Goal: Task Accomplishment & Management: Manage account settings

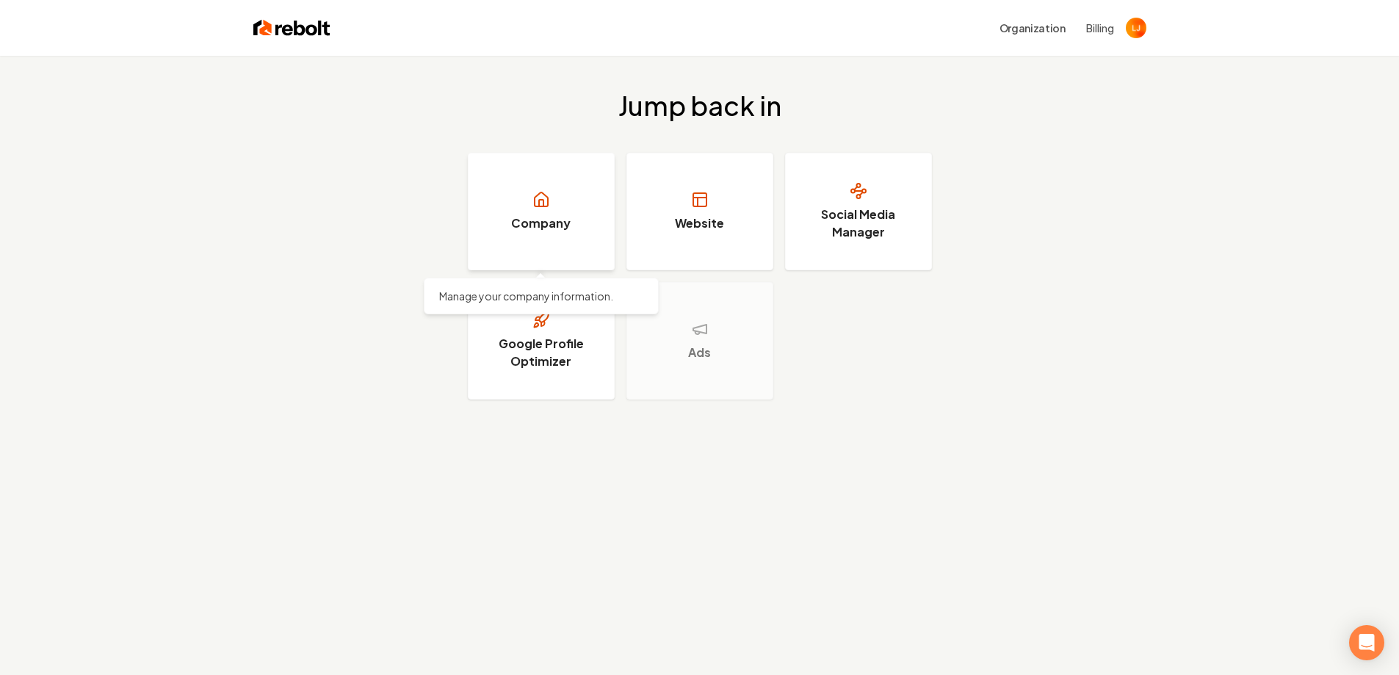
click at [582, 195] on link "Company" at bounding box center [541, 211] width 147 height 117
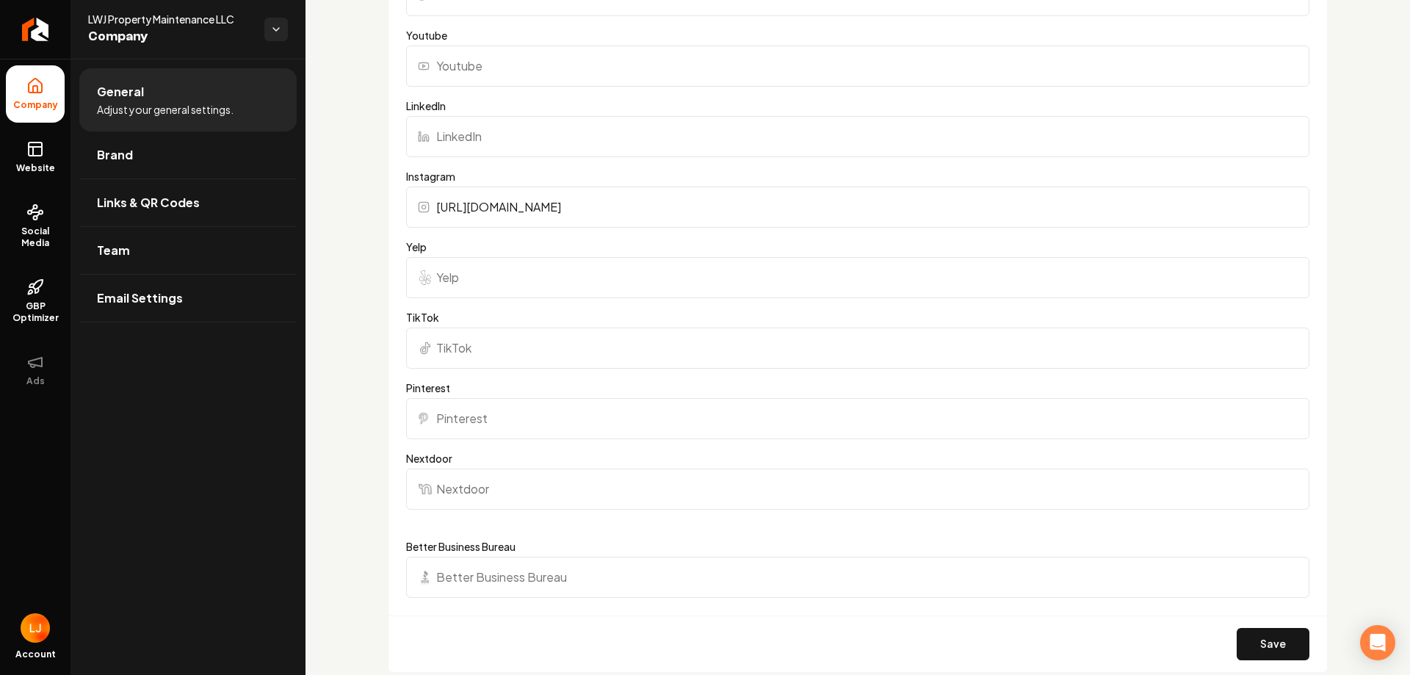
scroll to position [1175, 0]
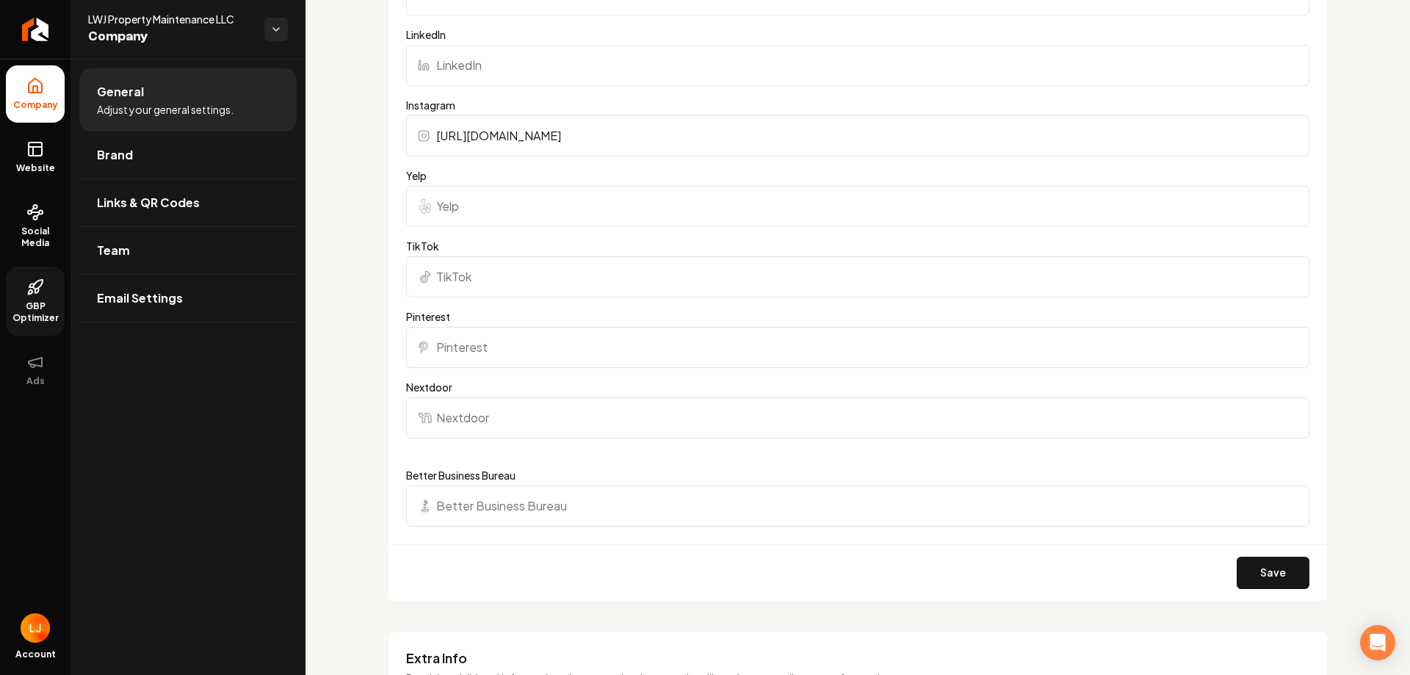
click at [43, 324] on link "GBP Optimizer" at bounding box center [35, 300] width 59 height 69
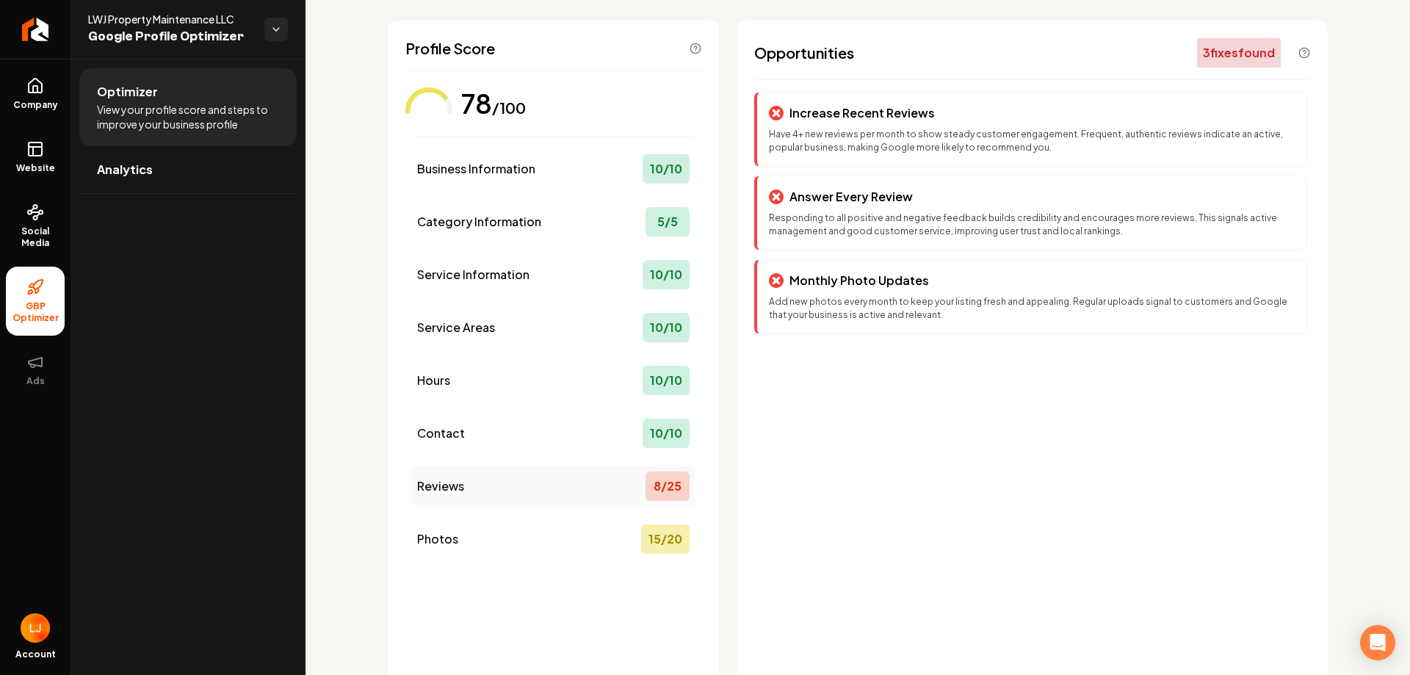
click at [673, 492] on div "8 / 25" at bounding box center [667, 485] width 44 height 29
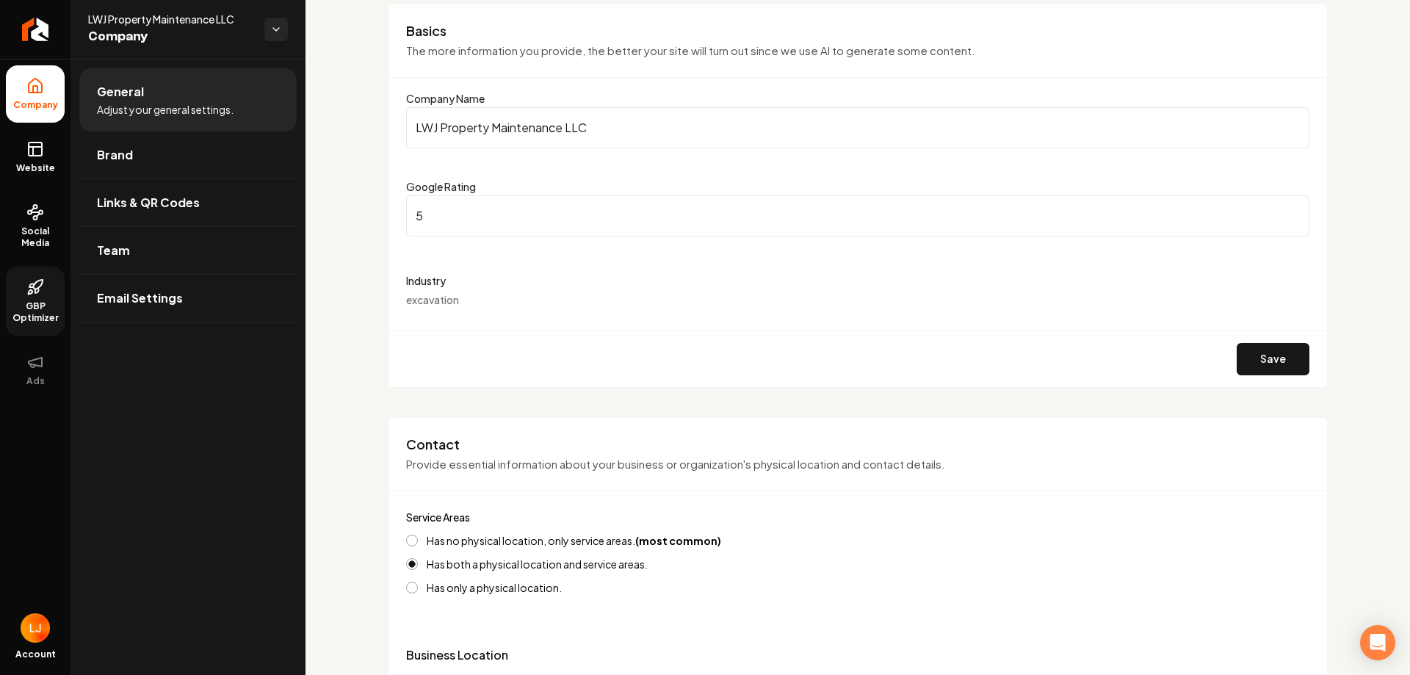
scroll to position [72, 0]
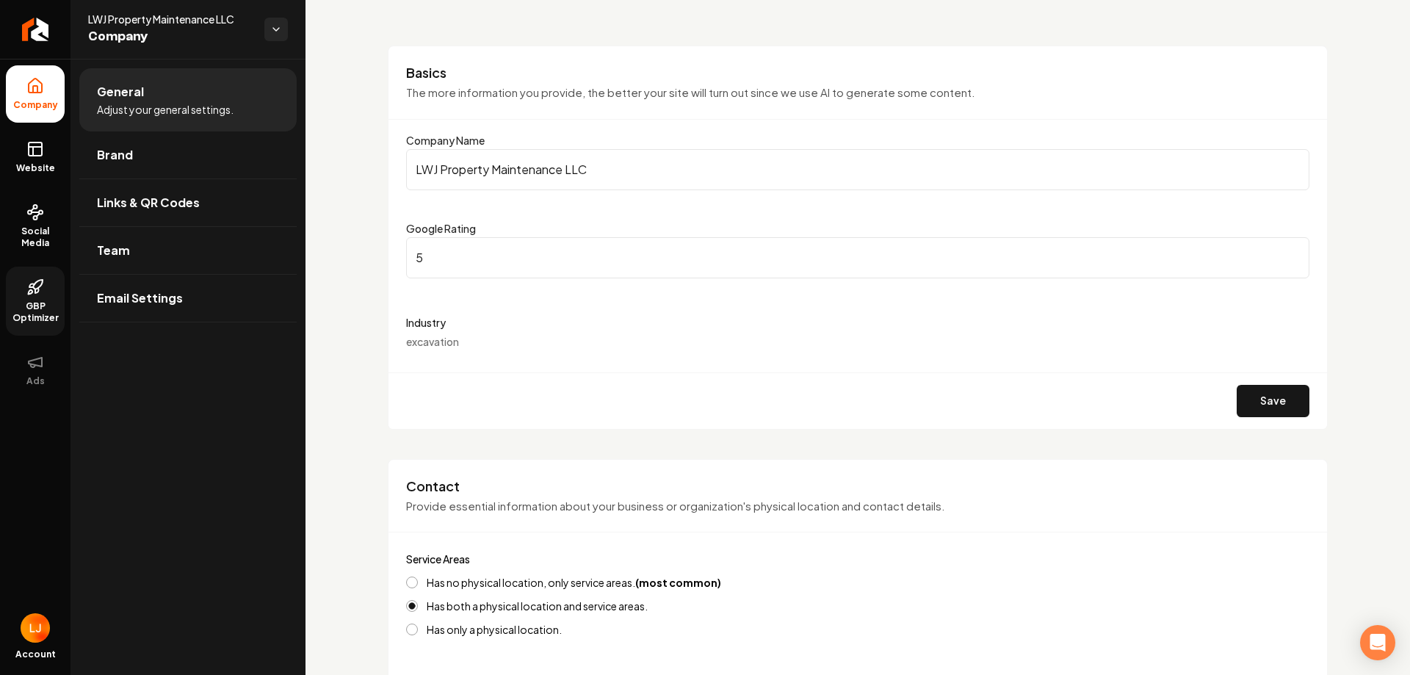
click at [37, 300] on span "GBP Optimizer" at bounding box center [35, 311] width 59 height 23
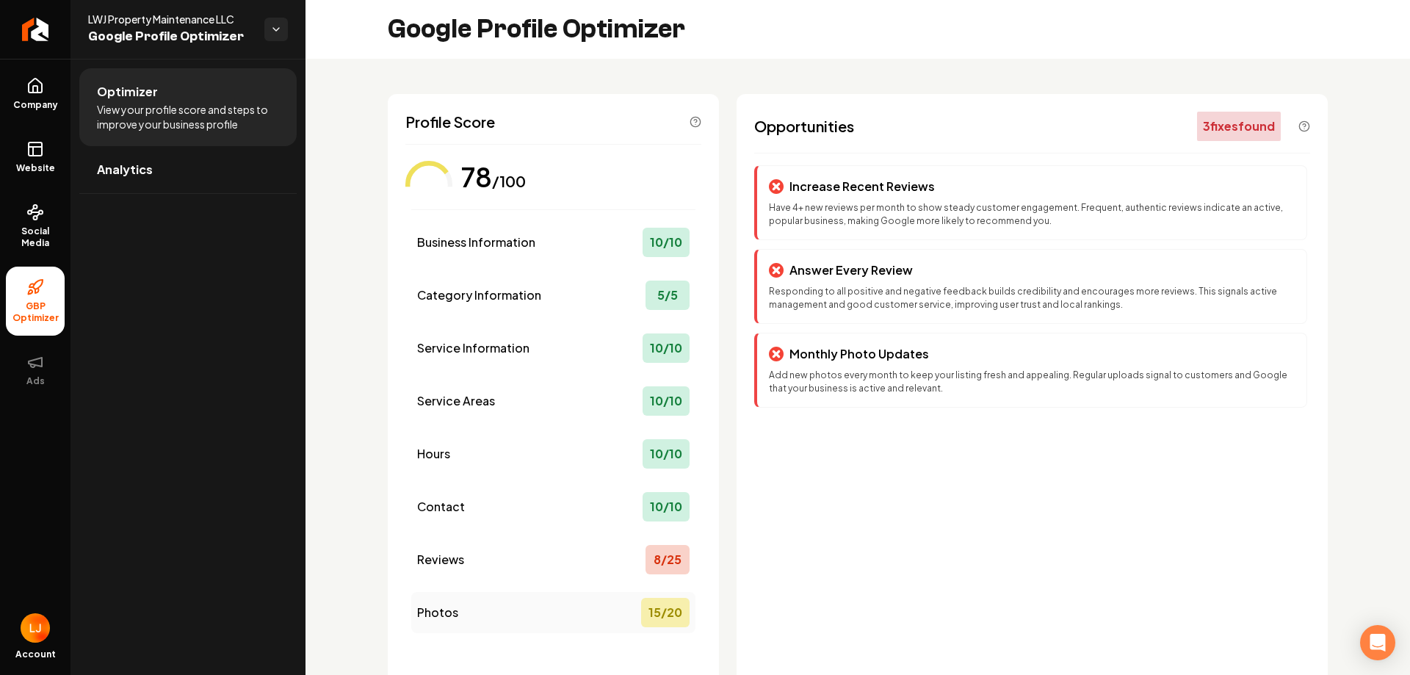
click at [641, 606] on div "15 / 20" at bounding box center [665, 612] width 48 height 29
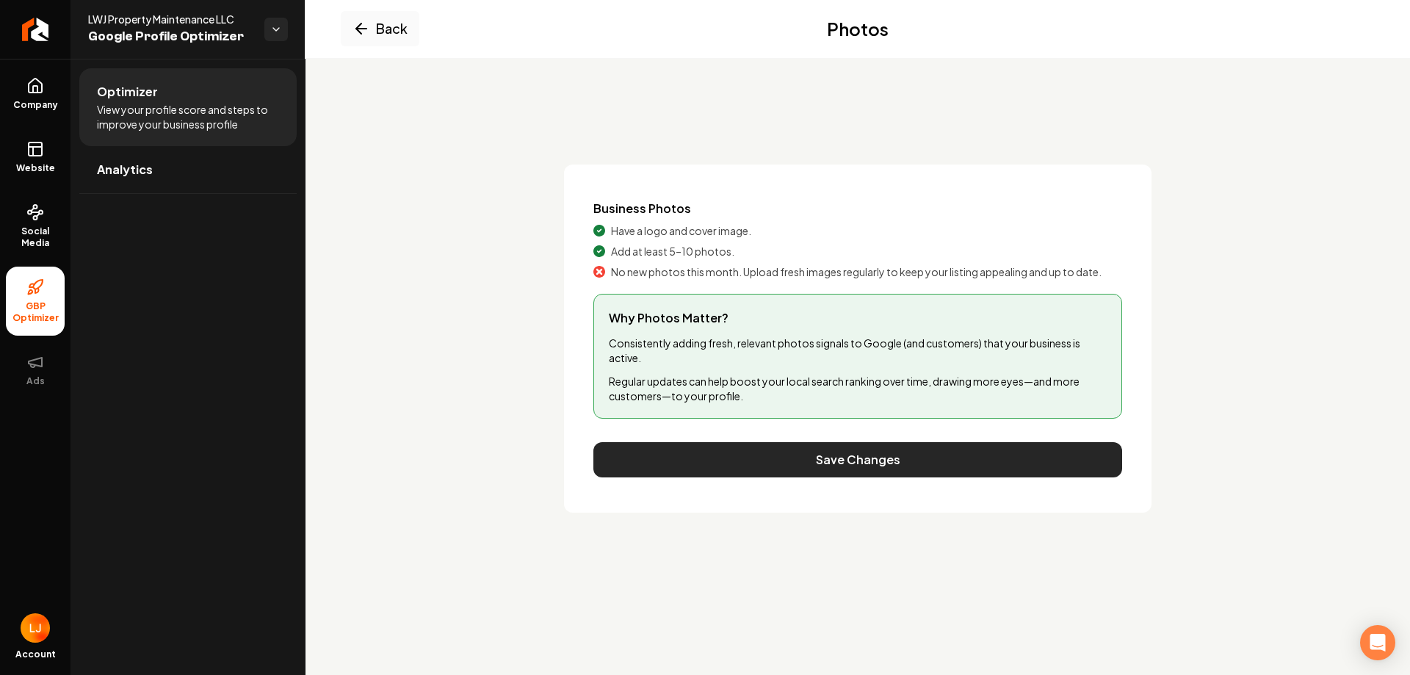
click at [890, 448] on button "Save Changes" at bounding box center [857, 459] width 529 height 35
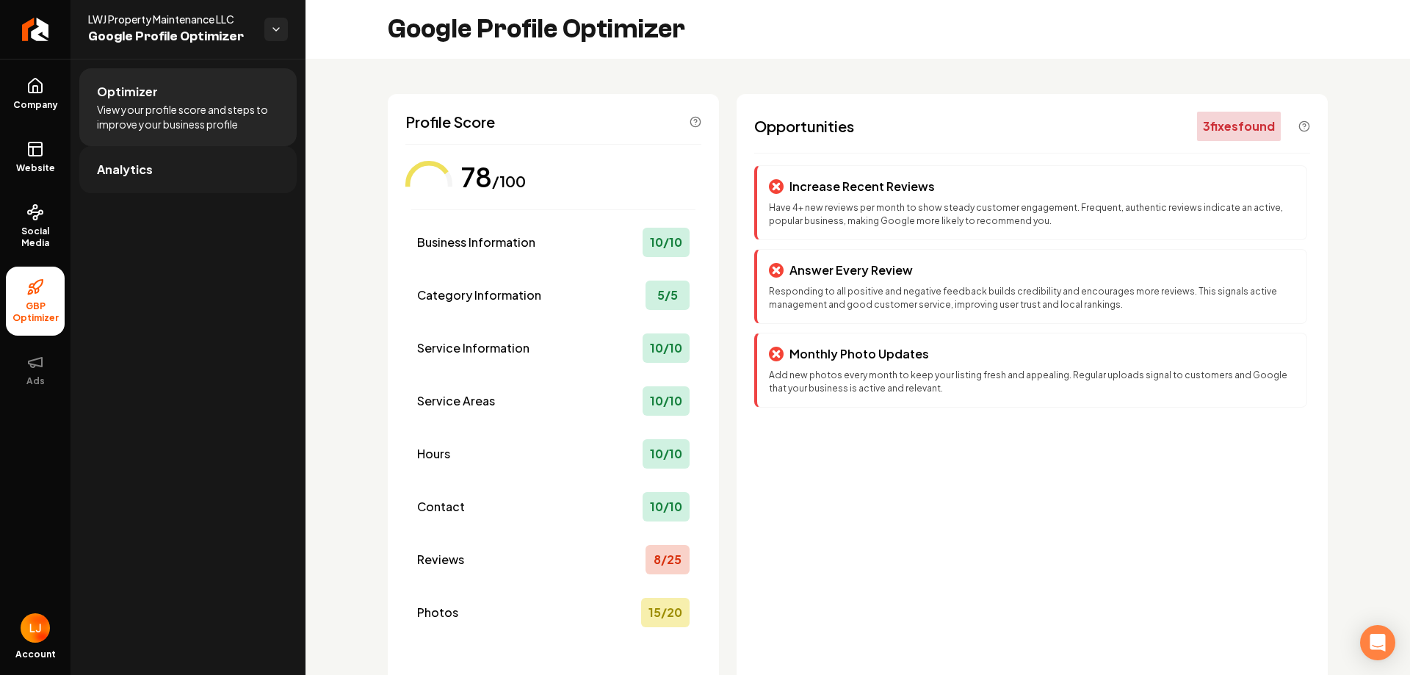
click at [134, 174] on span "Analytics" at bounding box center [125, 170] width 56 height 18
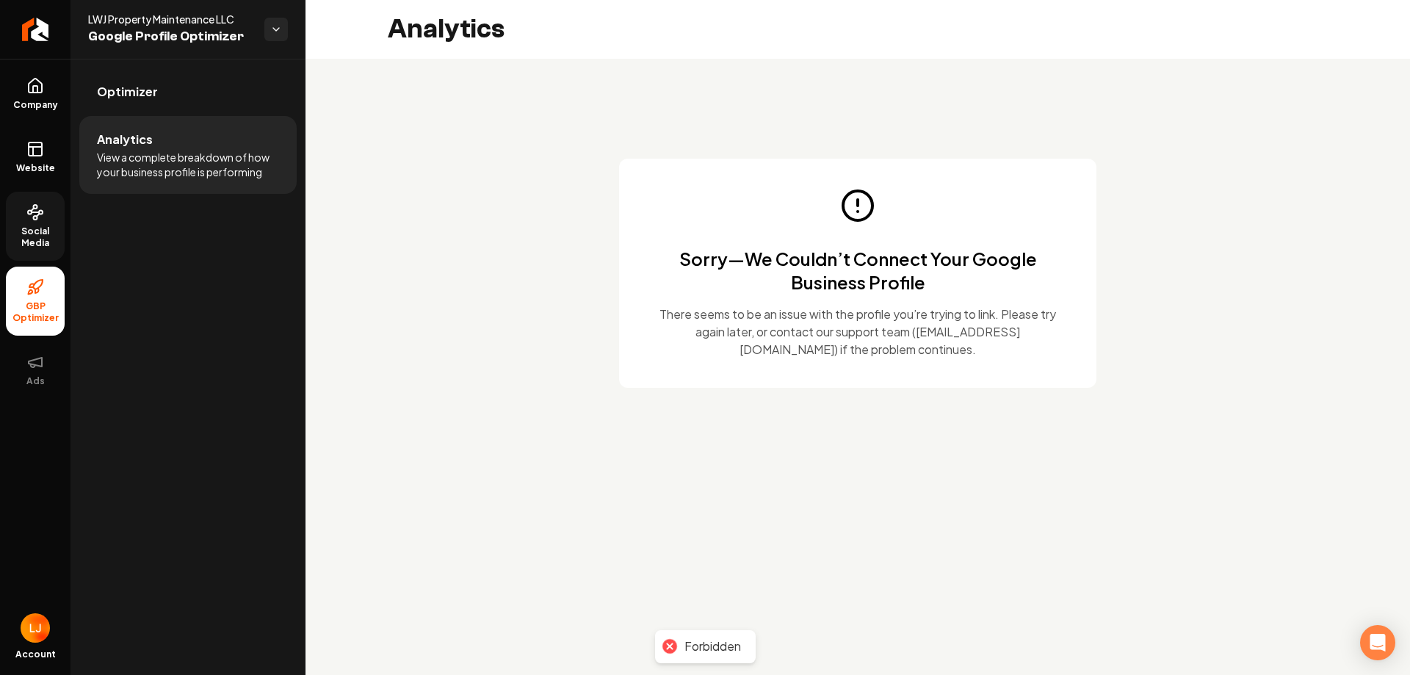
click at [23, 236] on span "Social Media" at bounding box center [35, 236] width 59 height 23
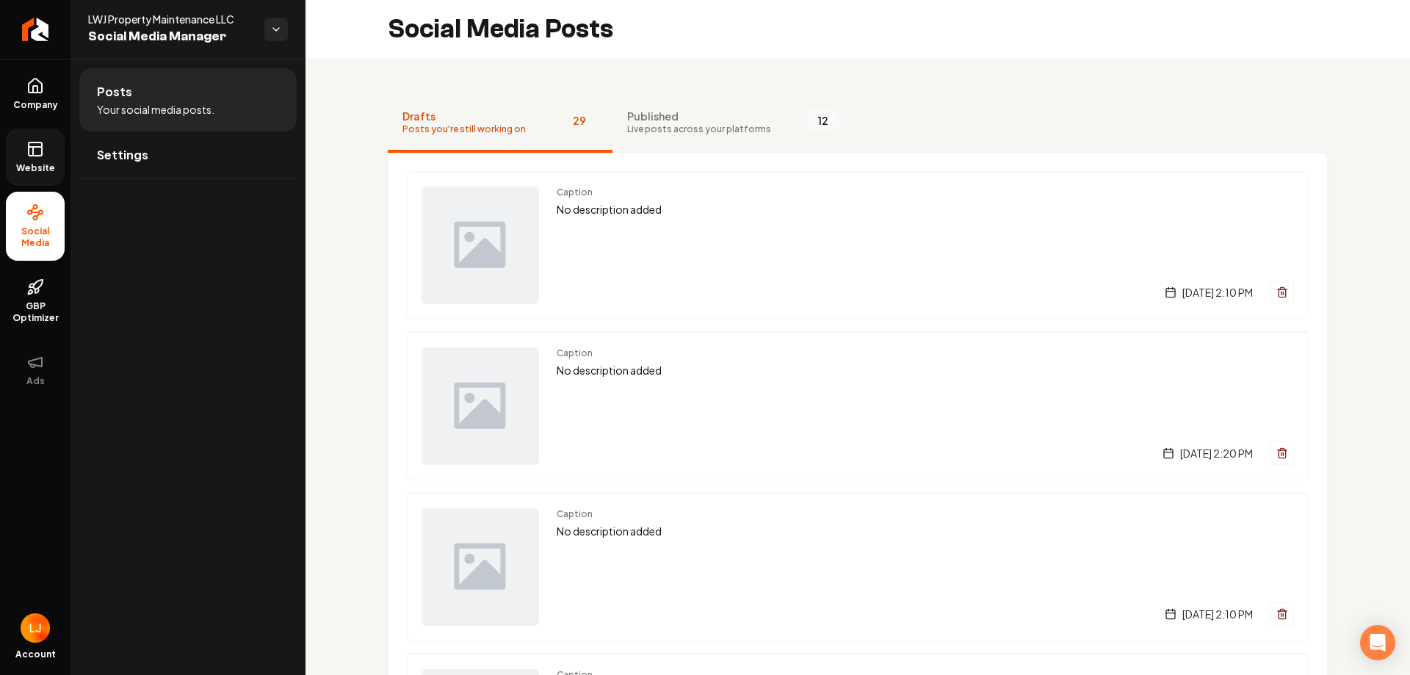
click at [45, 171] on span "Website" at bounding box center [35, 168] width 51 height 12
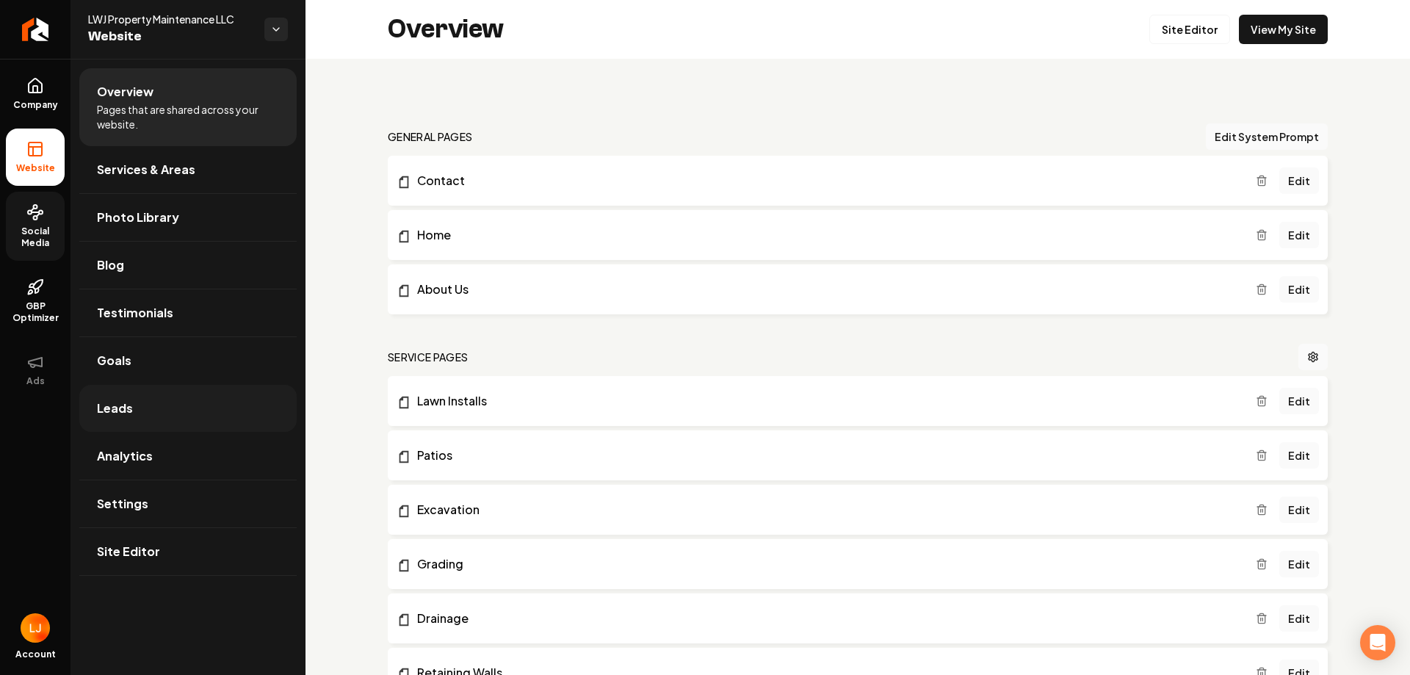
click at [173, 397] on link "Leads" at bounding box center [187, 408] width 217 height 47
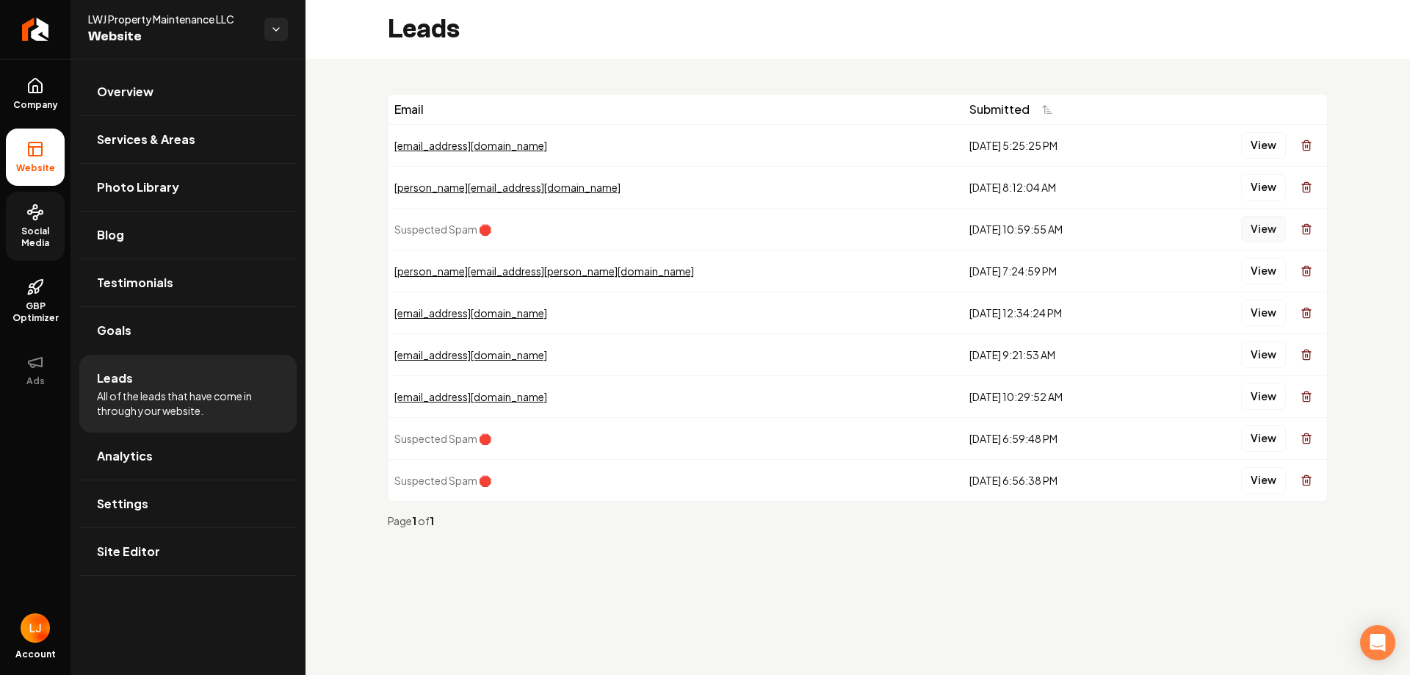
click at [1262, 228] on button "View" at bounding box center [1263, 229] width 45 height 26
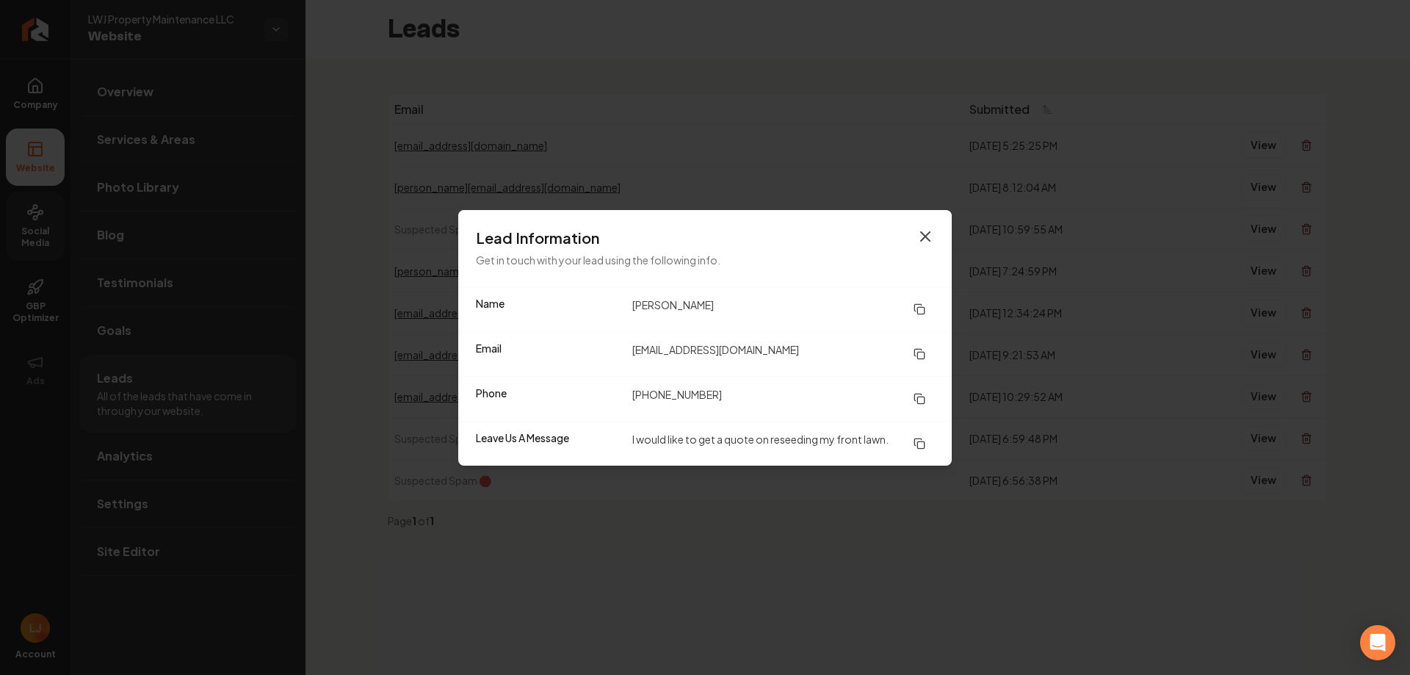
click at [924, 237] on icon "button" at bounding box center [925, 236] width 9 height 9
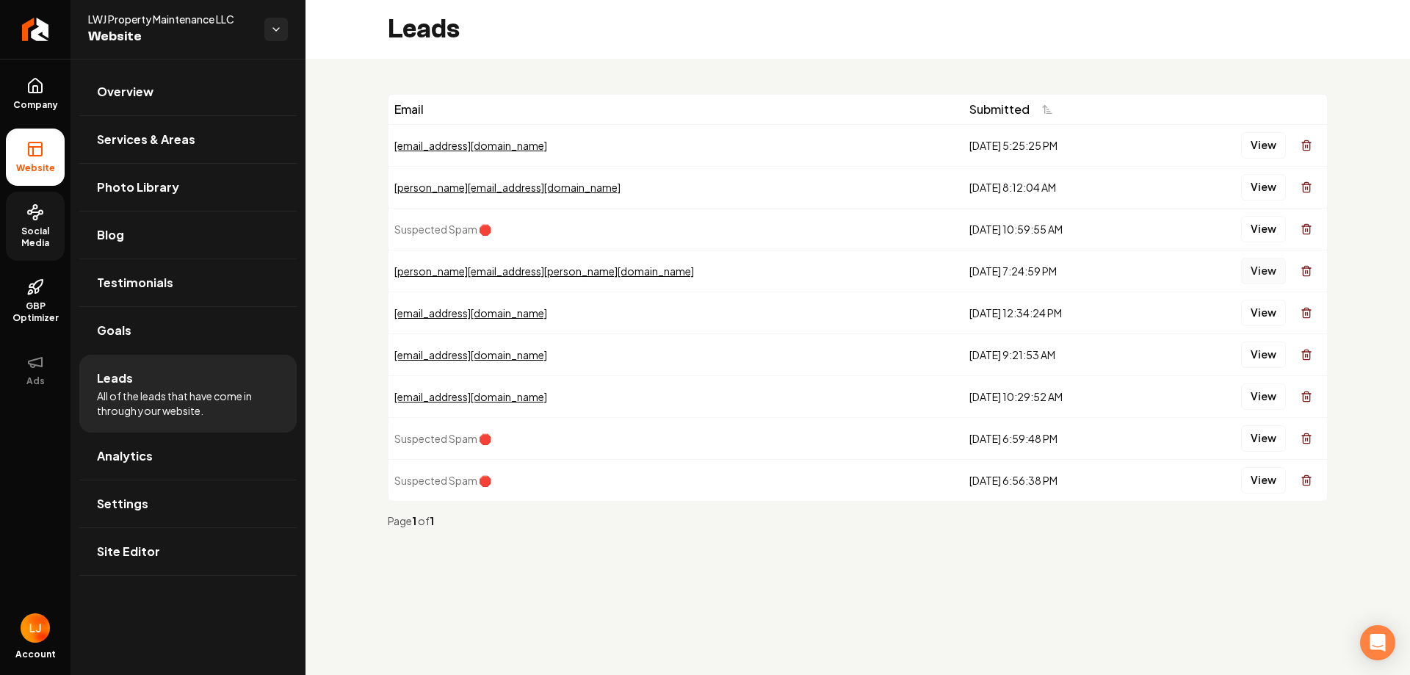
click at [1277, 279] on button "View" at bounding box center [1263, 271] width 45 height 26
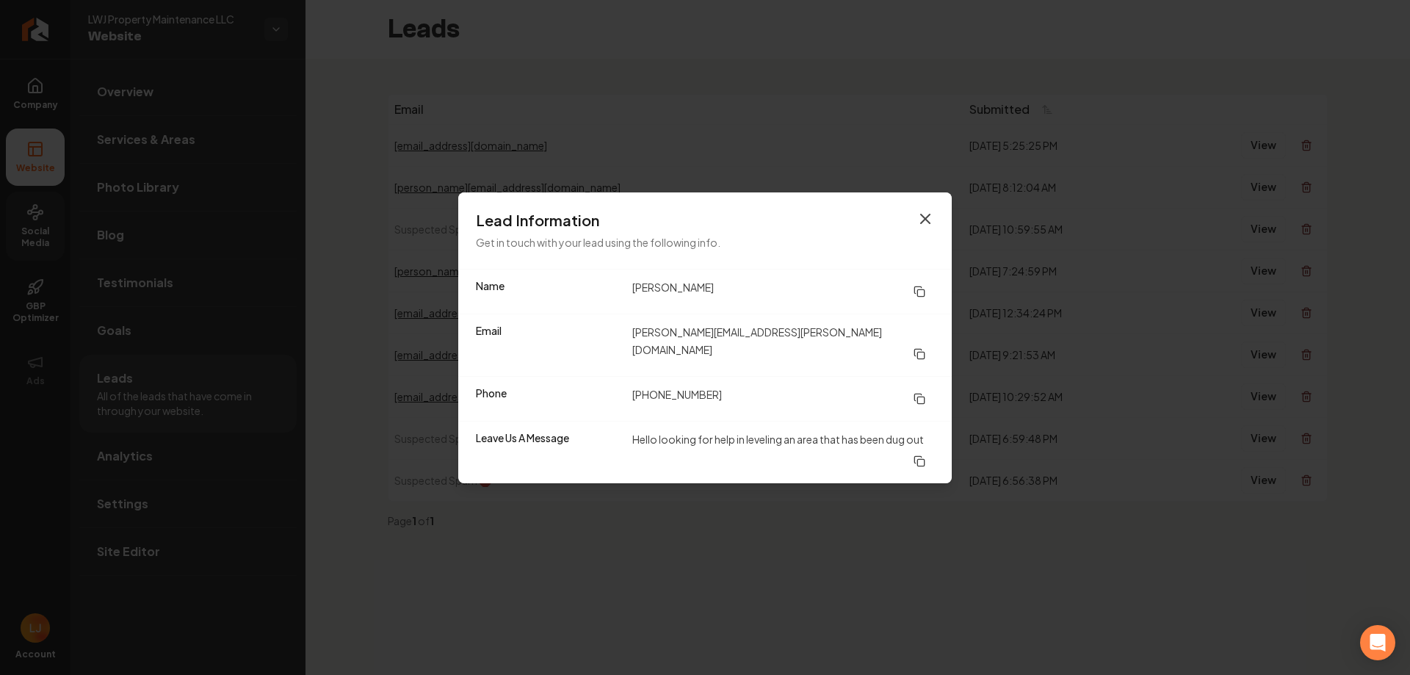
click at [932, 228] on icon "button" at bounding box center [925, 219] width 18 height 18
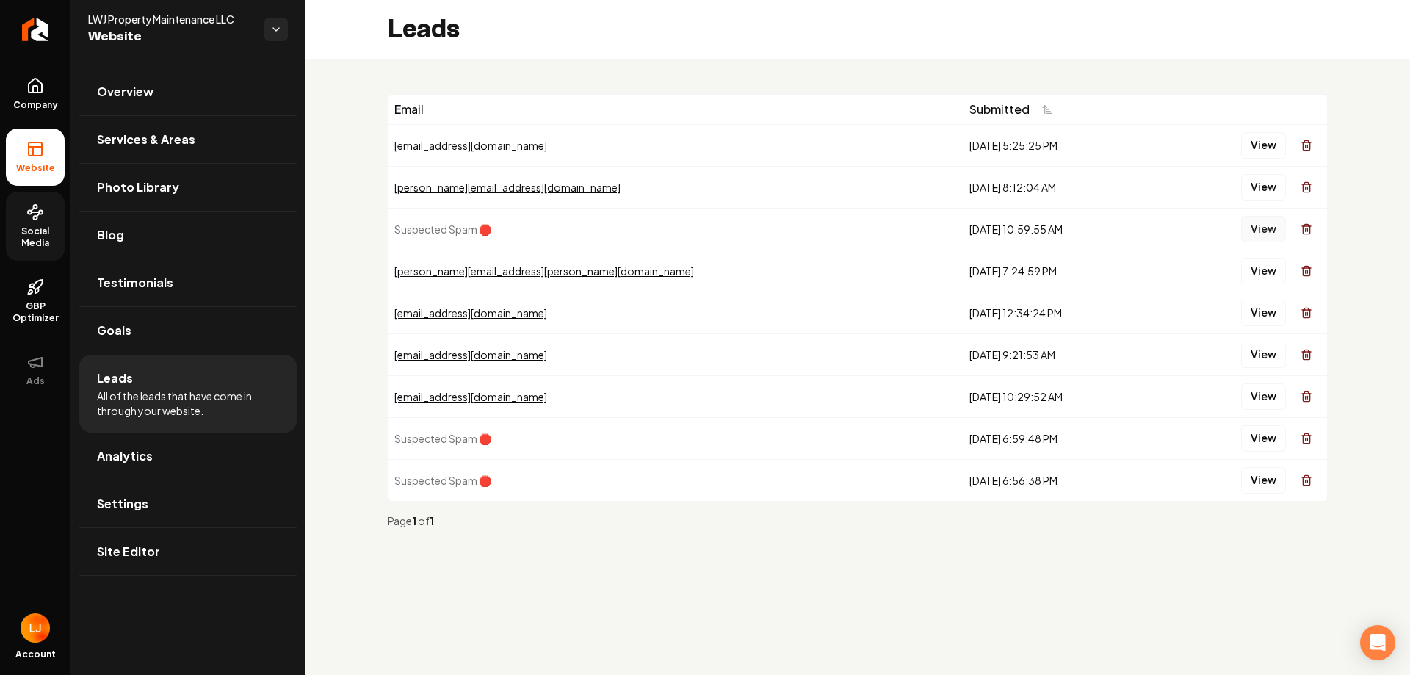
click at [1259, 225] on button "View" at bounding box center [1263, 229] width 45 height 26
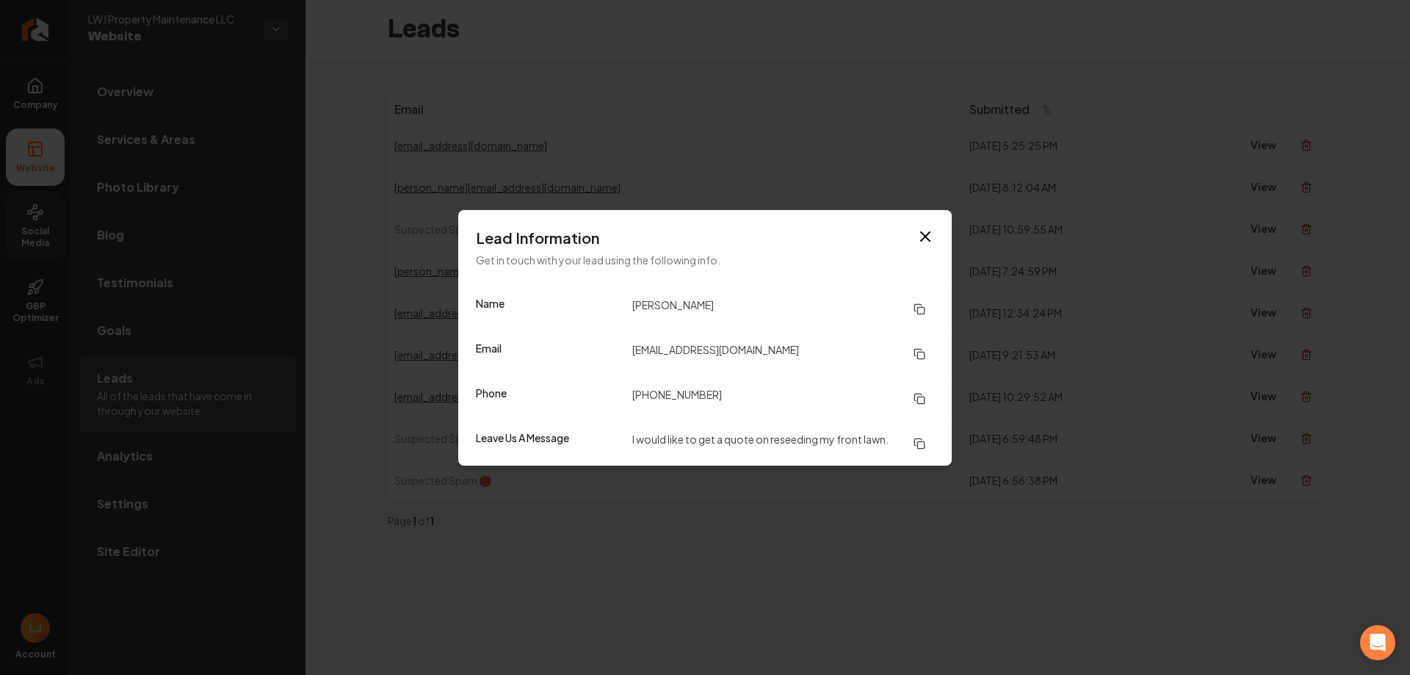
click at [838, 305] on dd "[PERSON_NAME]" at bounding box center [783, 309] width 302 height 26
click at [926, 234] on icon "button" at bounding box center [925, 236] width 9 height 9
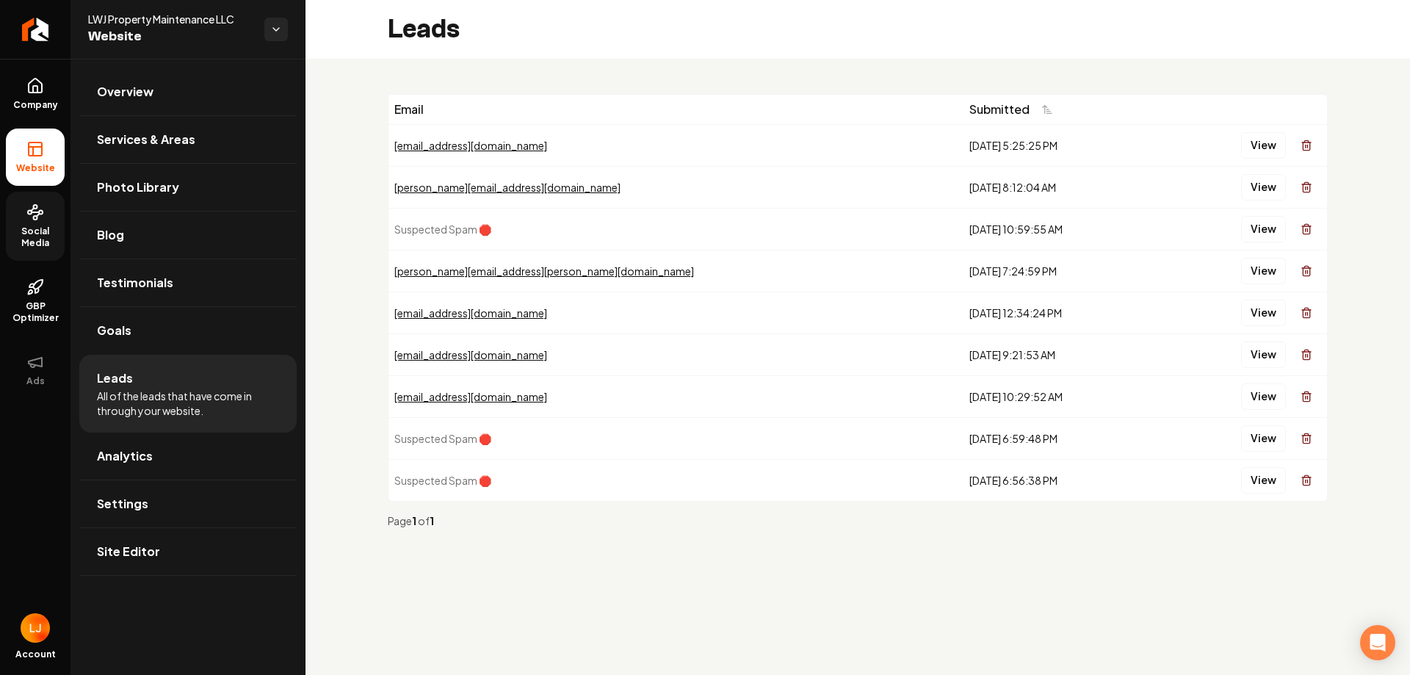
click at [1238, 432] on div "View" at bounding box center [1242, 438] width 158 height 29
click at [1241, 432] on div "View" at bounding box center [1242, 438] width 158 height 29
click at [1249, 434] on button "View" at bounding box center [1263, 438] width 45 height 26
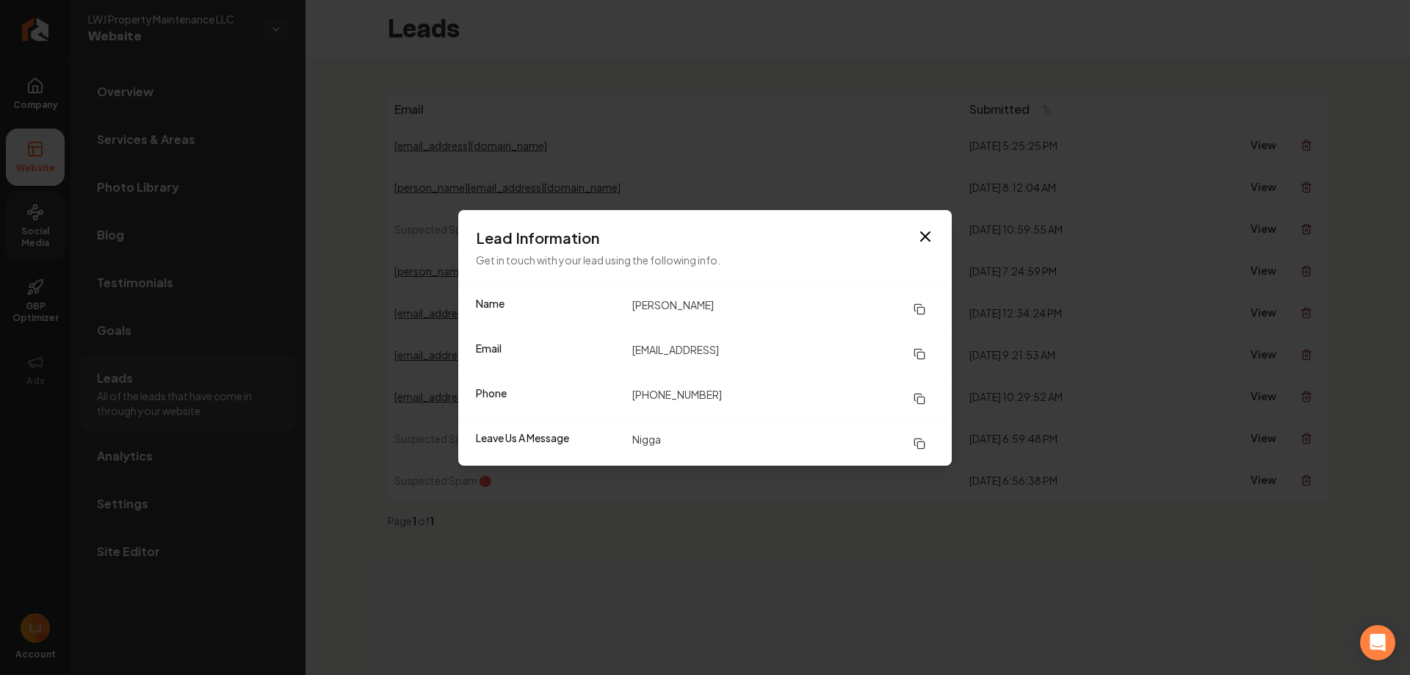
click at [935, 238] on div "Lead Information Get in touch with your lead using the following info." at bounding box center [704, 248] width 493 height 76
click at [929, 242] on icon "button" at bounding box center [925, 237] width 18 height 18
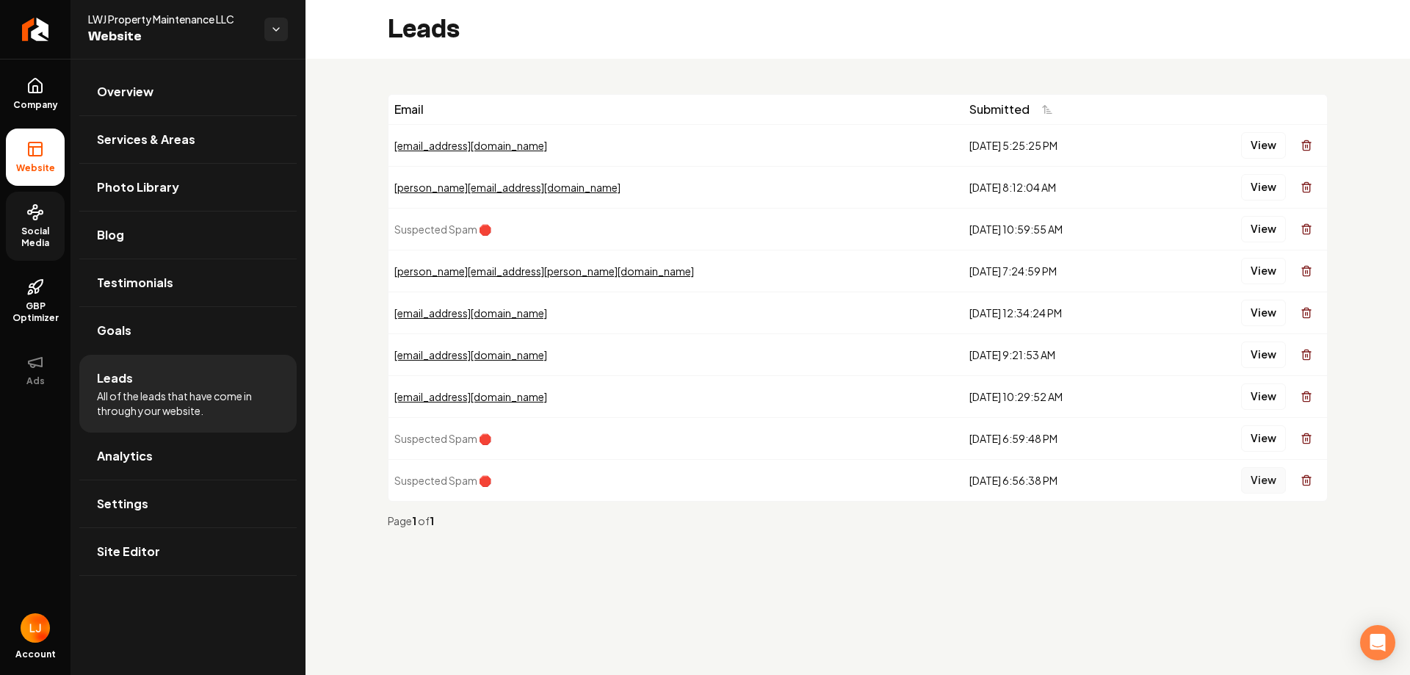
click at [1269, 471] on button "View" at bounding box center [1263, 480] width 45 height 26
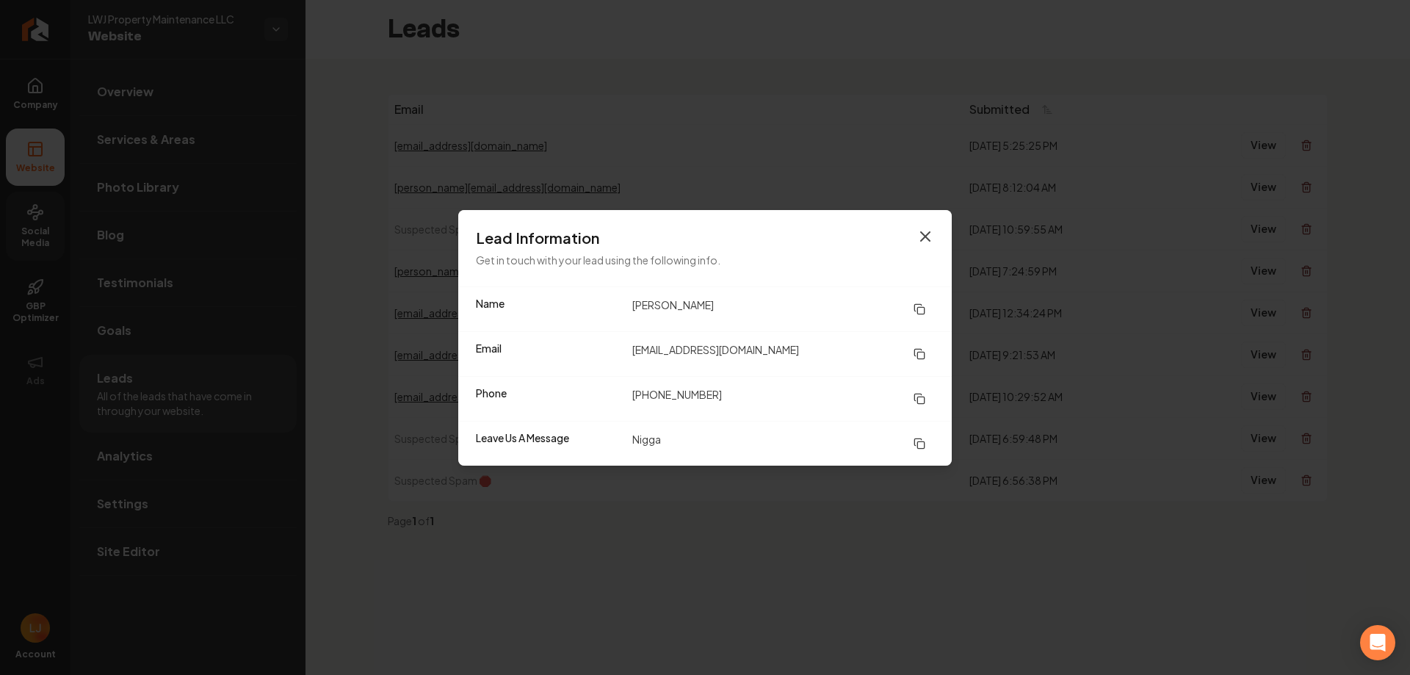
click at [921, 233] on icon "button" at bounding box center [925, 237] width 18 height 18
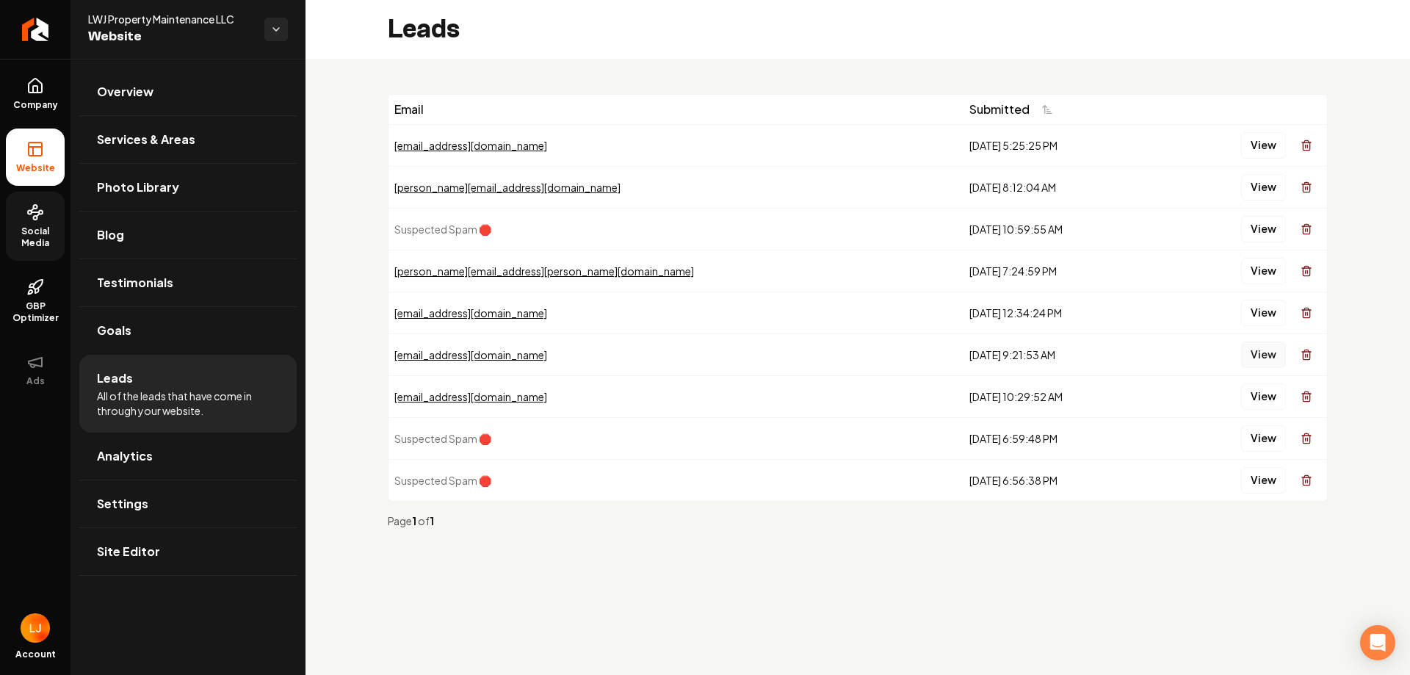
click at [1259, 355] on button "View" at bounding box center [1263, 354] width 45 height 26
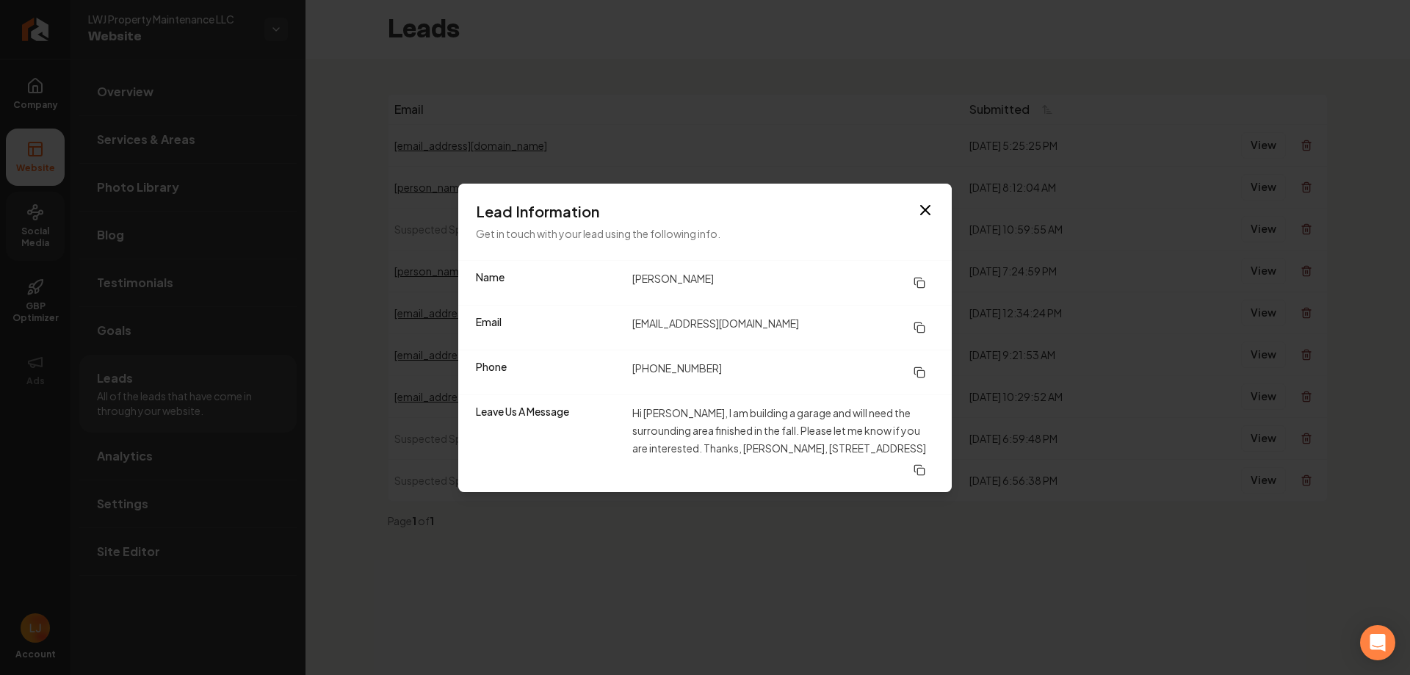
click at [918, 206] on div "Lead Information Get in touch with your lead using the following info." at bounding box center [704, 222] width 493 height 76
click at [927, 214] on icon "button" at bounding box center [925, 210] width 9 height 9
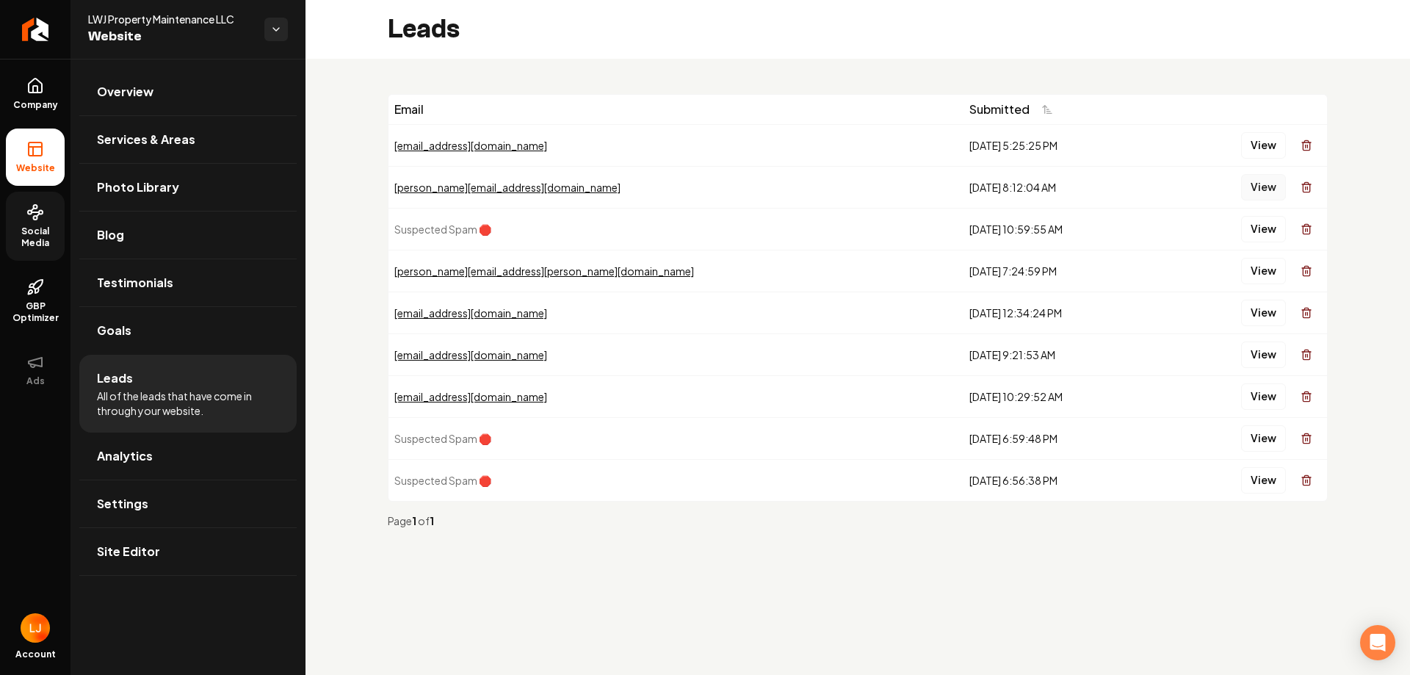
click at [1265, 191] on button "View" at bounding box center [1263, 187] width 45 height 26
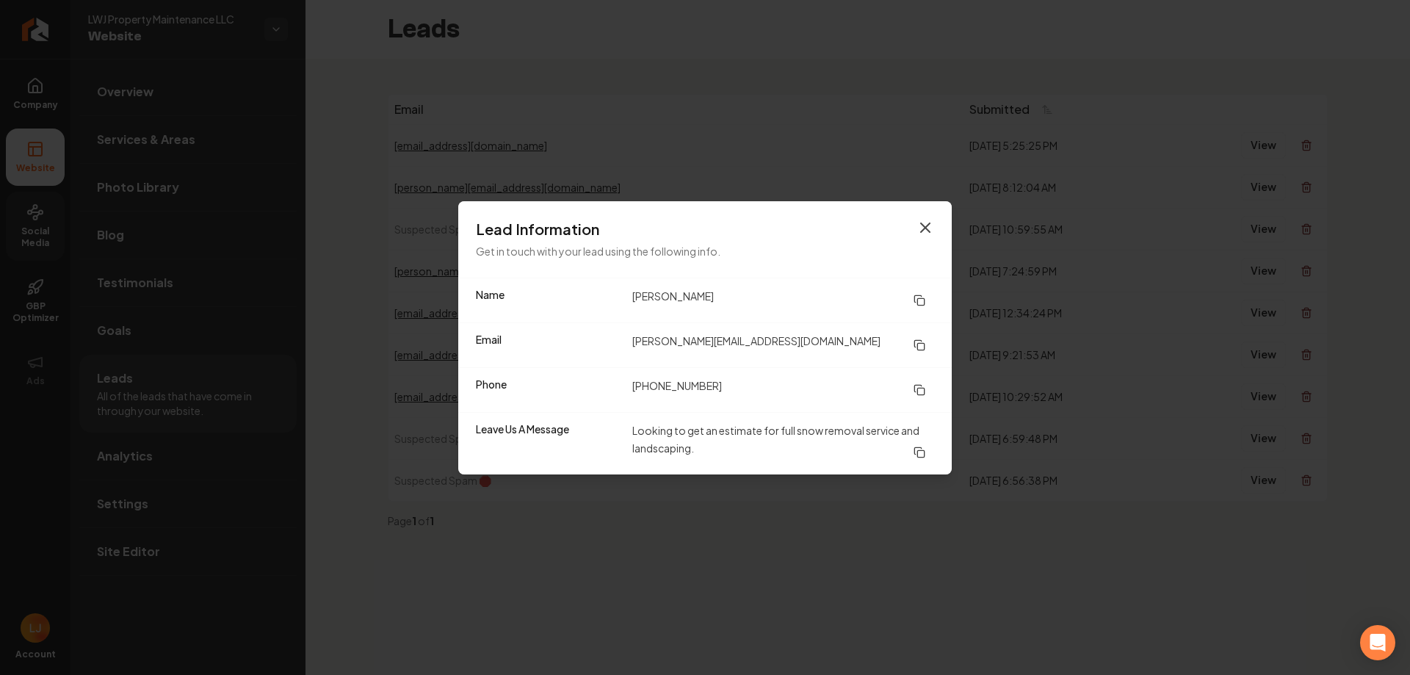
click at [923, 226] on icon "button" at bounding box center [925, 228] width 18 height 18
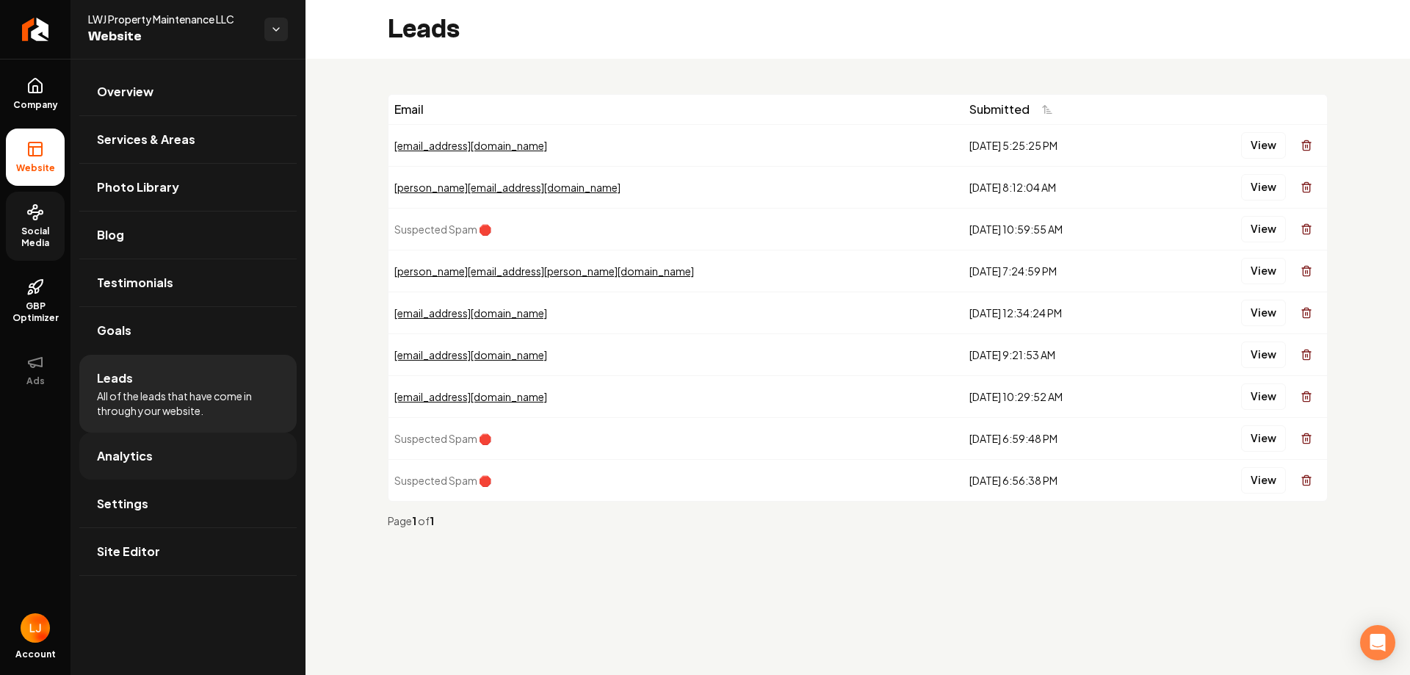
click at [235, 460] on link "Analytics" at bounding box center [187, 455] width 217 height 47
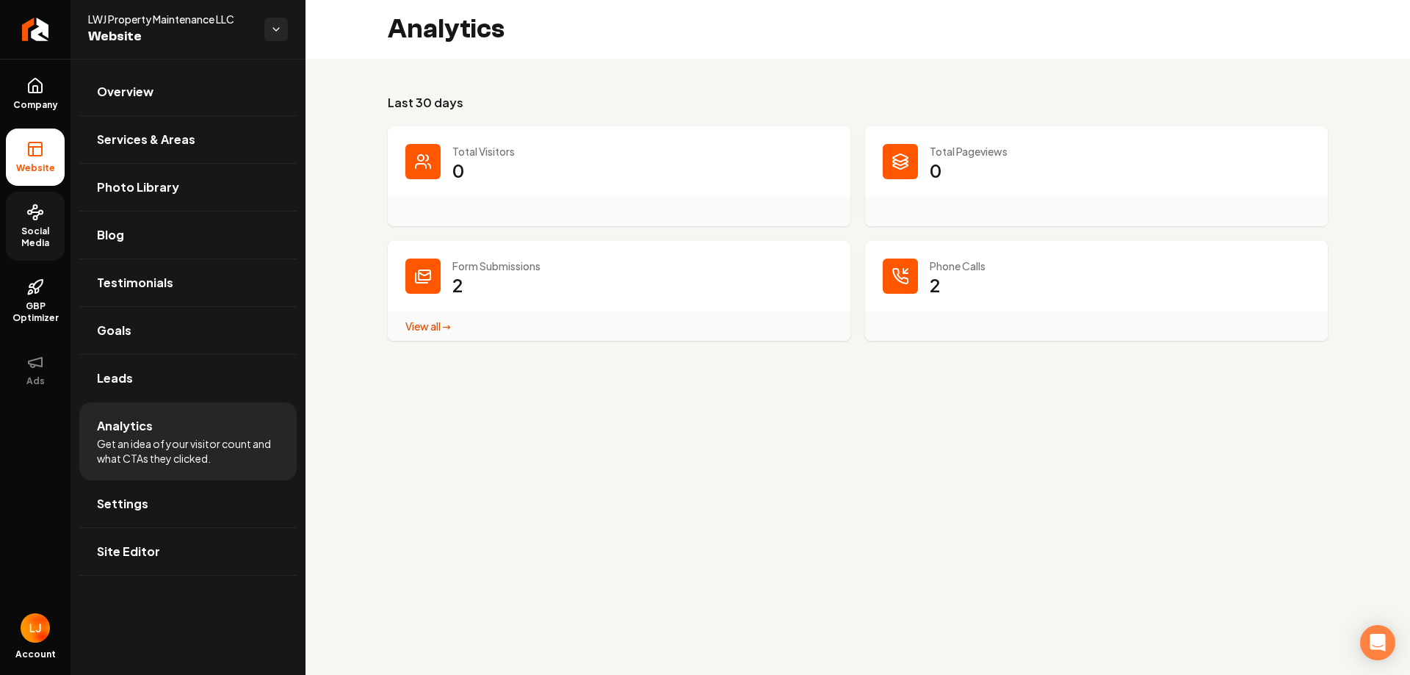
click at [424, 319] on div "View all → Form Submissions stats" at bounding box center [428, 326] width 46 height 15
click at [423, 329] on link "View all → Form Submissions stats" at bounding box center [428, 325] width 46 height 13
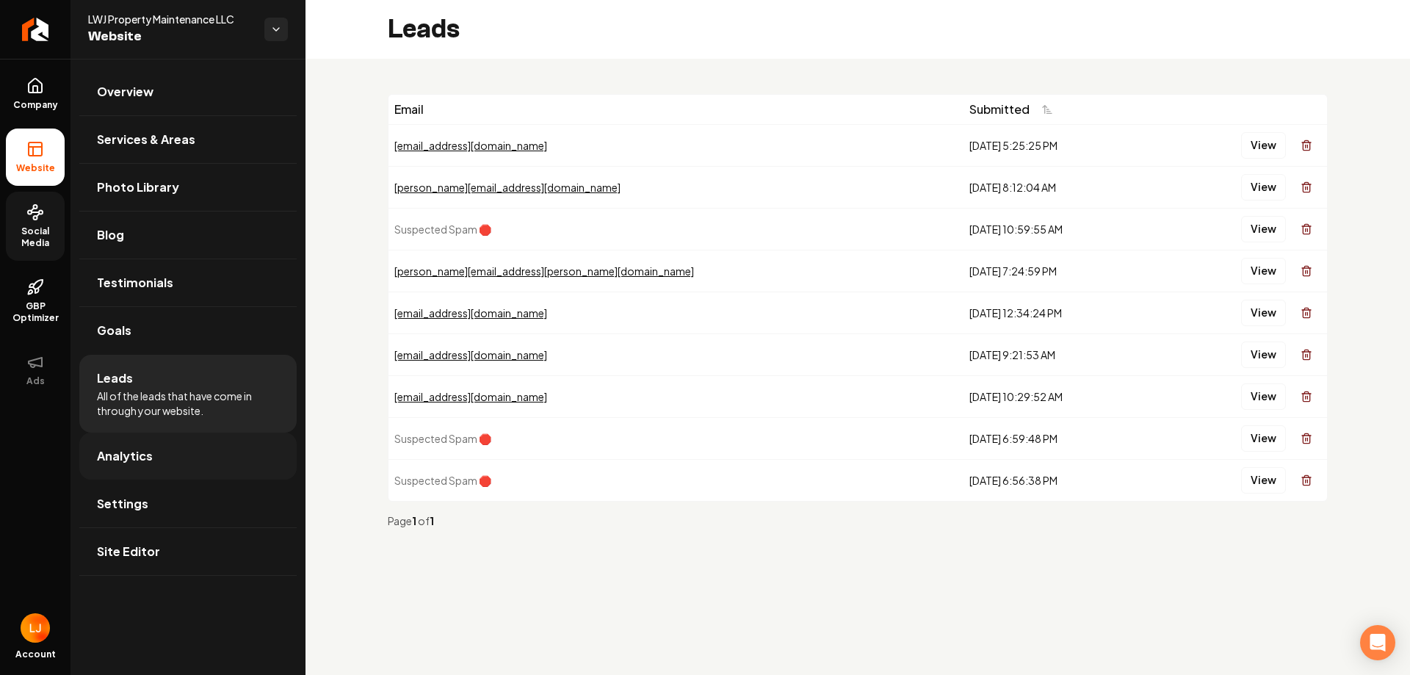
click at [213, 462] on link "Analytics" at bounding box center [187, 455] width 217 height 47
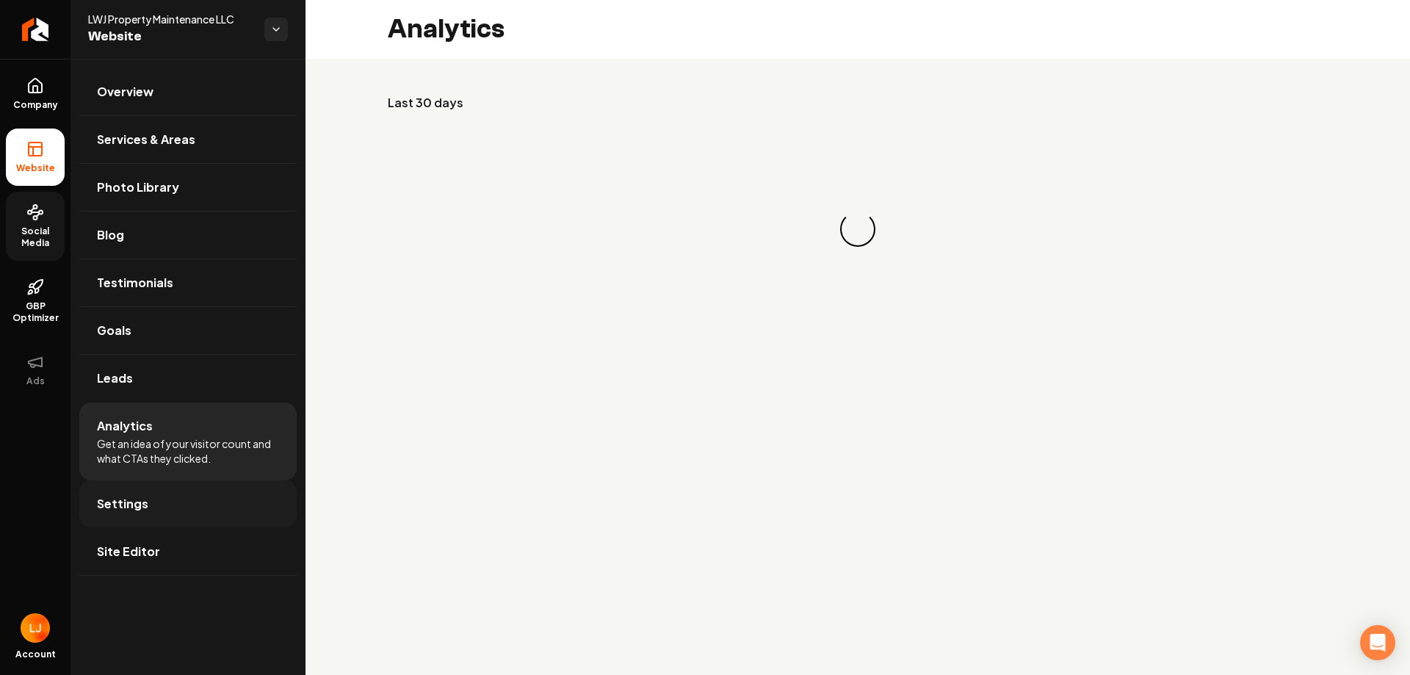
click at [217, 495] on link "Settings" at bounding box center [187, 503] width 217 height 47
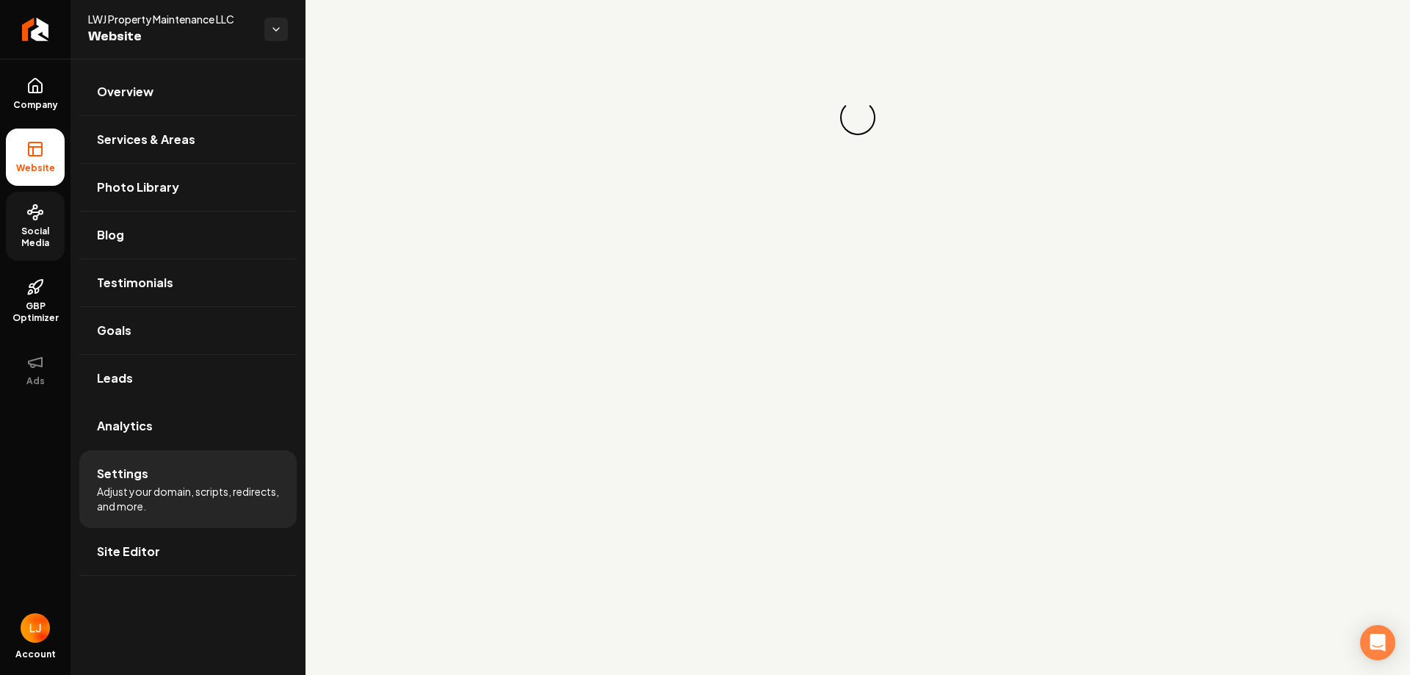
click at [215, 453] on li "Settings Adjust your domain, scripts, redirects, and more." at bounding box center [187, 489] width 217 height 78
click at [216, 429] on link "Analytics" at bounding box center [187, 425] width 217 height 47
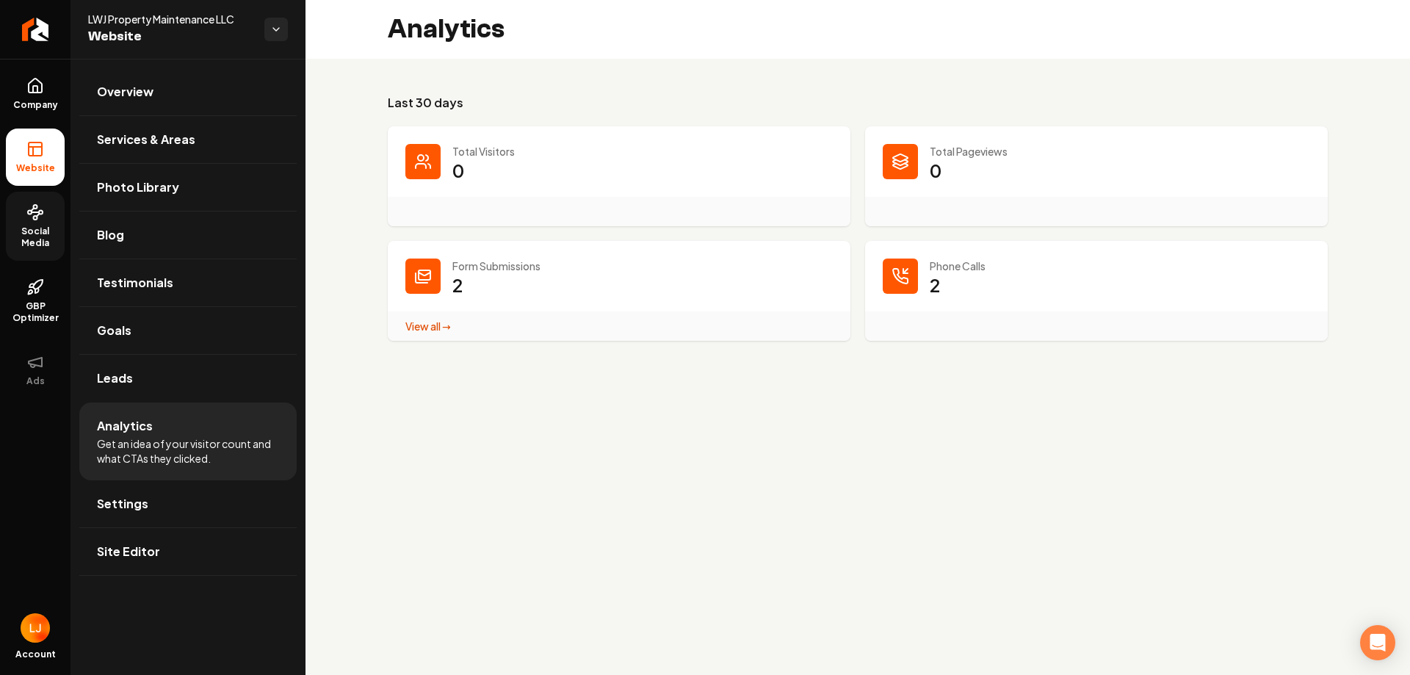
click at [706, 184] on dd "0" at bounding box center [642, 181] width 380 height 44
click at [438, 161] on div "Main content area" at bounding box center [422, 161] width 35 height 35
click at [923, 162] on div "Total Pageviews 0" at bounding box center [1096, 176] width 463 height 100
click at [152, 511] on link "Settings" at bounding box center [187, 503] width 217 height 47
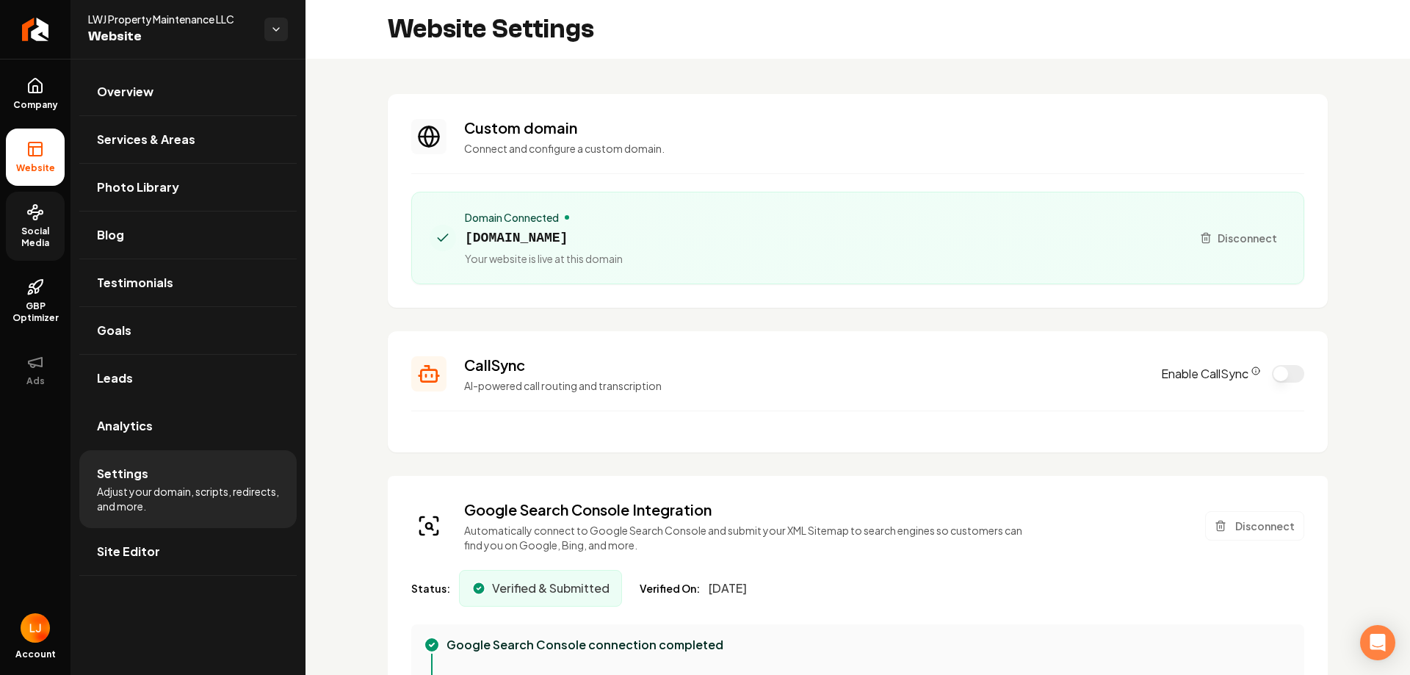
click at [1272, 379] on button "Enable CallSync" at bounding box center [1288, 374] width 32 height 18
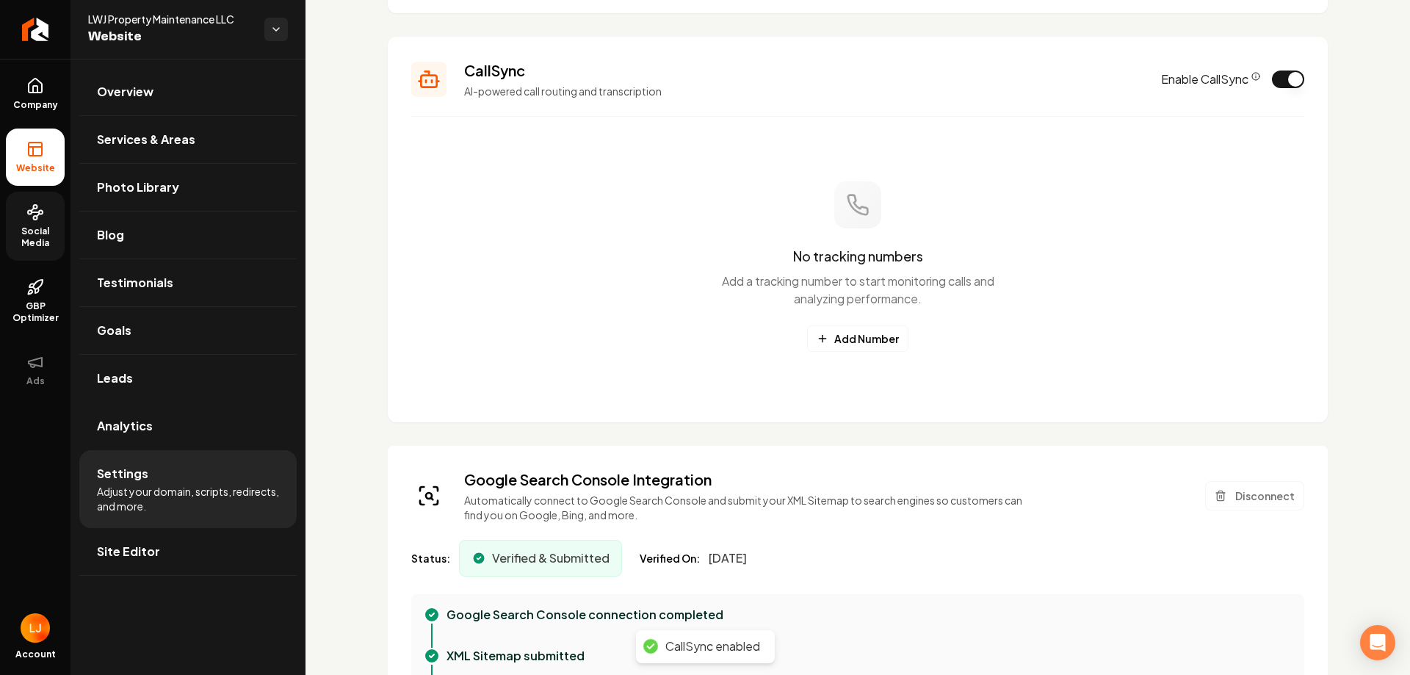
scroll to position [294, 0]
click at [880, 337] on button "Add Number" at bounding box center [857, 339] width 101 height 26
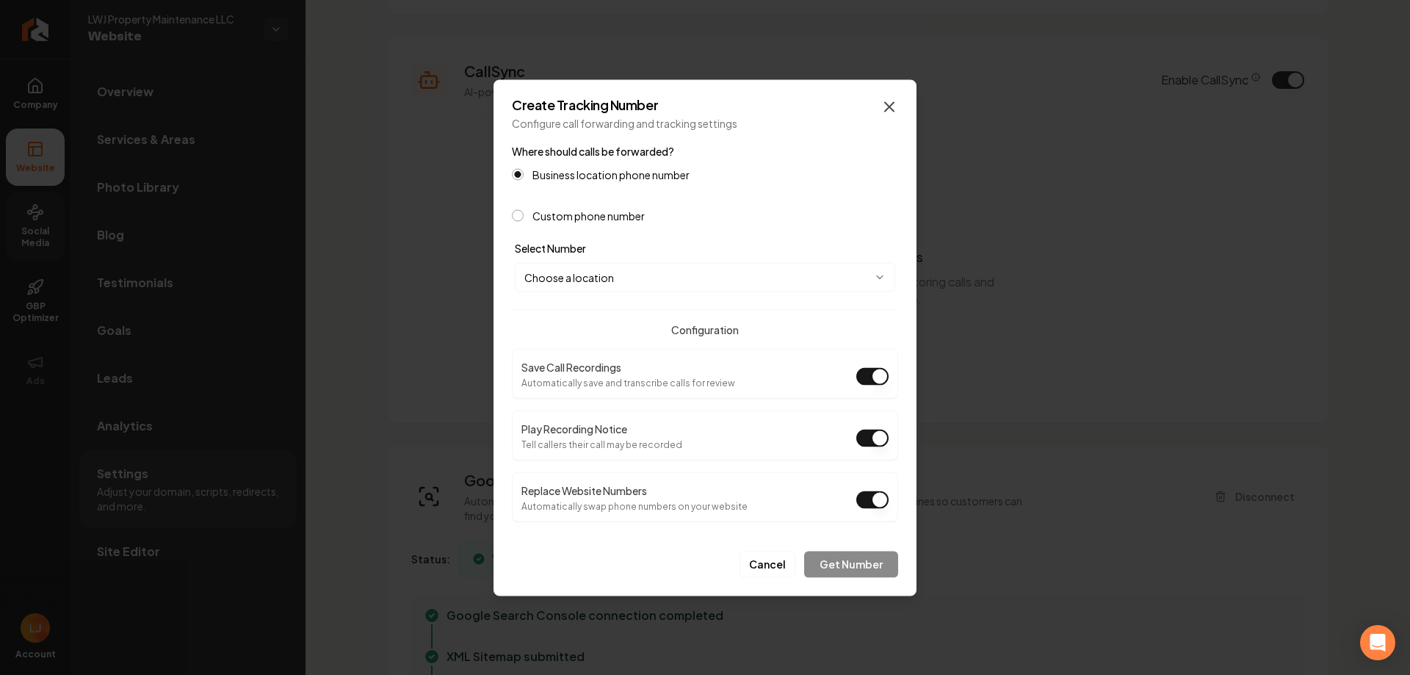
click at [892, 110] on icon "button" at bounding box center [889, 106] width 9 height 9
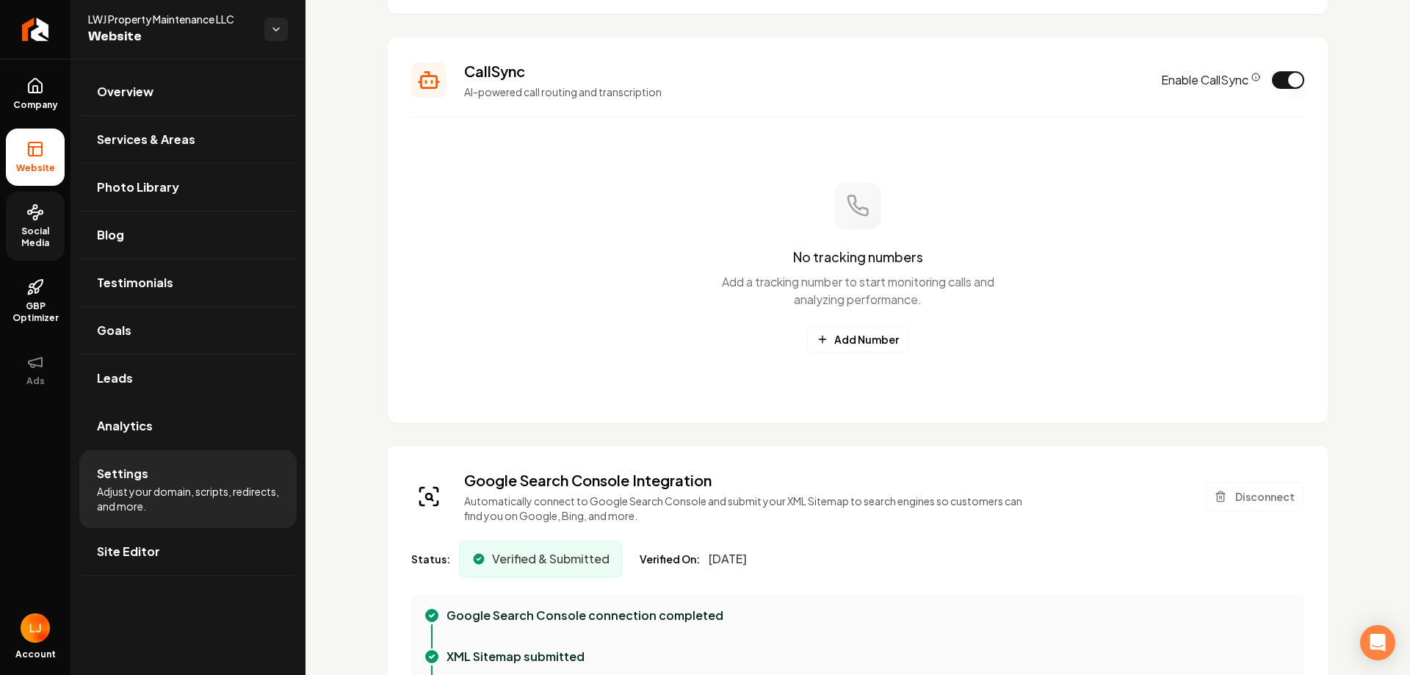
click at [1283, 83] on button "Enable CallSync" at bounding box center [1288, 80] width 32 height 18
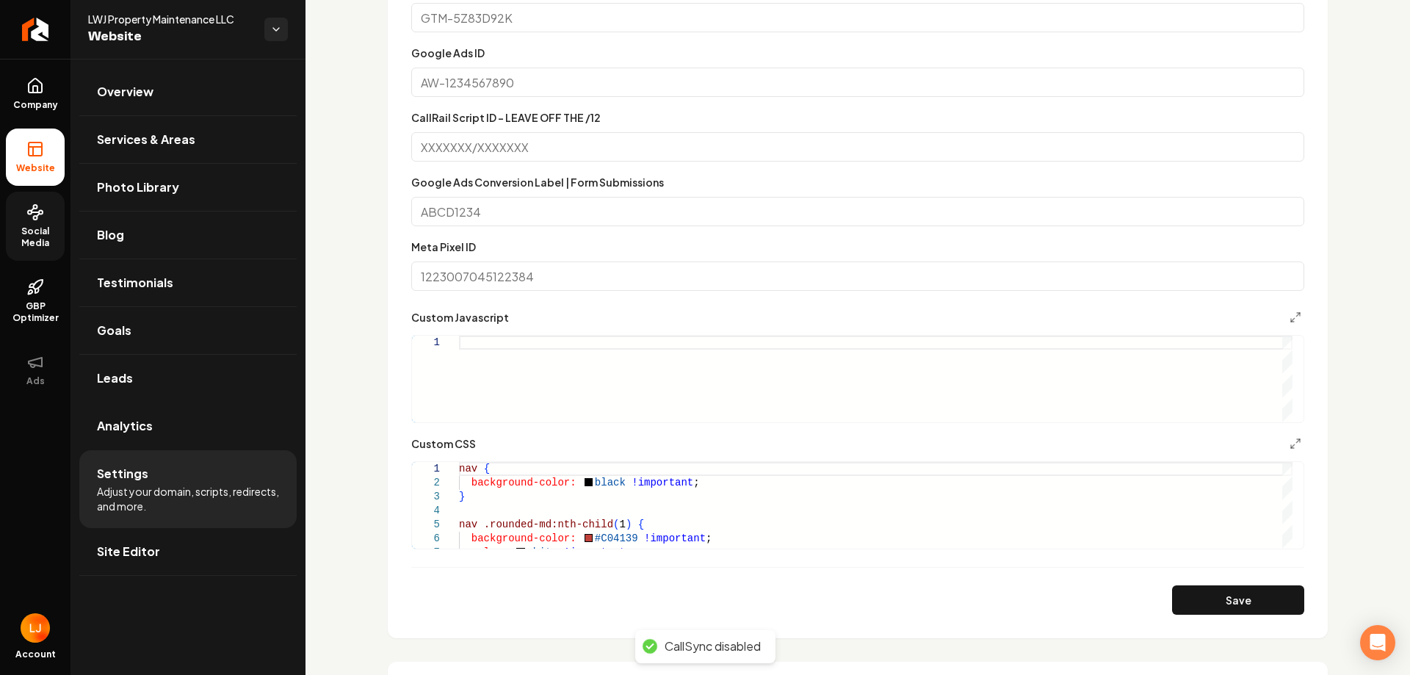
scroll to position [984, 0]
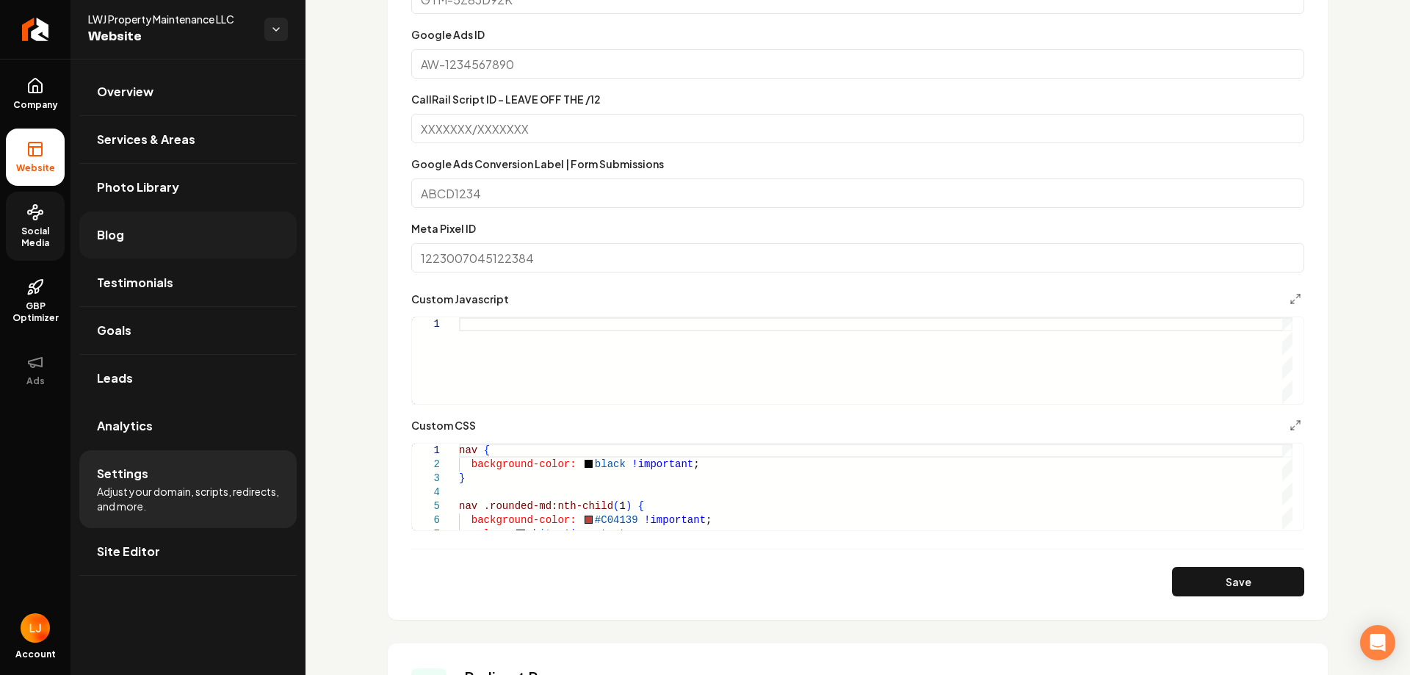
click at [173, 220] on link "Blog" at bounding box center [187, 234] width 217 height 47
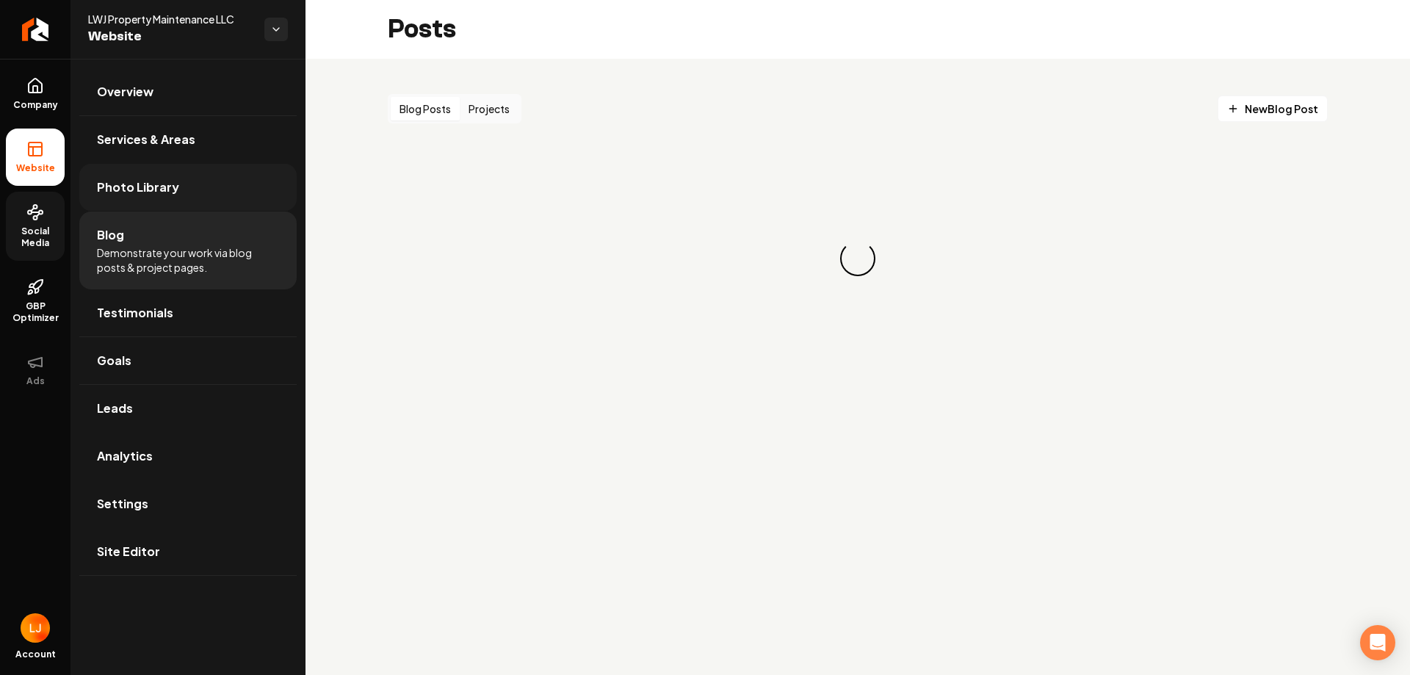
click at [176, 176] on link "Photo Library" at bounding box center [187, 187] width 217 height 47
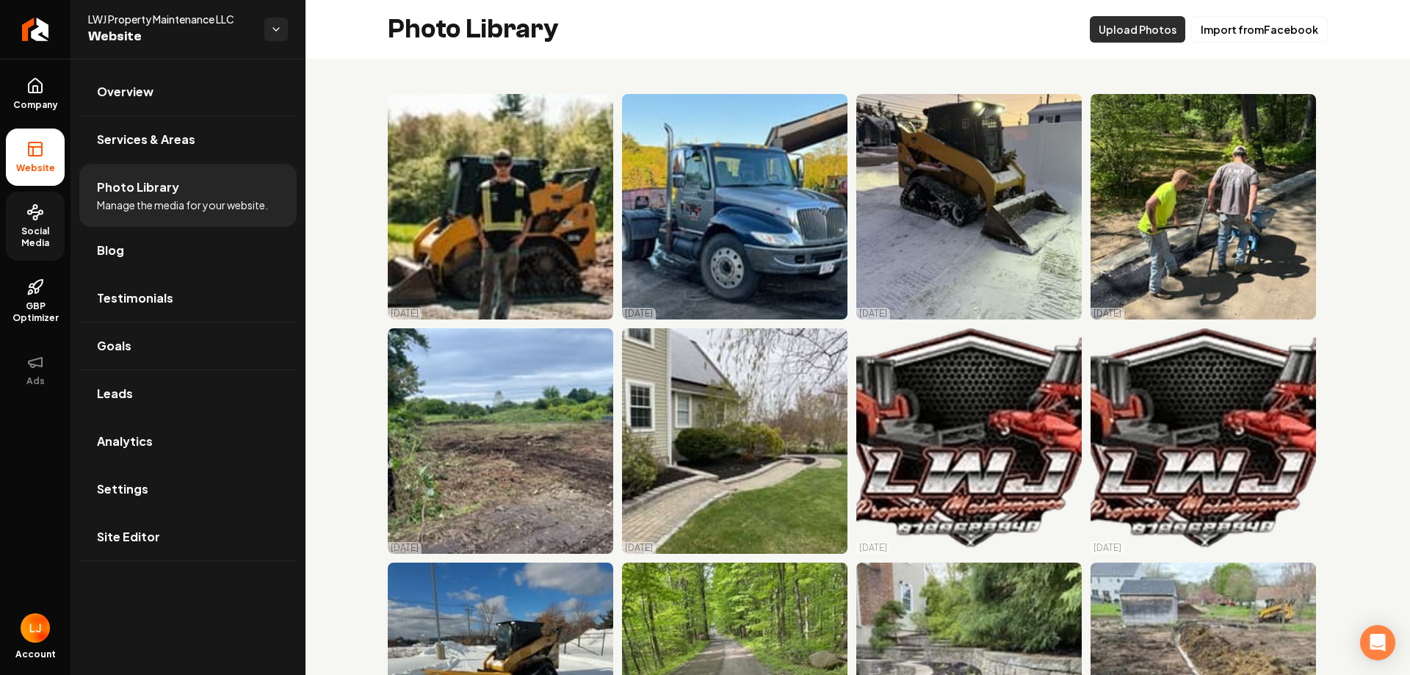
click at [1126, 22] on button "Upload Photos" at bounding box center [1136, 29] width 95 height 26
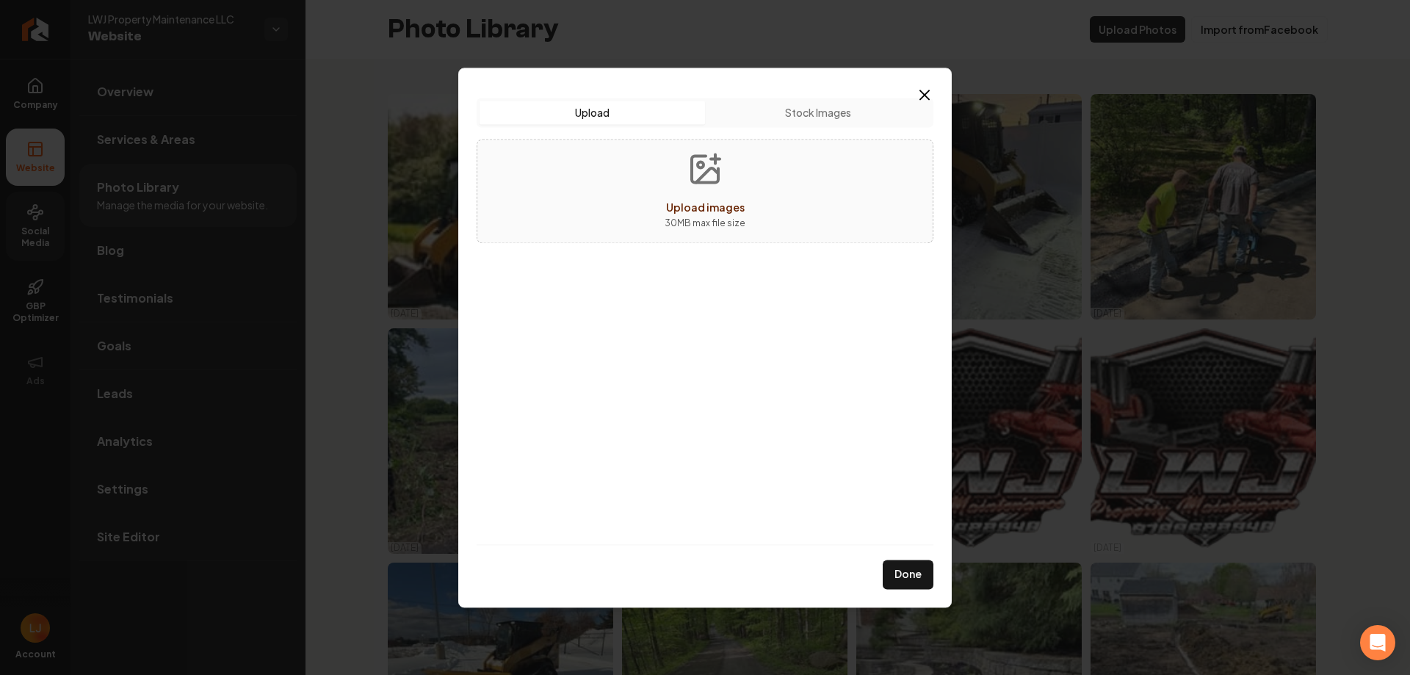
click at [790, 162] on div "Upload images 30 MB max file size" at bounding box center [704, 191] width 457 height 104
type input "**********"
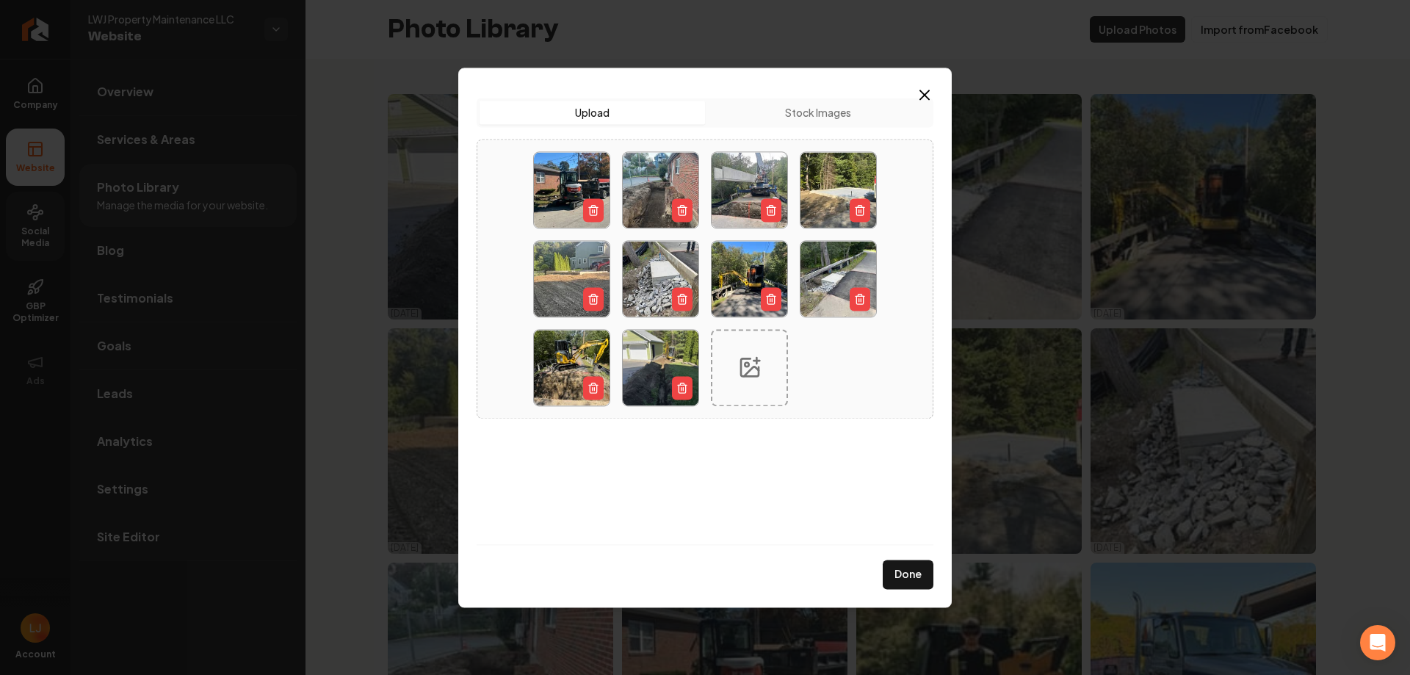
click at [738, 377] on icon at bounding box center [749, 366] width 23 height 23
type input "**********"
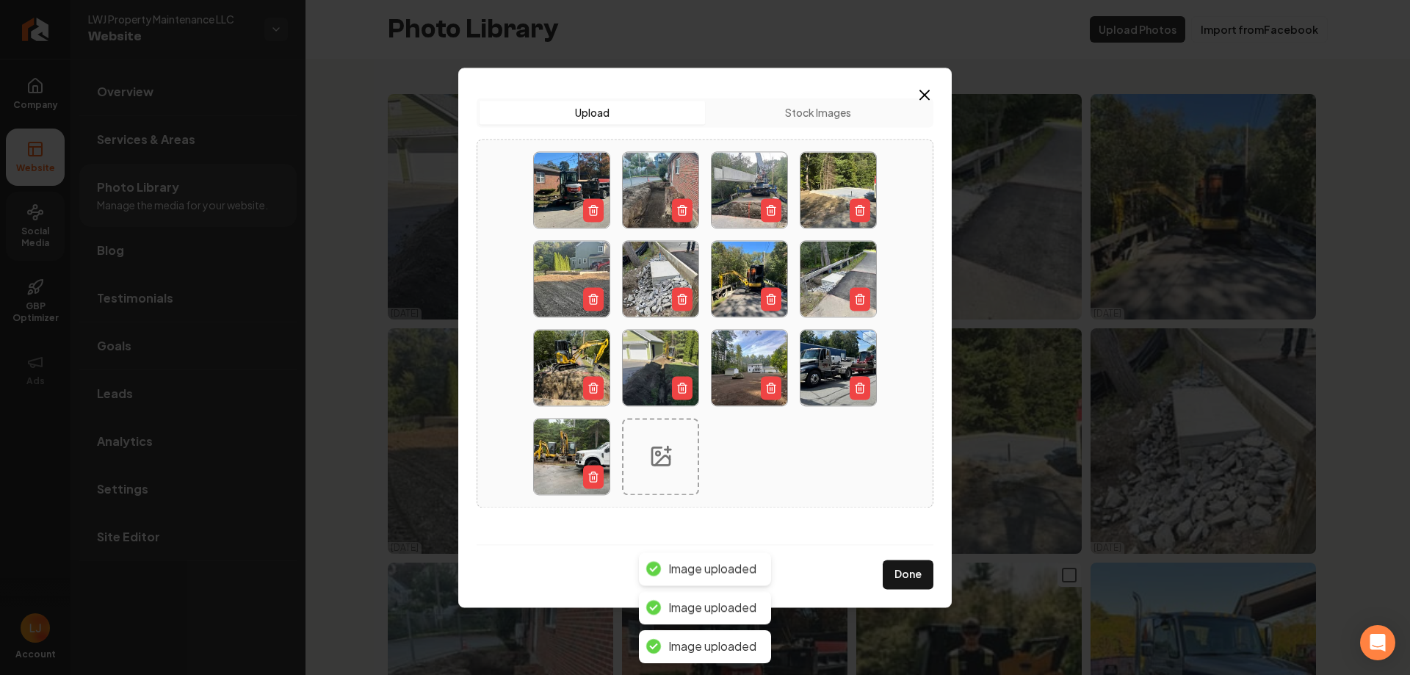
click at [913, 565] on button "Done" at bounding box center [907, 573] width 51 height 29
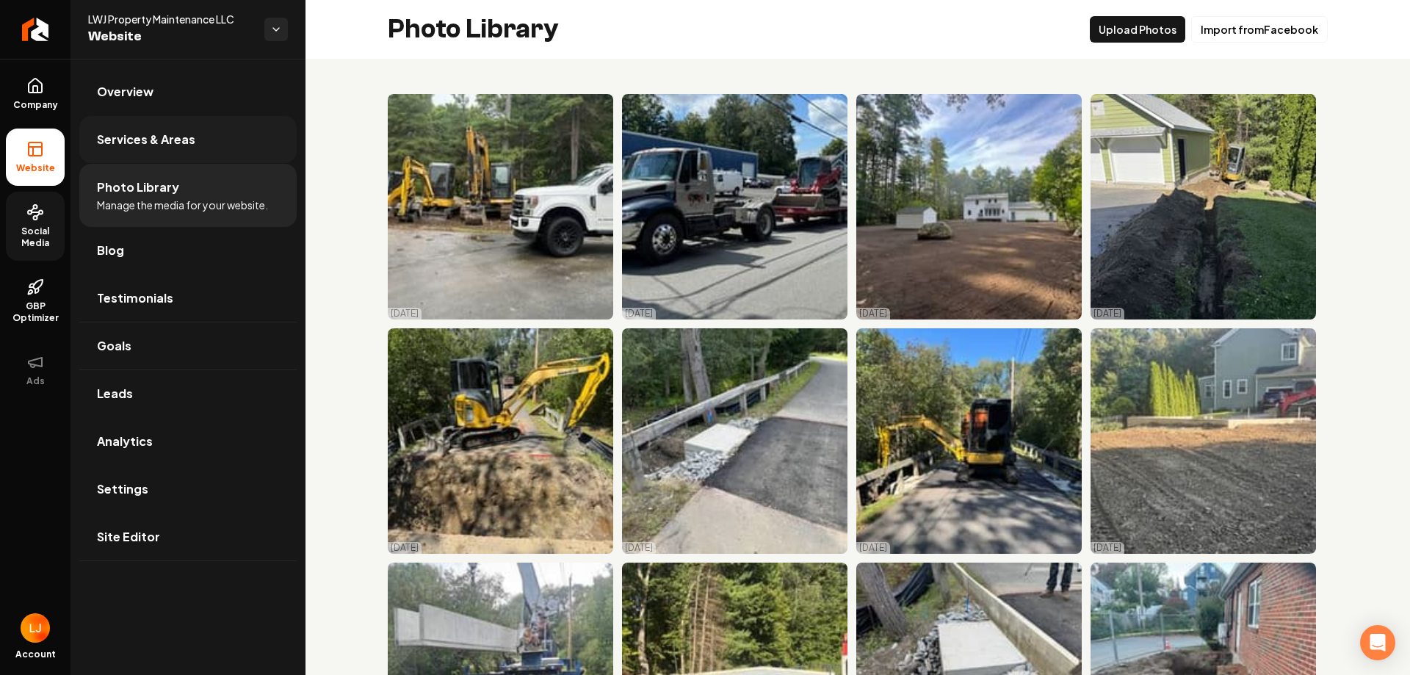
click at [138, 145] on span "Services & Areas" at bounding box center [146, 140] width 98 height 18
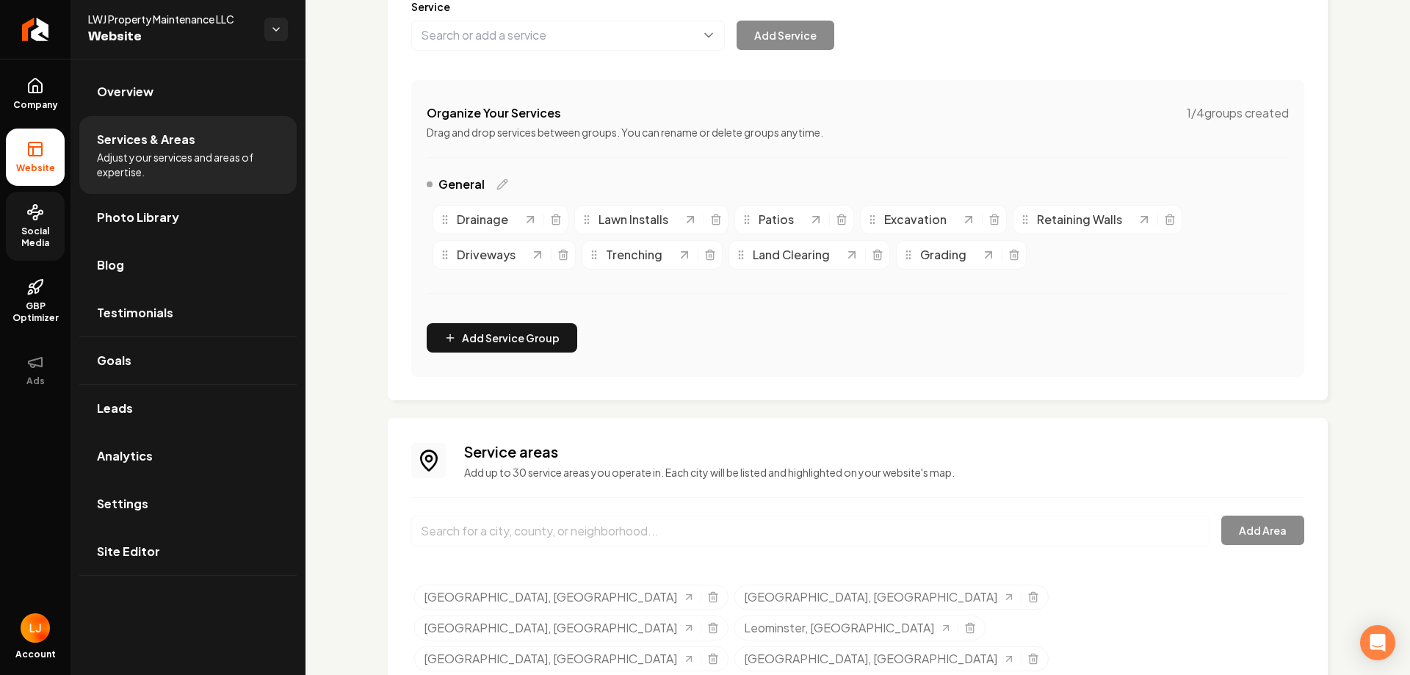
scroll to position [220, 0]
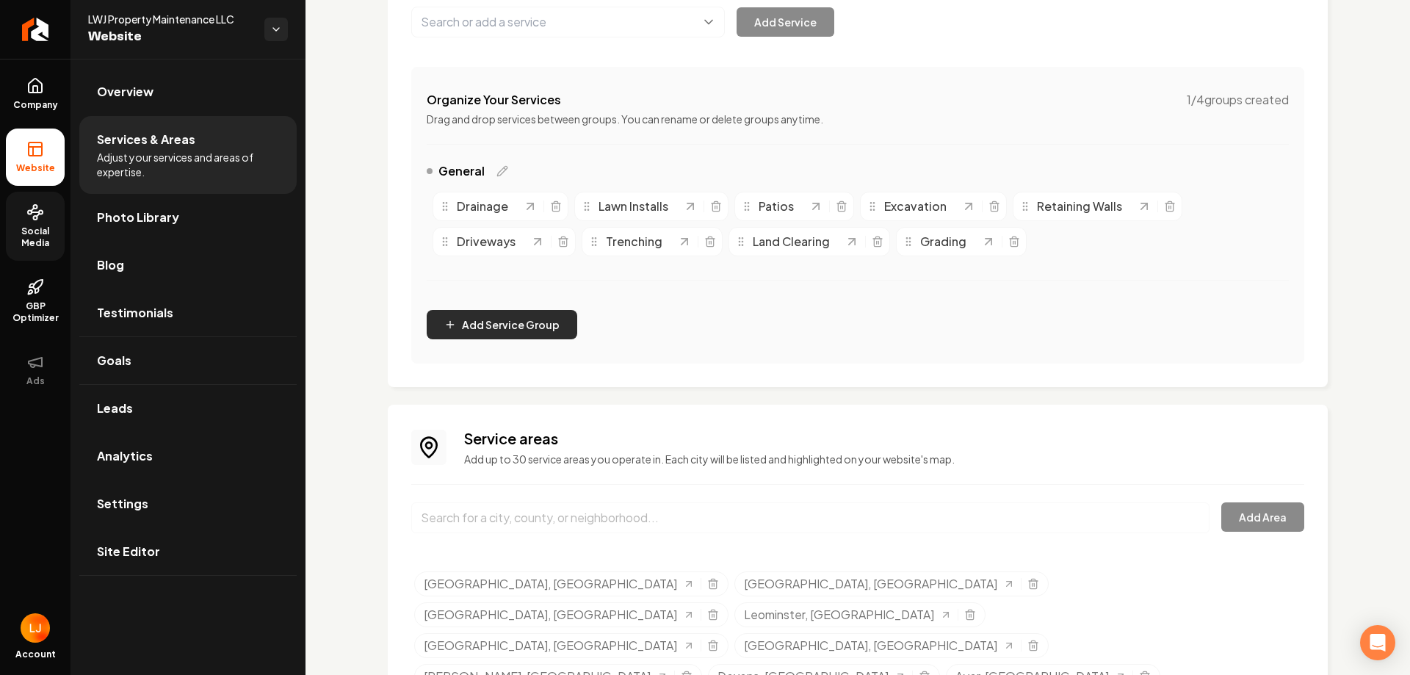
click at [532, 316] on button "Add Service Group" at bounding box center [502, 324] width 150 height 29
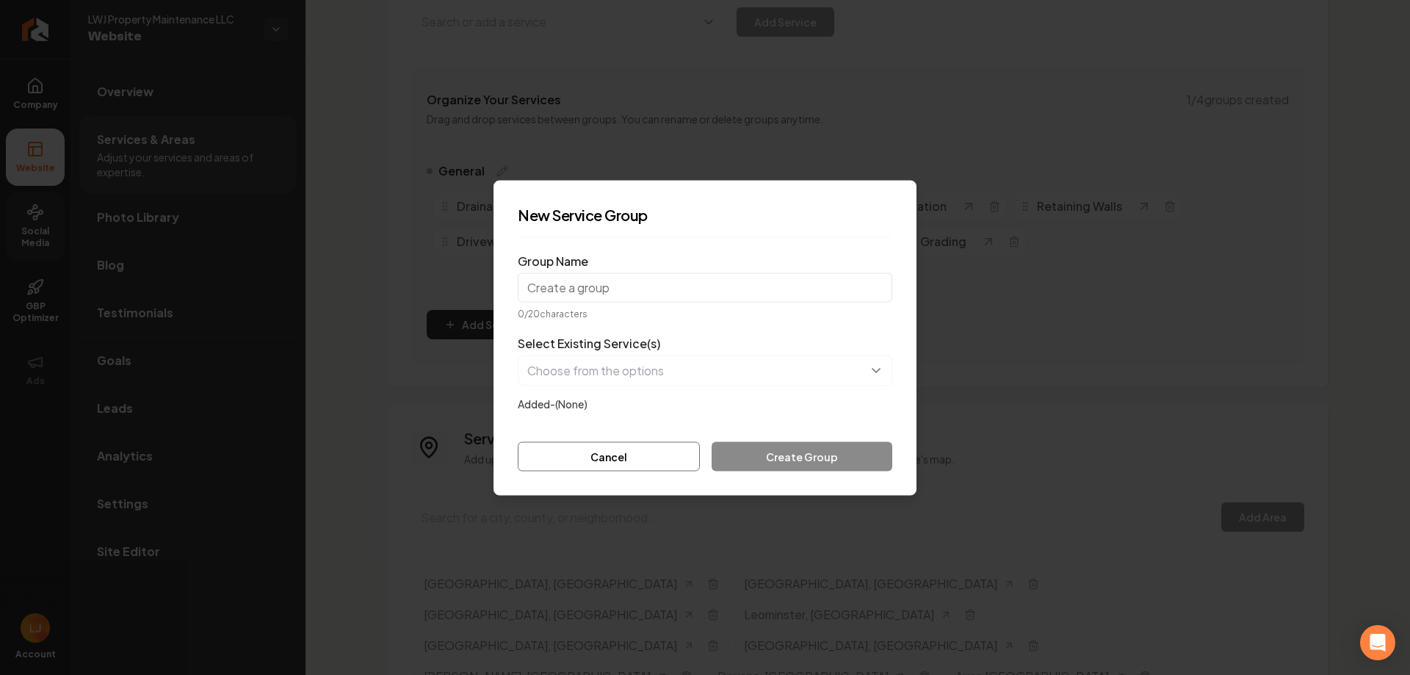
click at [600, 289] on input "Group Name" at bounding box center [705, 286] width 374 height 29
type input "f"
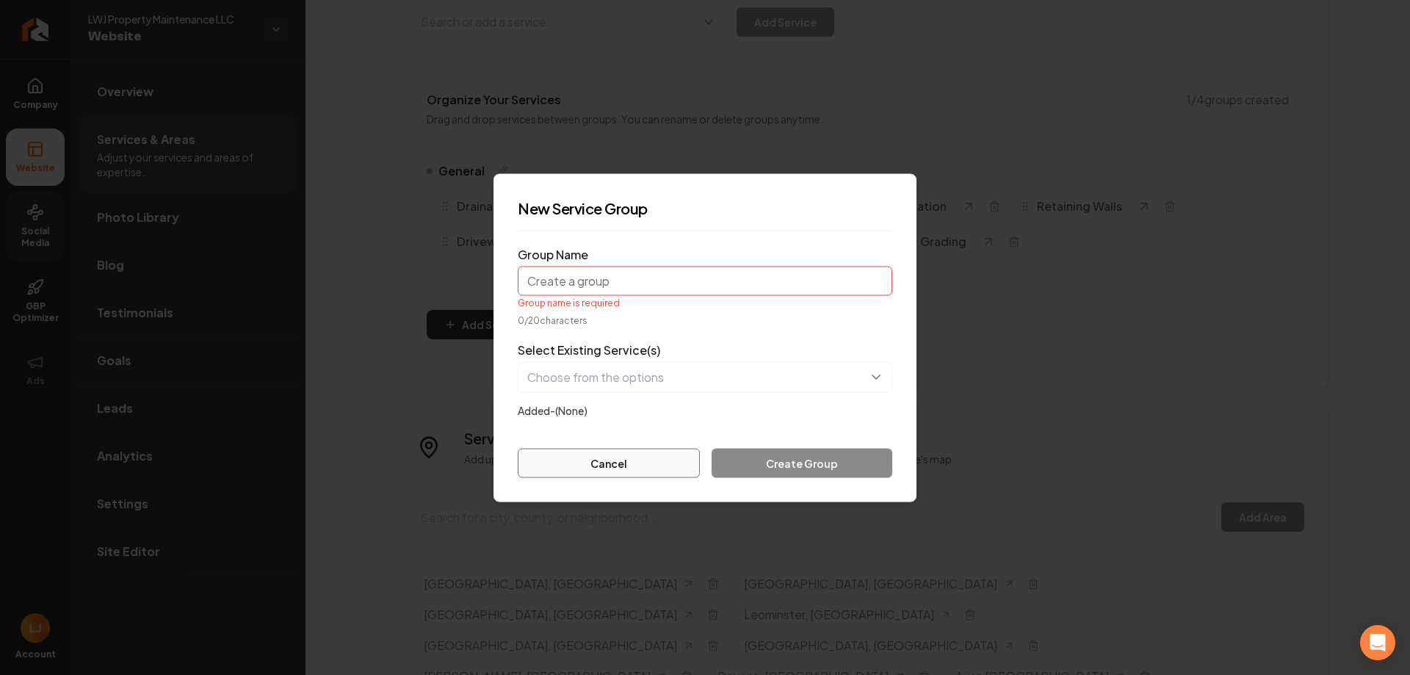
click at [630, 457] on button "Cancel" at bounding box center [609, 462] width 182 height 29
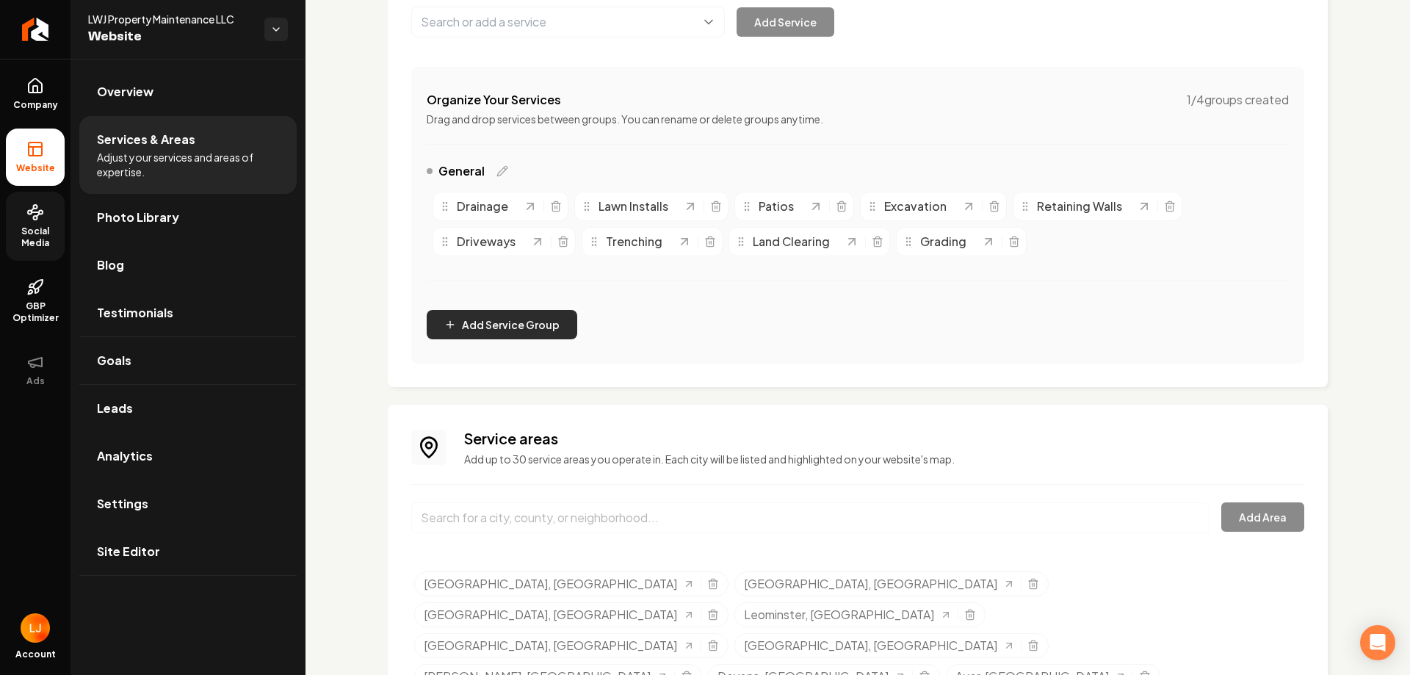
click at [498, 311] on button "Add Service Group" at bounding box center [502, 324] width 150 height 29
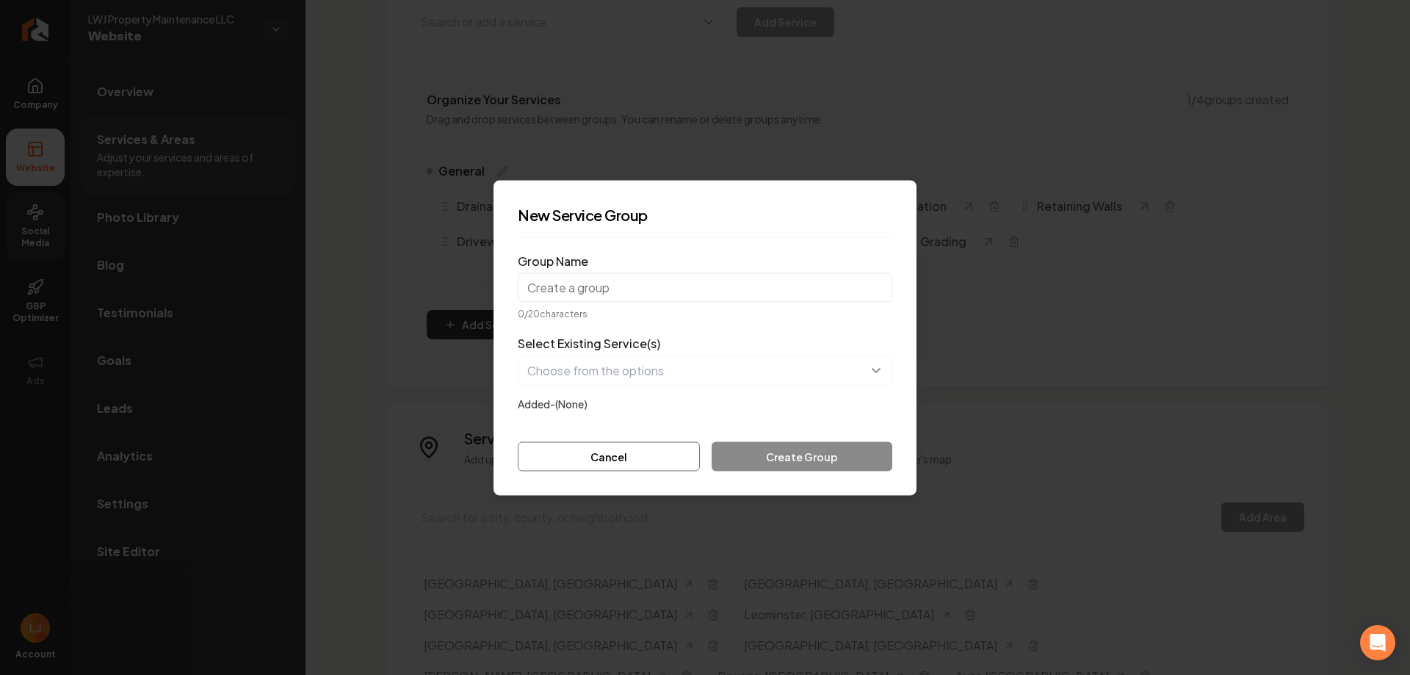
click at [581, 293] on input "Group Name" at bounding box center [705, 286] width 374 height 29
click at [569, 298] on input "Foundations" at bounding box center [705, 286] width 374 height 29
type input "Foundations"
click at [580, 324] on form "Group Name Foundations 11 / 20 characters Select Existing Service(s) Added- (No…" at bounding box center [705, 360] width 374 height 222
click at [625, 381] on button "button" at bounding box center [705, 370] width 374 height 31
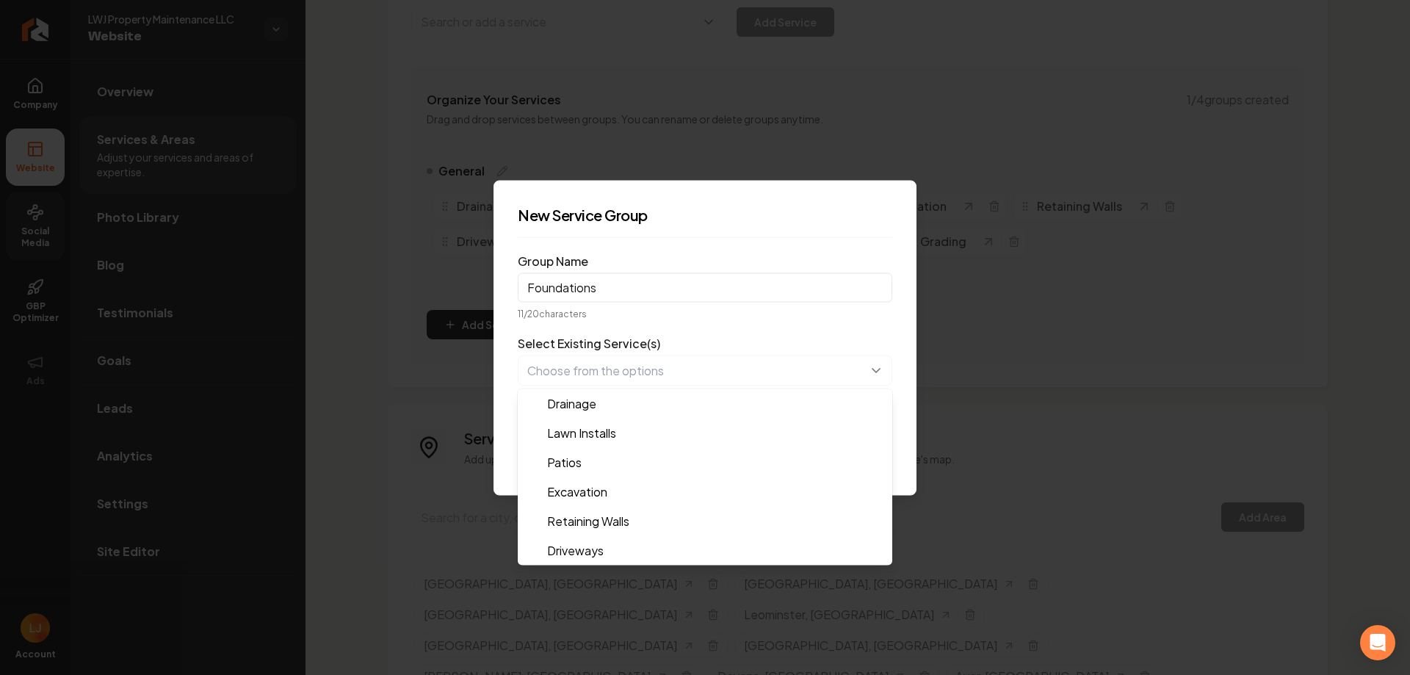
click at [646, 310] on form "Group Name Foundations 11 / 20 characters Select Existing Service(s) Drainage L…" at bounding box center [705, 360] width 374 height 222
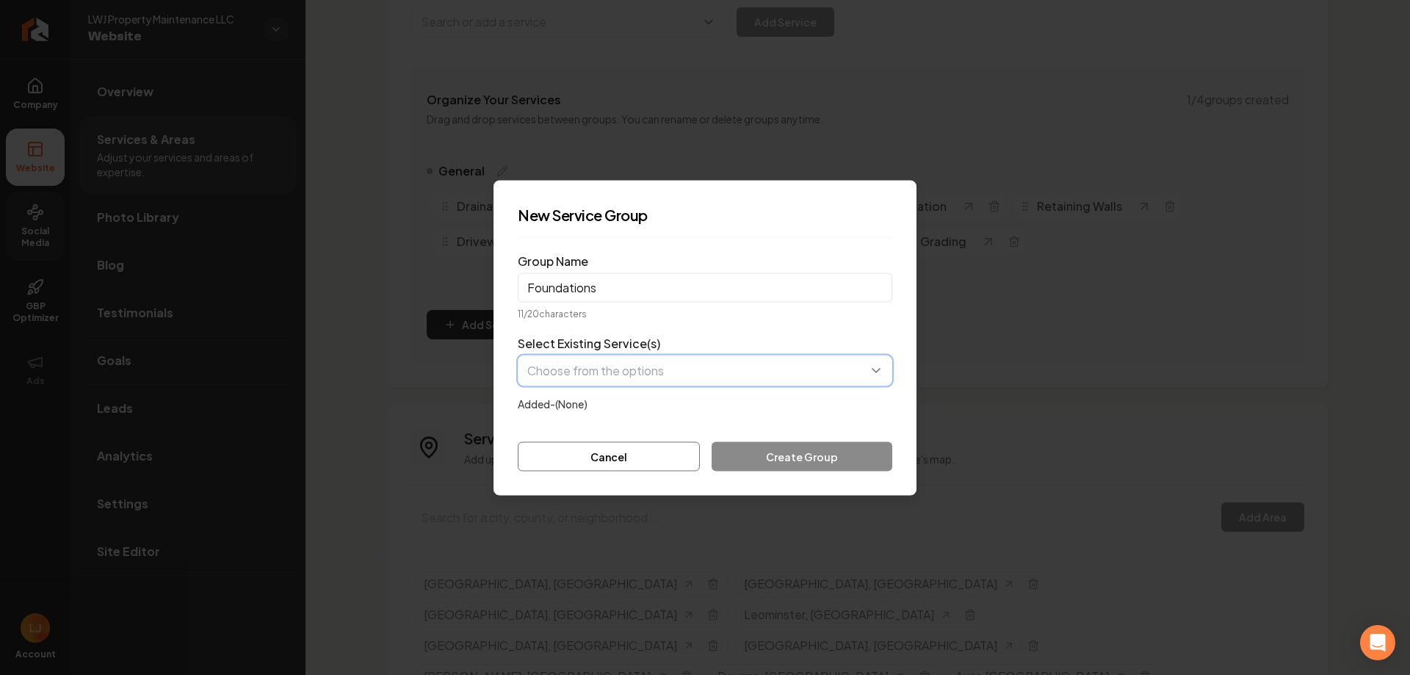
click at [666, 373] on button "button" at bounding box center [705, 370] width 374 height 31
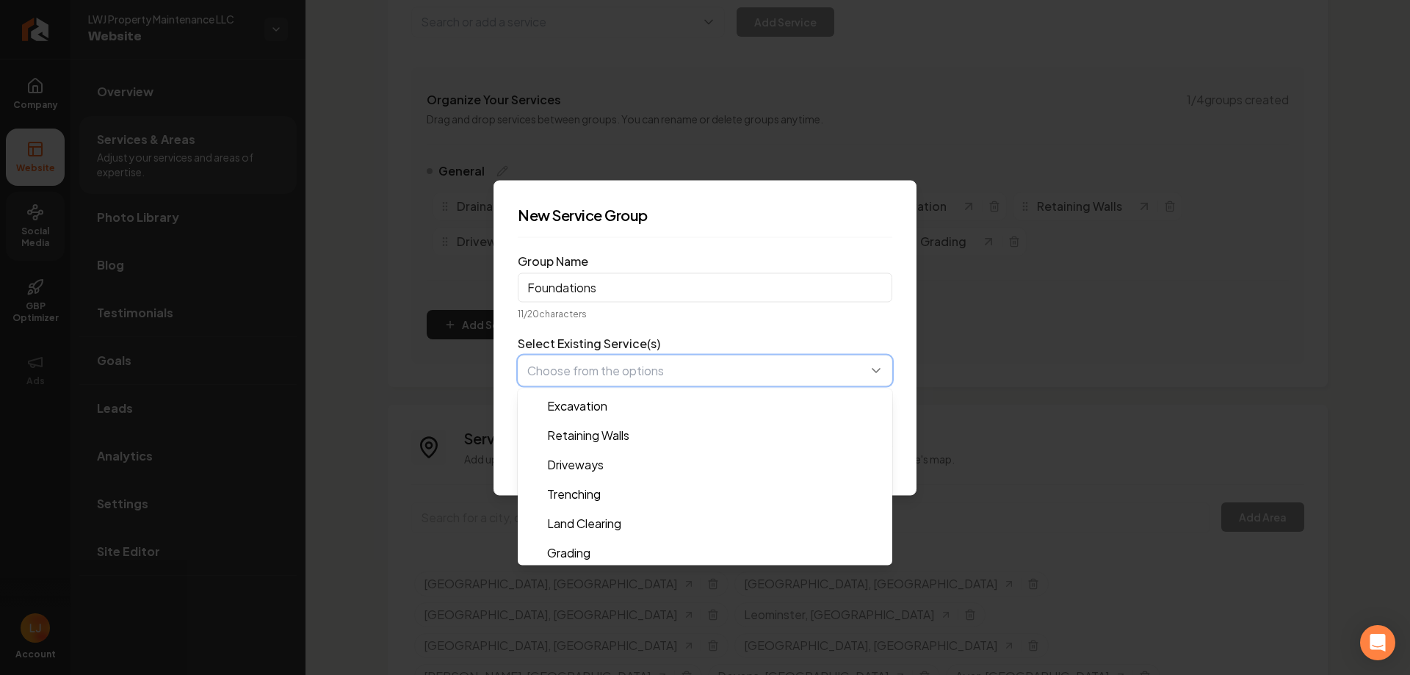
scroll to position [88, 0]
click at [670, 330] on form "Group Name Foundations 11 / 20 characters Select Existing Service(s) Drainage L…" at bounding box center [705, 360] width 374 height 222
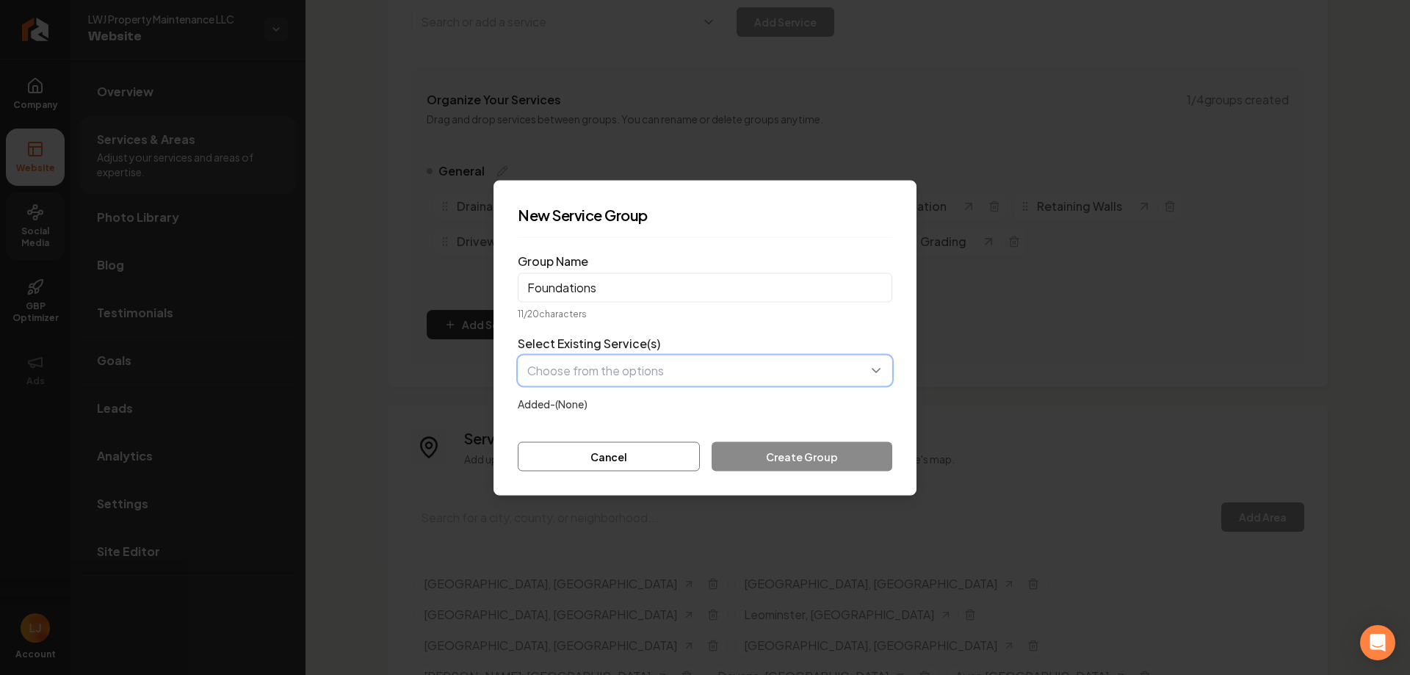
click at [621, 376] on button "button" at bounding box center [705, 370] width 374 height 31
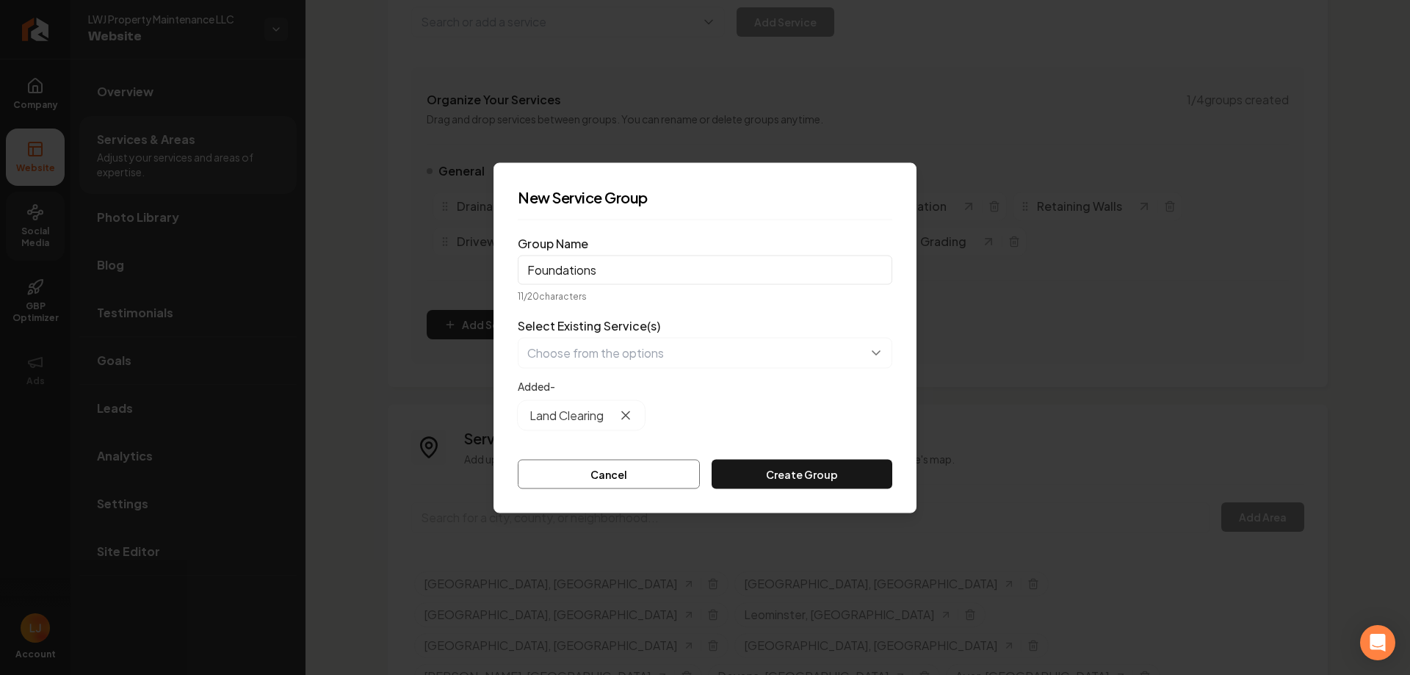
click at [628, 412] on icon "button" at bounding box center [625, 414] width 15 height 15
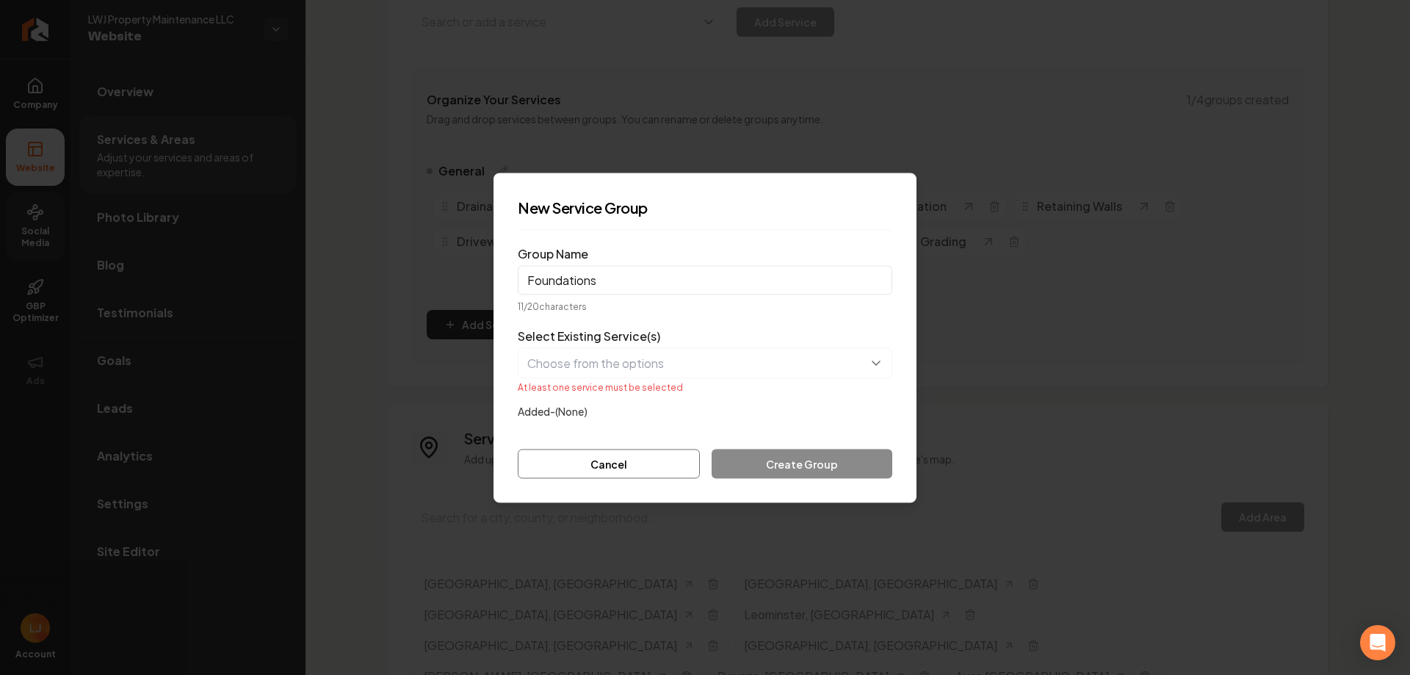
click at [609, 272] on input "Foundations" at bounding box center [705, 279] width 374 height 29
drag, startPoint x: 569, startPoint y: 283, endPoint x: 493, endPoint y: 281, distance: 76.4
click at [493, 282] on div "New Service Group Group Name Foundations 11 / 20 characters Select Existing Ser…" at bounding box center [704, 338] width 423 height 330
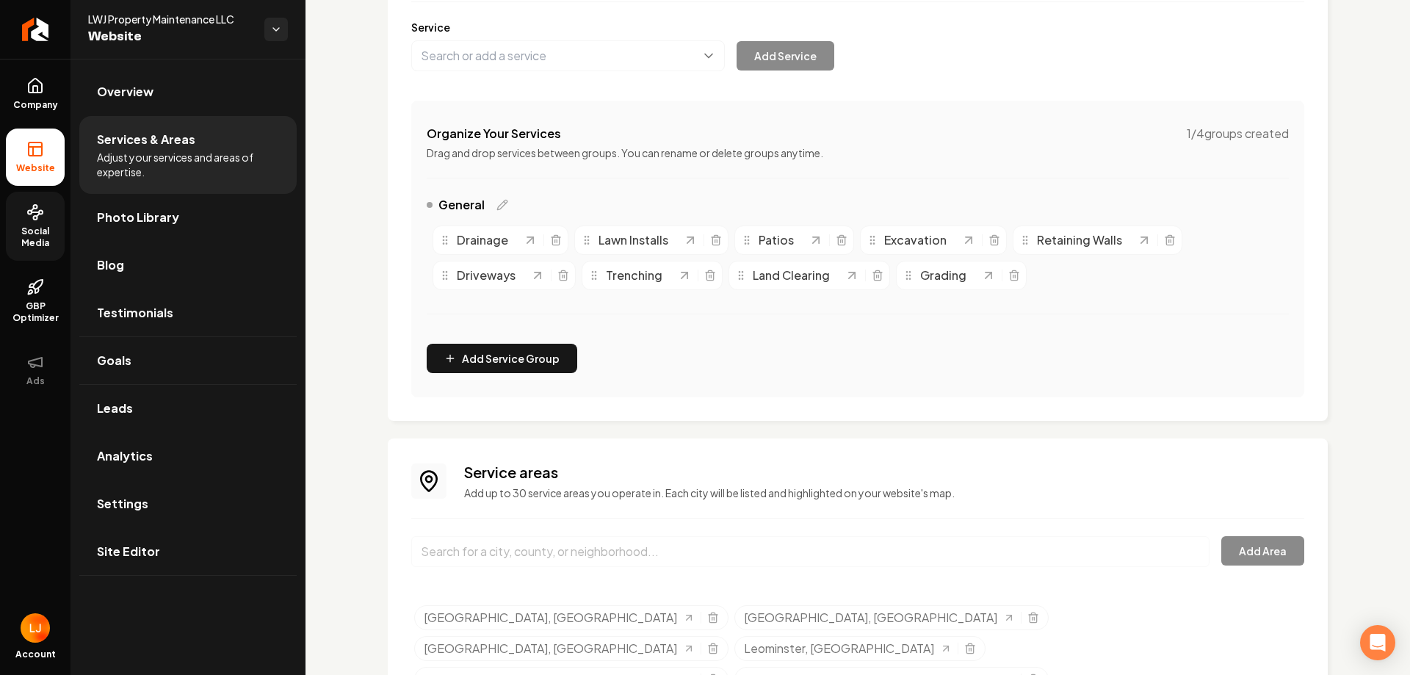
scroll to position [73, 0]
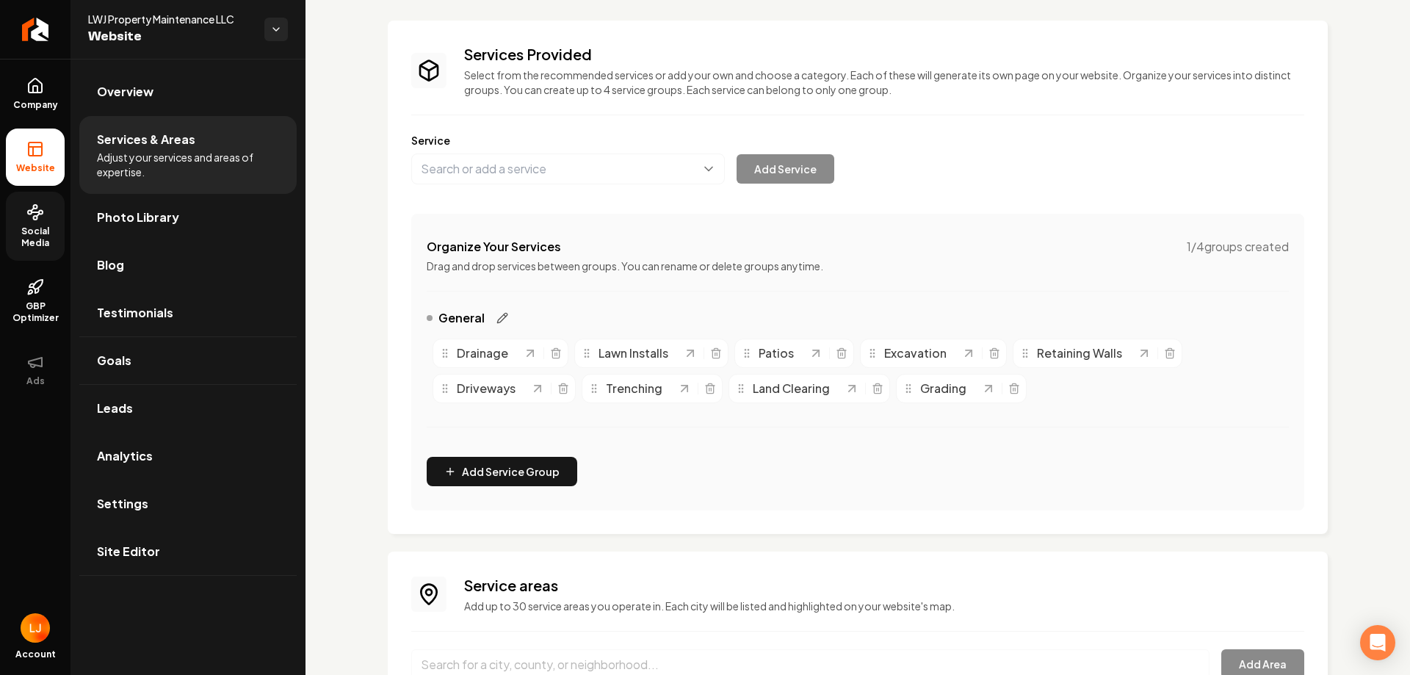
click at [496, 318] on icon "Main content area" at bounding box center [502, 318] width 12 height 12
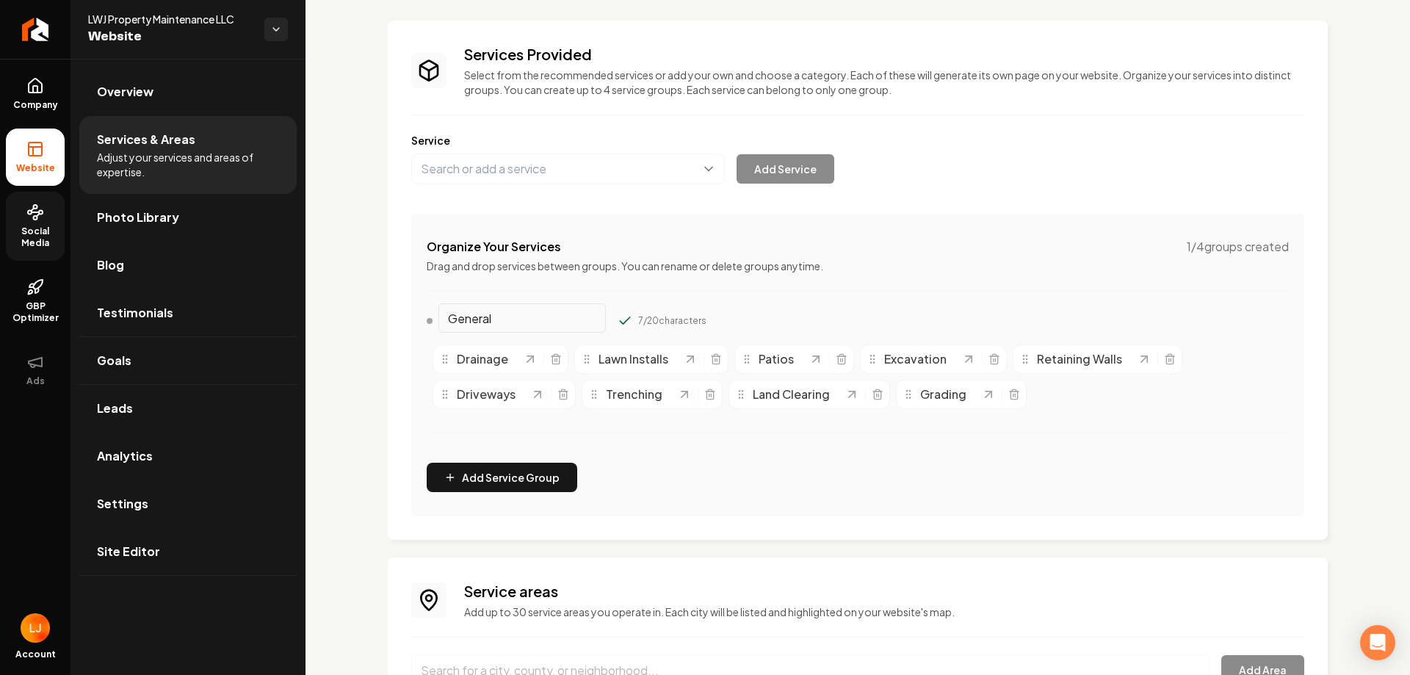
click at [697, 302] on div "Organize Your Services 1 / 4 groups created Drag and drop services between grou…" at bounding box center [857, 365] width 893 height 302
click at [607, 303] on div "Organize Your Services 1 / 4 groups created Drag and drop services between grou…" at bounding box center [857, 365] width 893 height 302
click at [598, 289] on div "Organize Your Services 1 / 4 groups created Drag and drop services between grou…" at bounding box center [857, 365] width 893 height 302
click at [703, 452] on div "Organize Your Services 1 / 4 groups created Drag and drop services between grou…" at bounding box center [857, 365] width 893 height 302
click at [587, 178] on button "Main content area" at bounding box center [567, 168] width 313 height 31
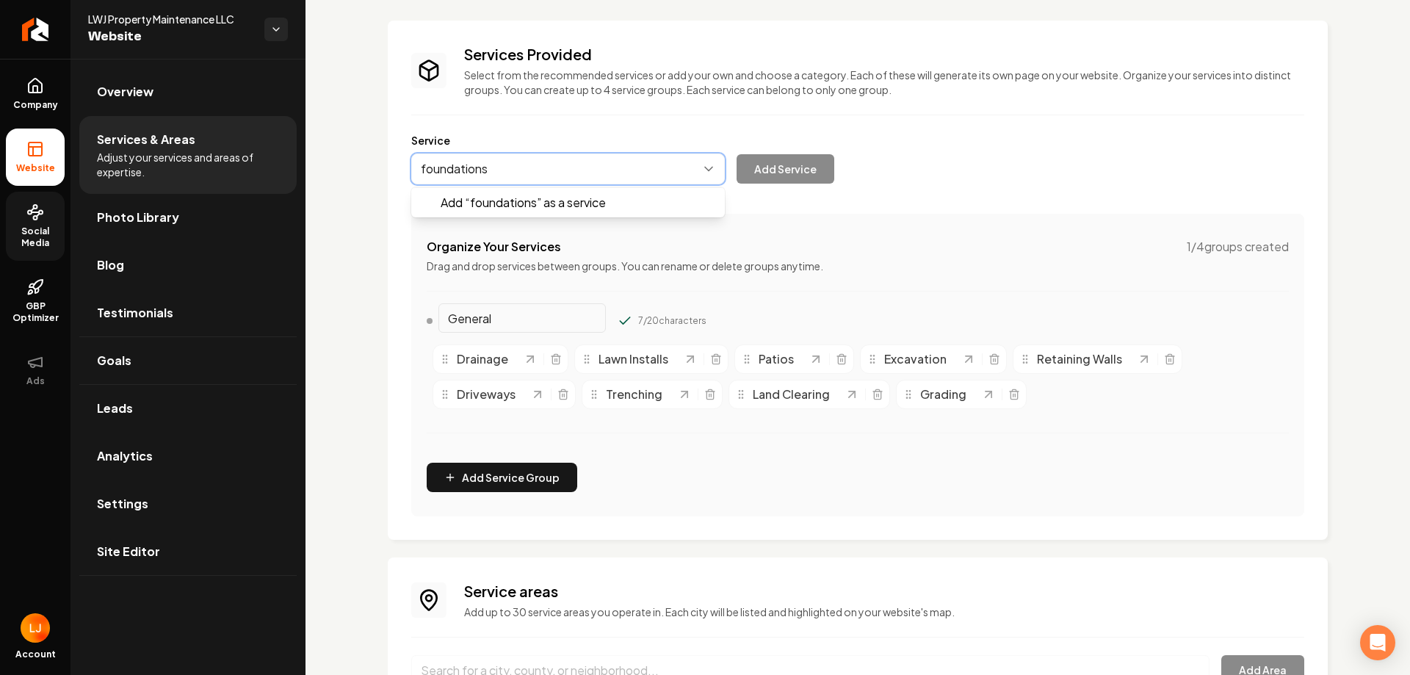
type input "foundations"
click at [794, 168] on div "Add “ foundations ” as a service Add Service" at bounding box center [622, 168] width 423 height 31
click at [619, 169] on button "Main content area" at bounding box center [567, 168] width 313 height 31
type input "f"
type input "e"
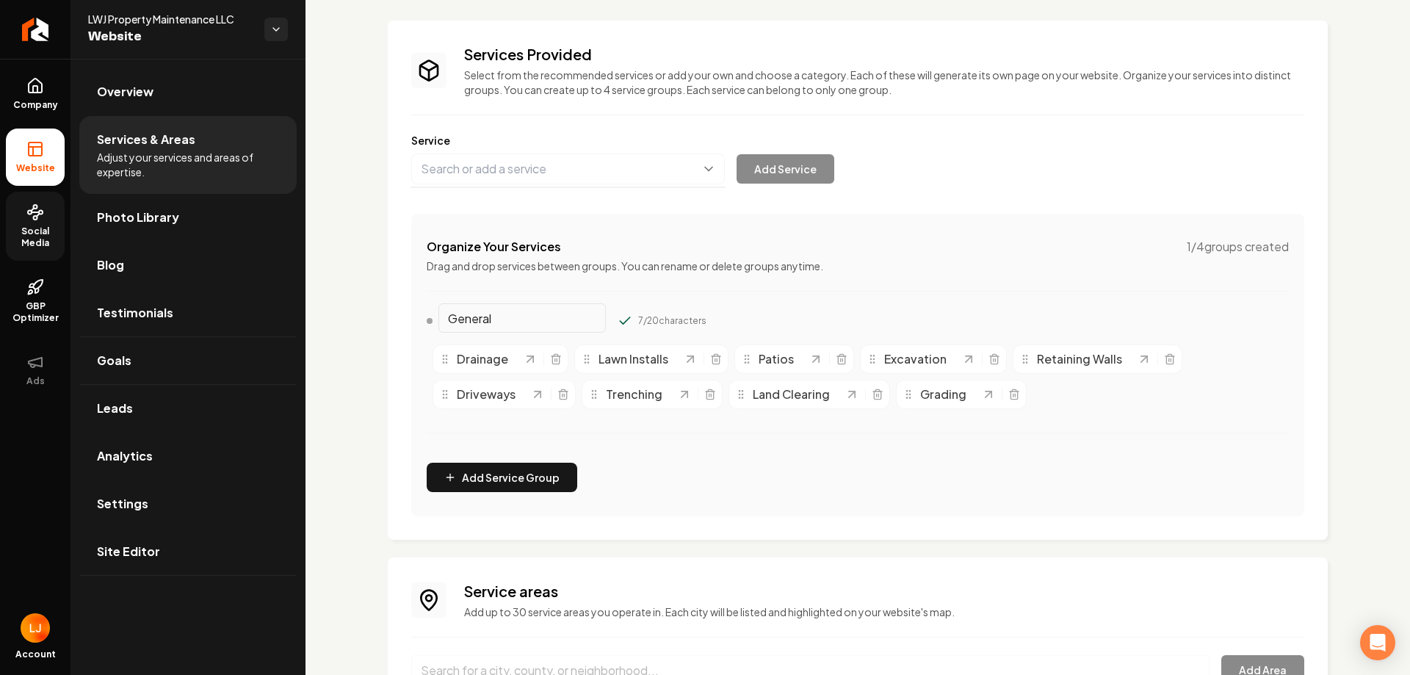
click at [734, 250] on div "Services Provided Select from the recommended services or add your own and choo…" at bounding box center [857, 280] width 893 height 472
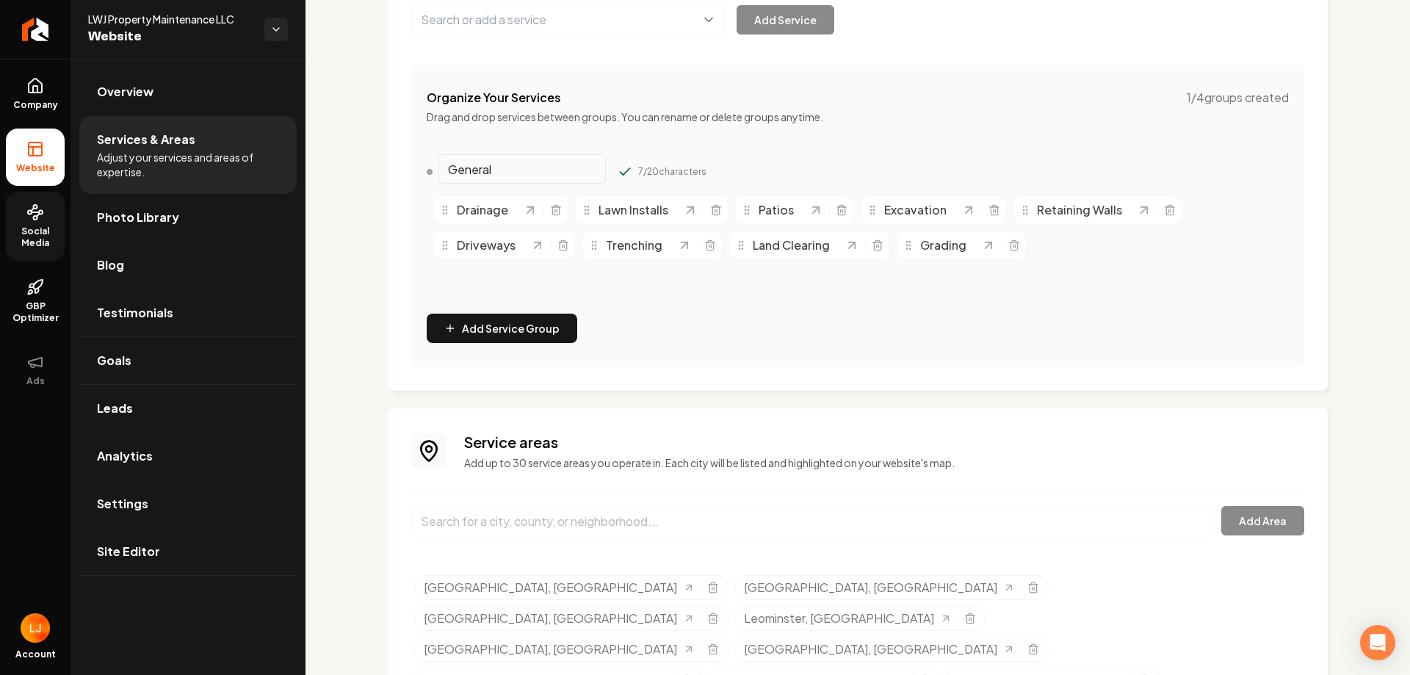
scroll to position [220, 0]
click at [694, 322] on div "Organize Your Services 1 / 4 groups created Drag and drop services between grou…" at bounding box center [857, 218] width 893 height 302
click at [835, 244] on div "Land Clearing" at bounding box center [789, 248] width 109 height 18
click at [829, 253] on div "Land Clearing" at bounding box center [789, 248] width 109 height 18
drag, startPoint x: 813, startPoint y: 254, endPoint x: 784, endPoint y: 278, distance: 37.6
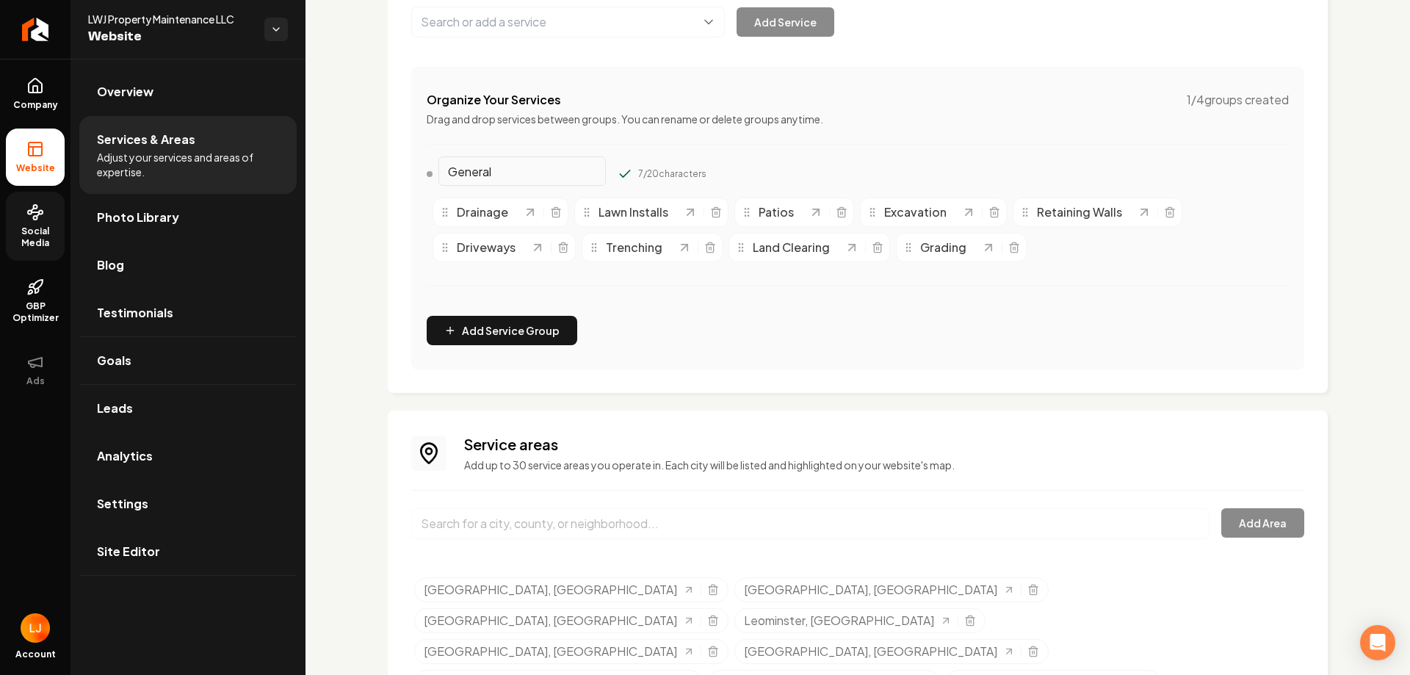
click at [784, 278] on div "General 7 / 20 characters Drainage Lawn Installs Patios Excavation Retaining Wa…" at bounding box center [858, 233] width 862 height 142
click at [841, 252] on div "Land Clearing" at bounding box center [789, 248] width 109 height 18
click at [849, 253] on icon "Main content area" at bounding box center [851, 247] width 15 height 15
click at [515, 320] on button "Add Service Group" at bounding box center [502, 330] width 150 height 29
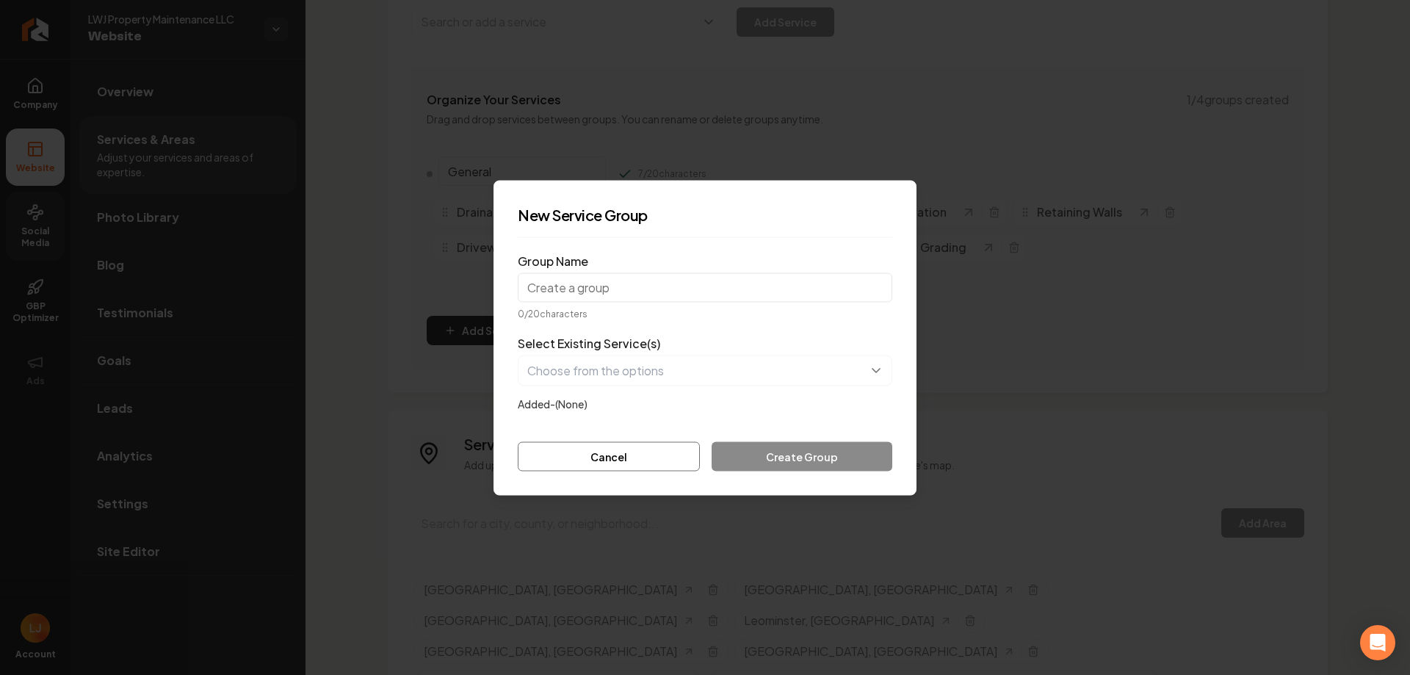
click at [606, 287] on input "Group Name" at bounding box center [705, 286] width 374 height 29
click at [613, 250] on form "Group Name 0 / 20 characters Select Existing Service(s) Added- (None) Cancel Cr…" at bounding box center [705, 360] width 374 height 222
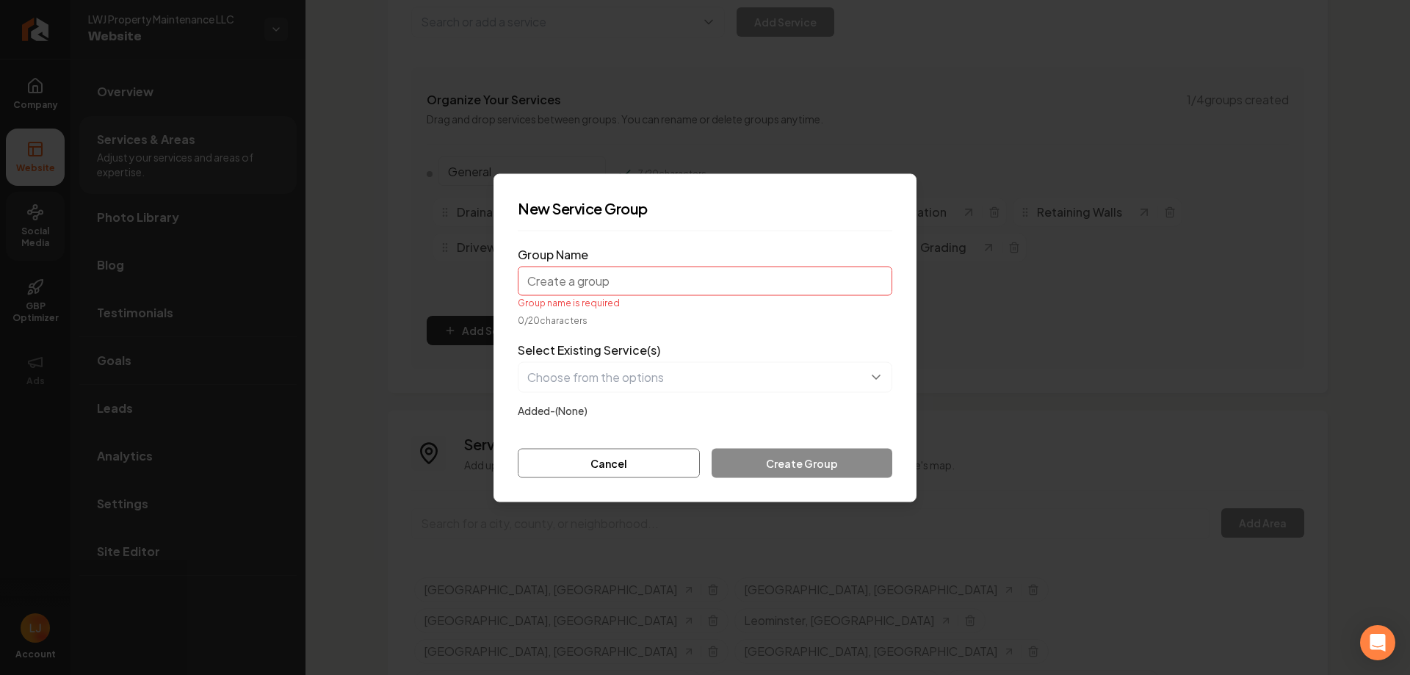
click at [631, 289] on input "Group Name" at bounding box center [705, 280] width 374 height 29
click at [659, 370] on button "button" at bounding box center [705, 376] width 374 height 31
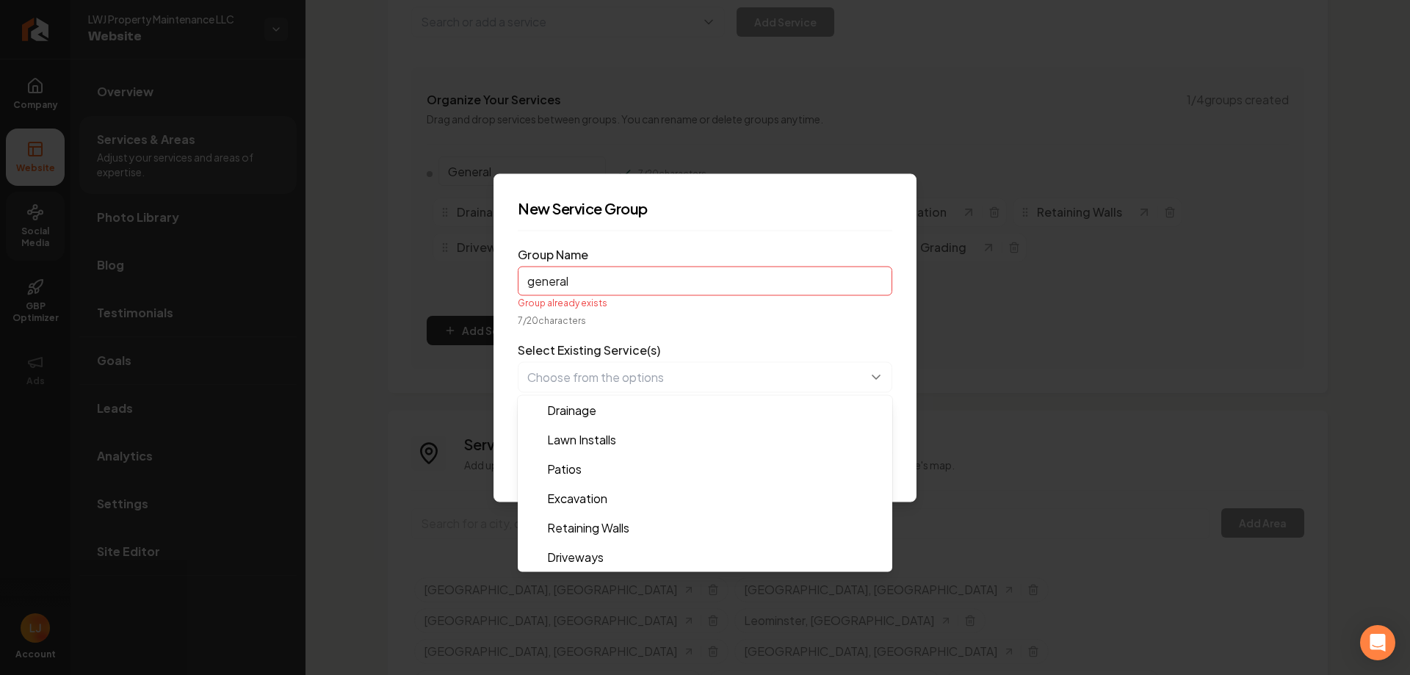
click at [663, 330] on form "Group Name general Group already exists 7 / 20 characters Select Existing Servi…" at bounding box center [705, 359] width 374 height 235
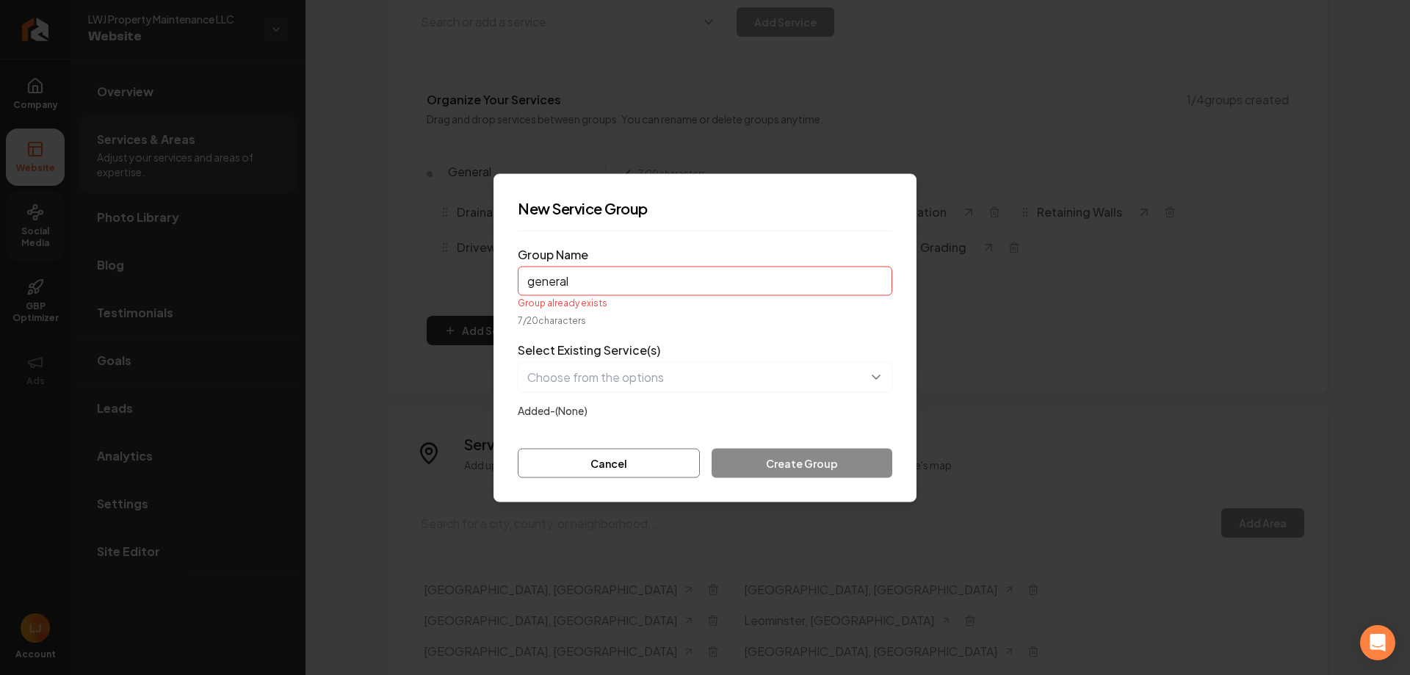
click at [628, 286] on input "general" at bounding box center [705, 280] width 374 height 29
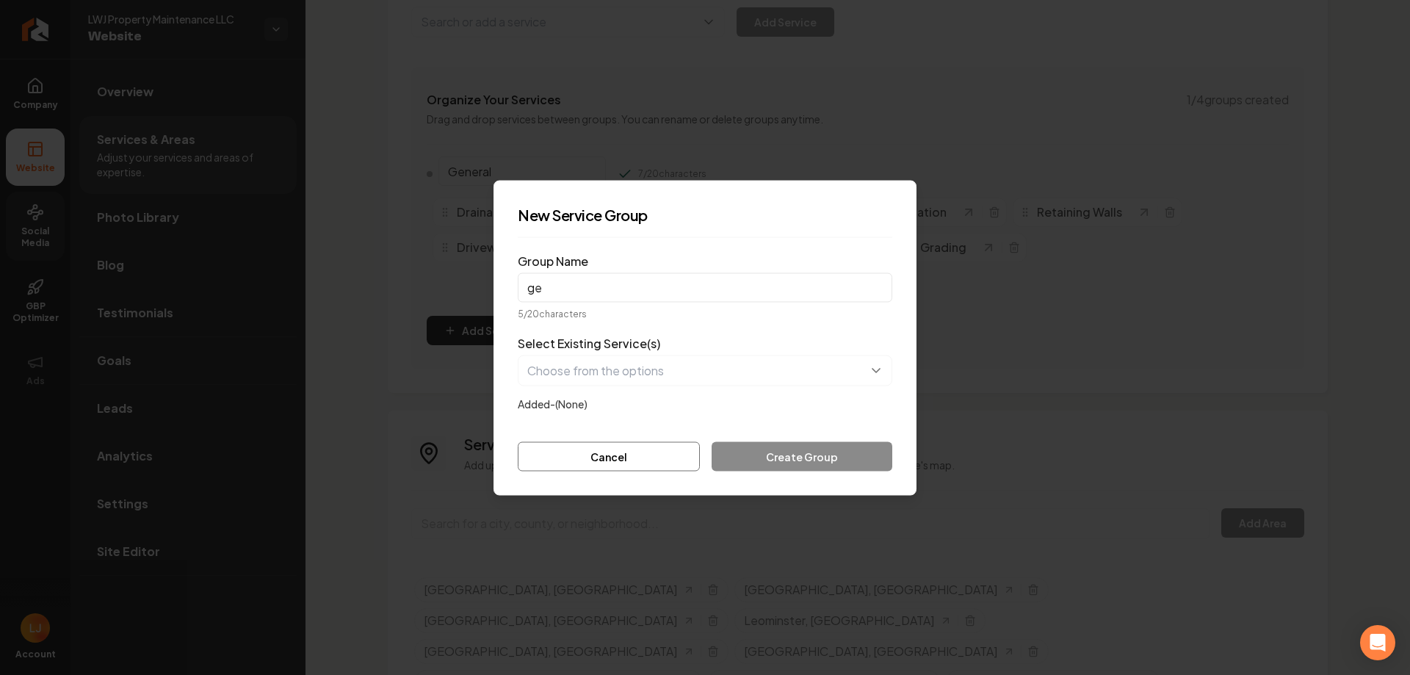
type input "g"
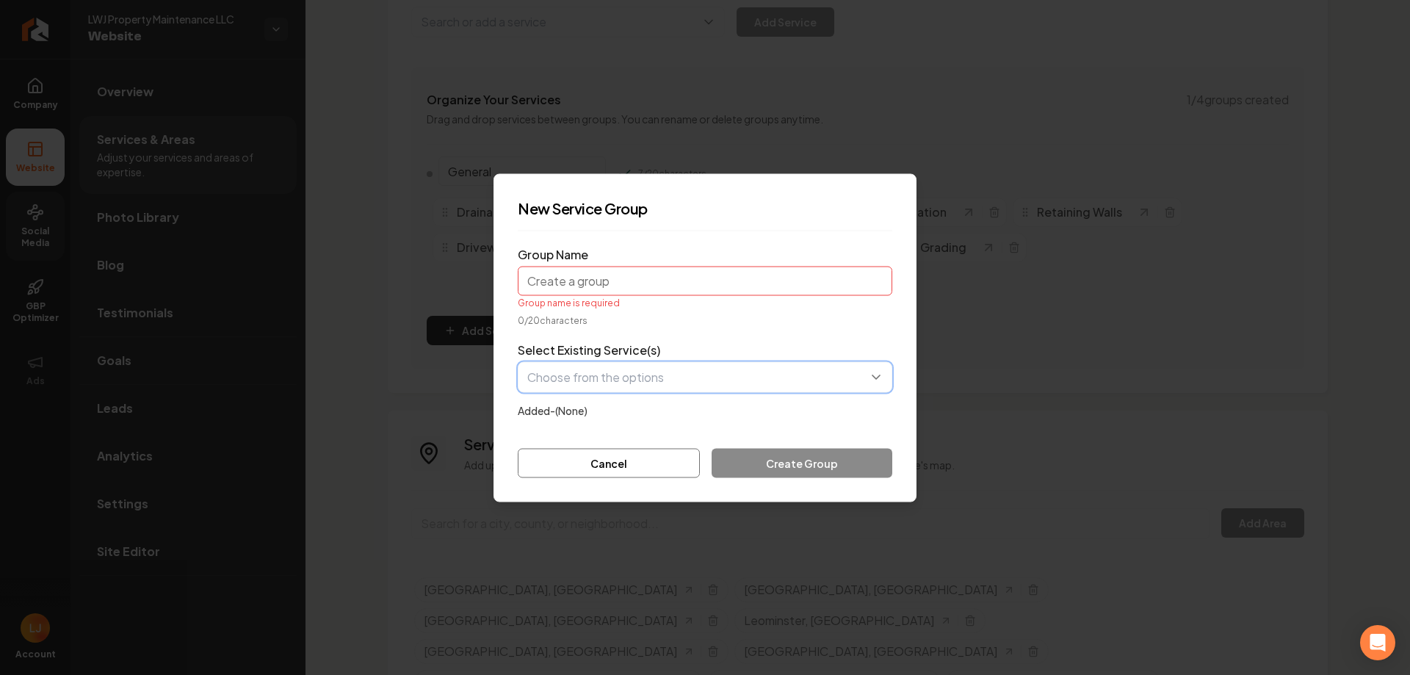
click at [697, 378] on button "button" at bounding box center [705, 376] width 374 height 31
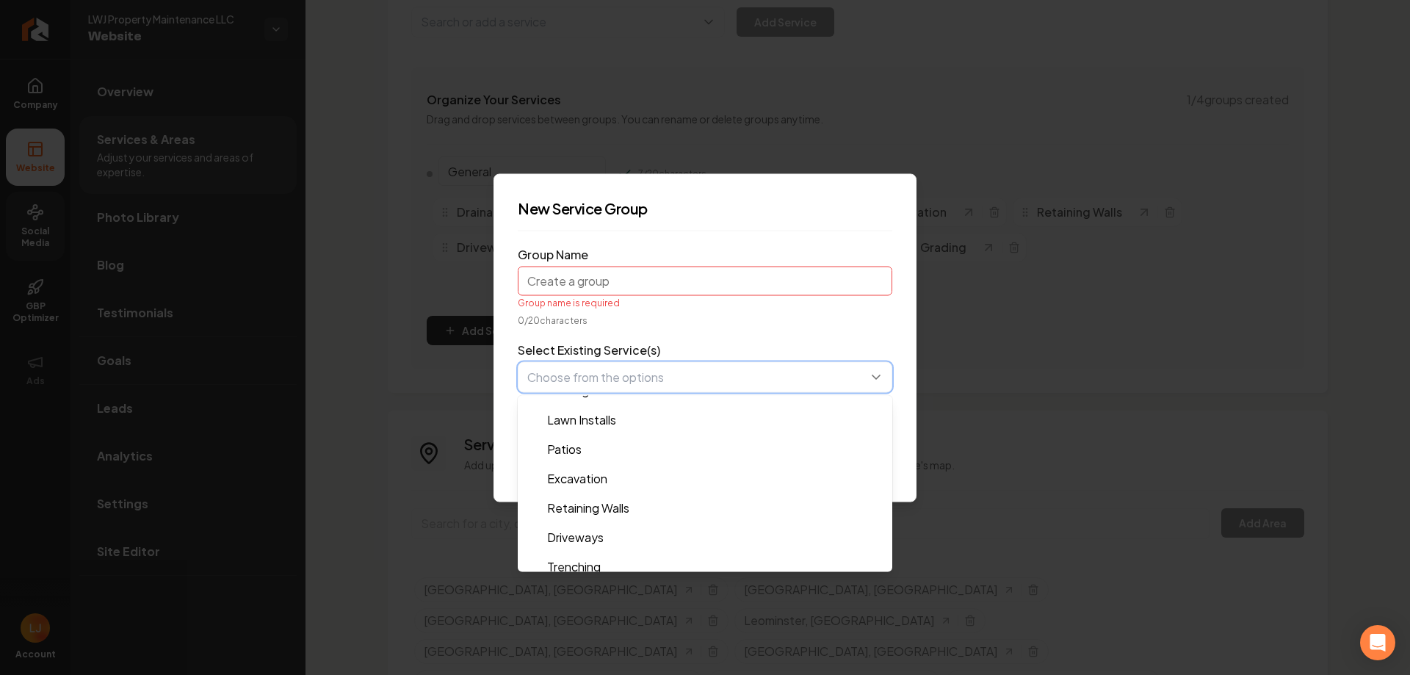
scroll to position [88, 0]
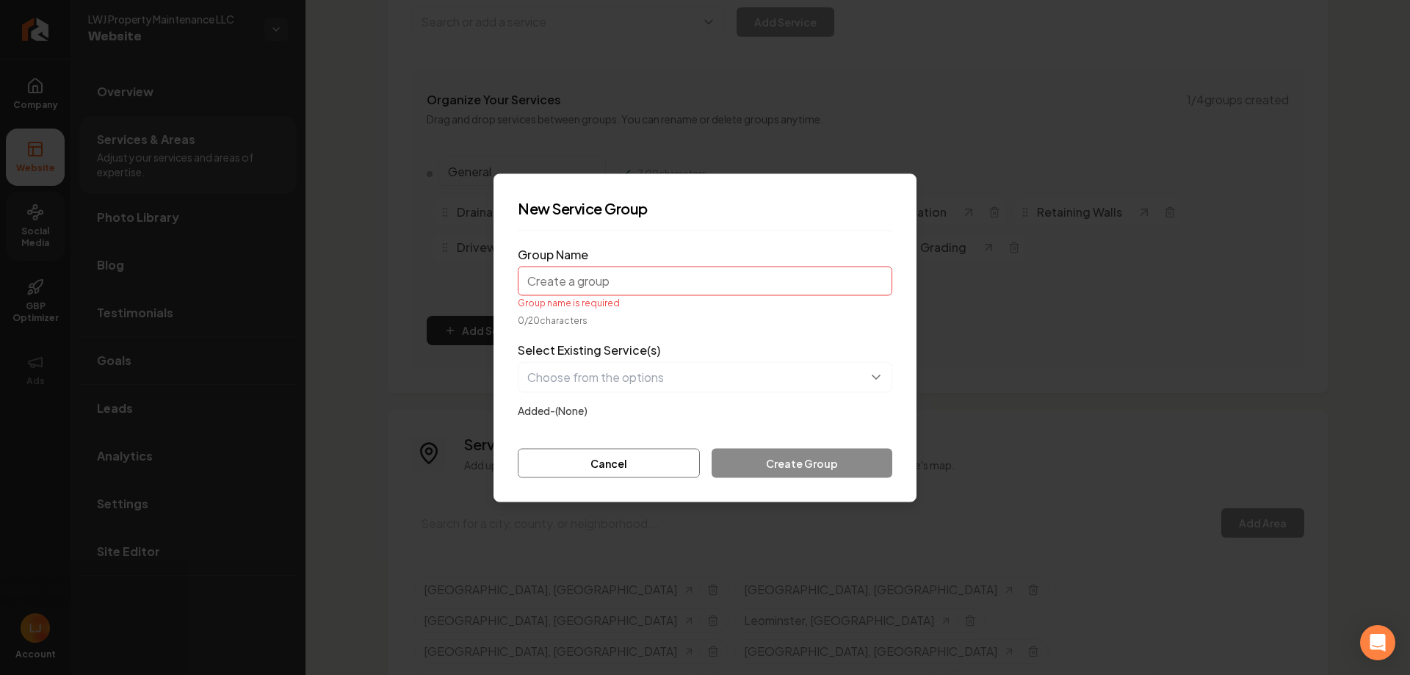
click at [678, 329] on form "Group Name Group name is required 0 / 20 characters Select Existing Service(s) …" at bounding box center [705, 359] width 374 height 235
click at [547, 405] on label "Added- (None)" at bounding box center [553, 409] width 70 height 13
click at [750, 448] on div "Cancel Create Group" at bounding box center [705, 462] width 374 height 29
click at [581, 255] on label "Group Name" at bounding box center [553, 253] width 70 height 15
click at [581, 266] on input "Group Name" at bounding box center [705, 280] width 374 height 29
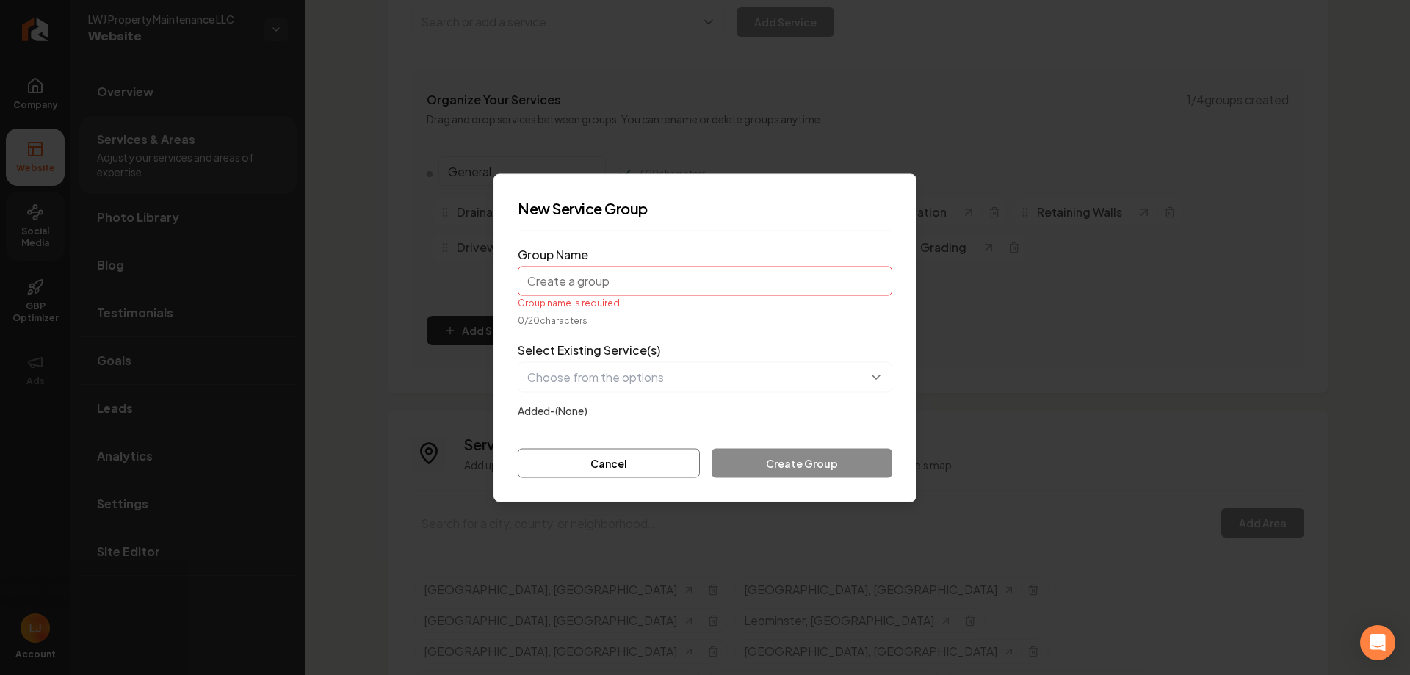
click at [601, 286] on input "Group Name" at bounding box center [705, 280] width 374 height 29
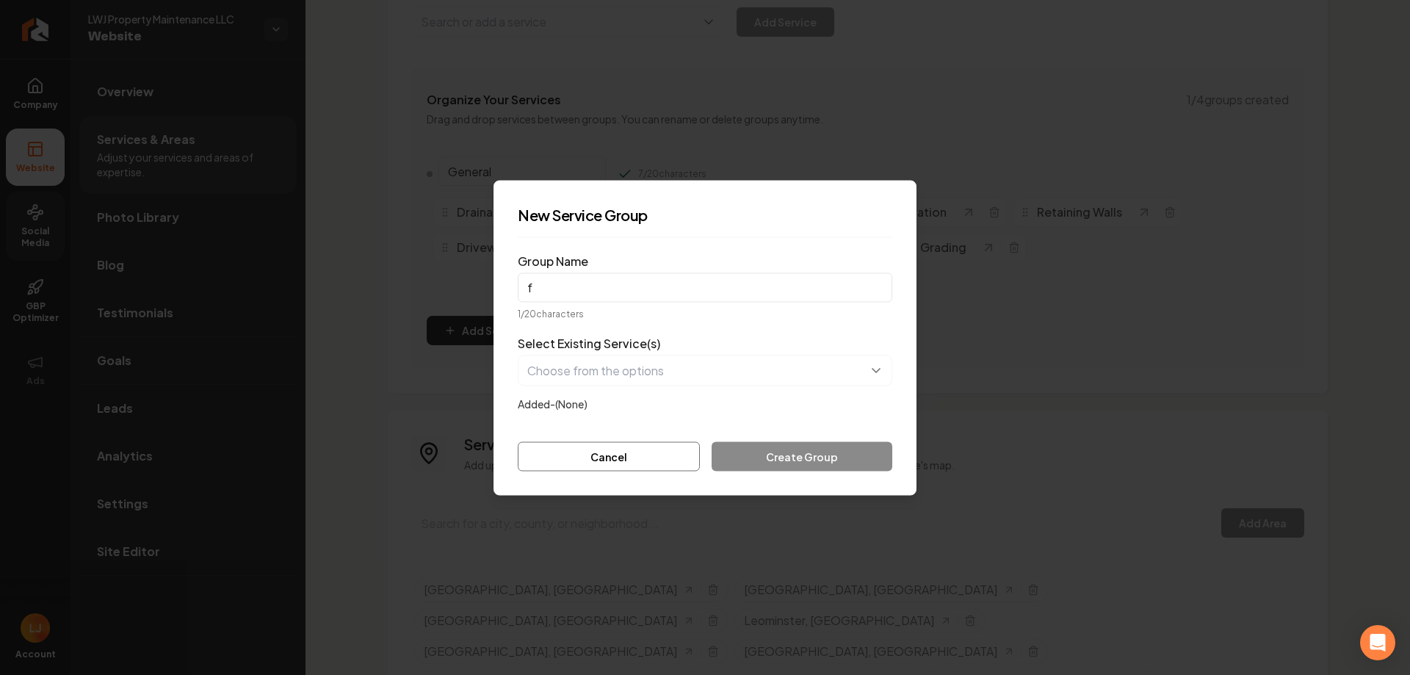
type input "f"
click at [700, 380] on button "button" at bounding box center [705, 370] width 374 height 31
click at [678, 283] on form "Group Name f 1 / 20 characters Select Existing Service(s) Added- (None) Cancel …" at bounding box center [705, 360] width 374 height 222
click at [799, 457] on div "Cancel Create Group" at bounding box center [705, 455] width 374 height 29
click at [653, 457] on button "Cancel" at bounding box center [609, 455] width 182 height 29
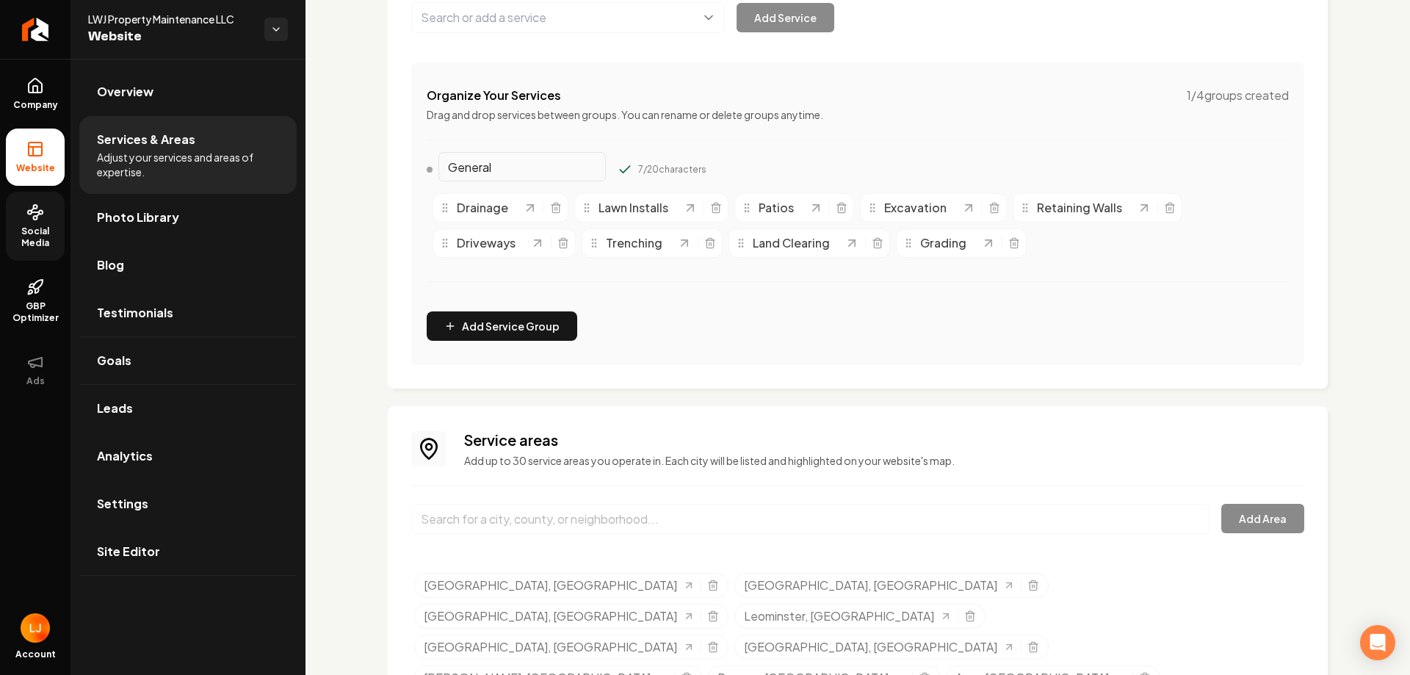
scroll to position [146, 0]
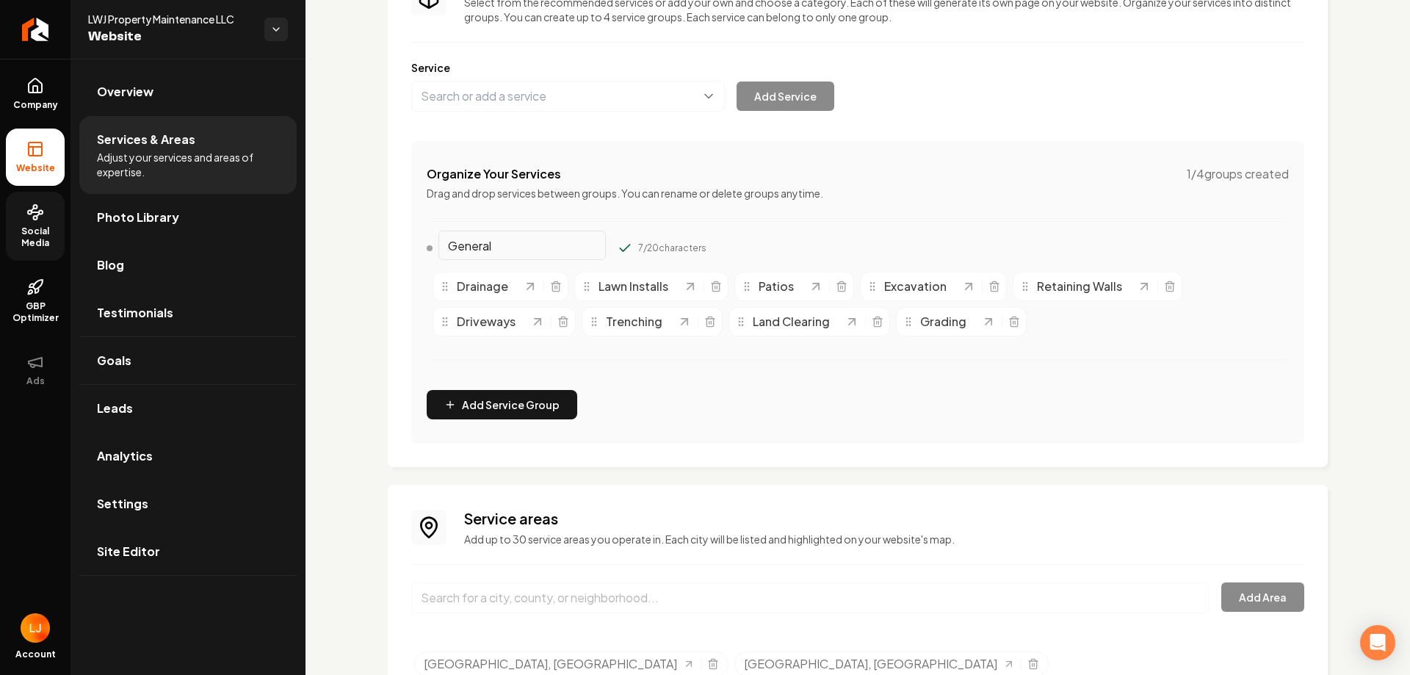
click at [554, 211] on div "Organize Your Services 1 / 4 groups created Drag and drop services between grou…" at bounding box center [857, 292] width 893 height 302
click at [551, 244] on input "General" at bounding box center [521, 245] width 167 height 29
click at [701, 220] on div "Organize Your Services 1 / 4 groups created Drag and drop services between grou…" at bounding box center [857, 292] width 893 height 302
drag, startPoint x: 540, startPoint y: 243, endPoint x: 479, endPoint y: 245, distance: 61.7
click at [466, 251] on input "General" at bounding box center [521, 245] width 167 height 29
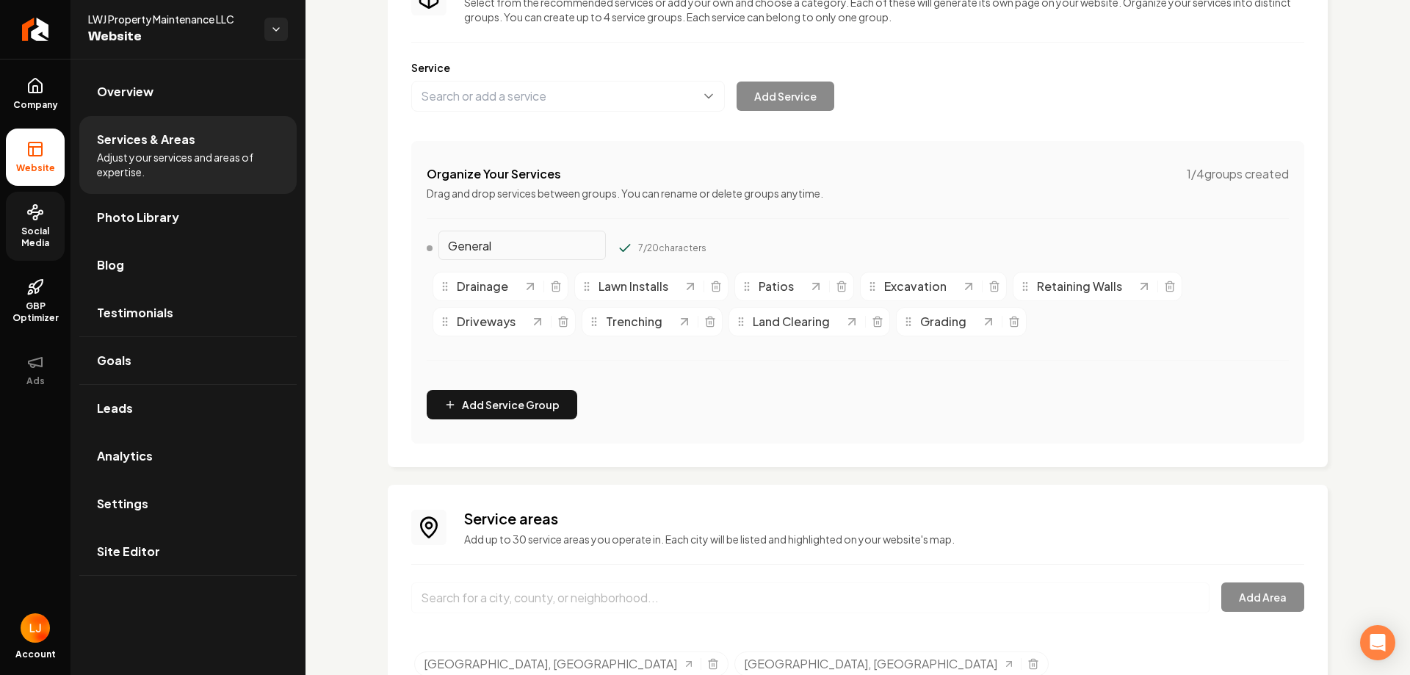
click at [673, 215] on div "Organize Your Services 1 / 4 groups created Drag and drop services between grou…" at bounding box center [857, 292] width 893 height 302
click at [1208, 167] on span "1 / 4 groups created" at bounding box center [1237, 174] width 102 height 18
click at [760, 98] on div "Add Service" at bounding box center [622, 96] width 423 height 31
click at [631, 99] on button "Main content area" at bounding box center [567, 96] width 313 height 31
type input "foundation"
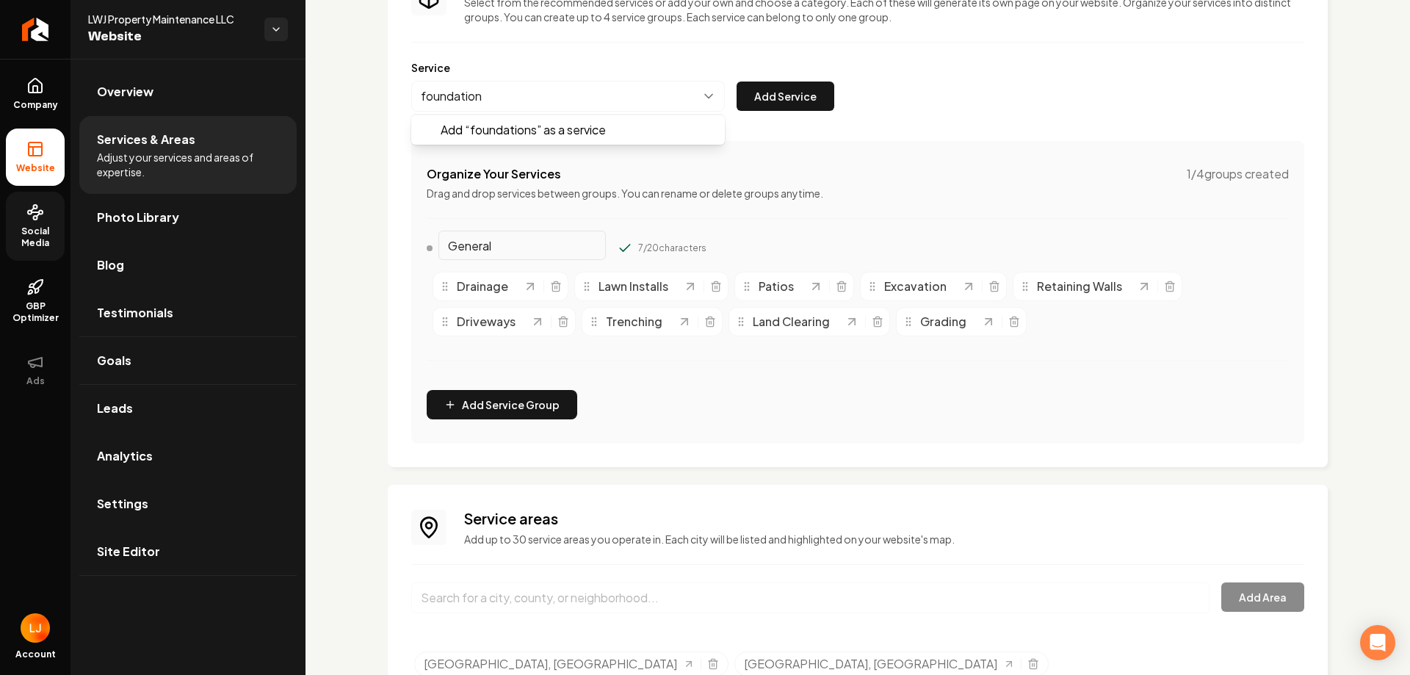
click at [719, 151] on div "Services Provided Select from the recommended services or add your own and choo…" at bounding box center [857, 207] width 893 height 472
click at [788, 100] on button "Add Service" at bounding box center [785, 95] width 98 height 29
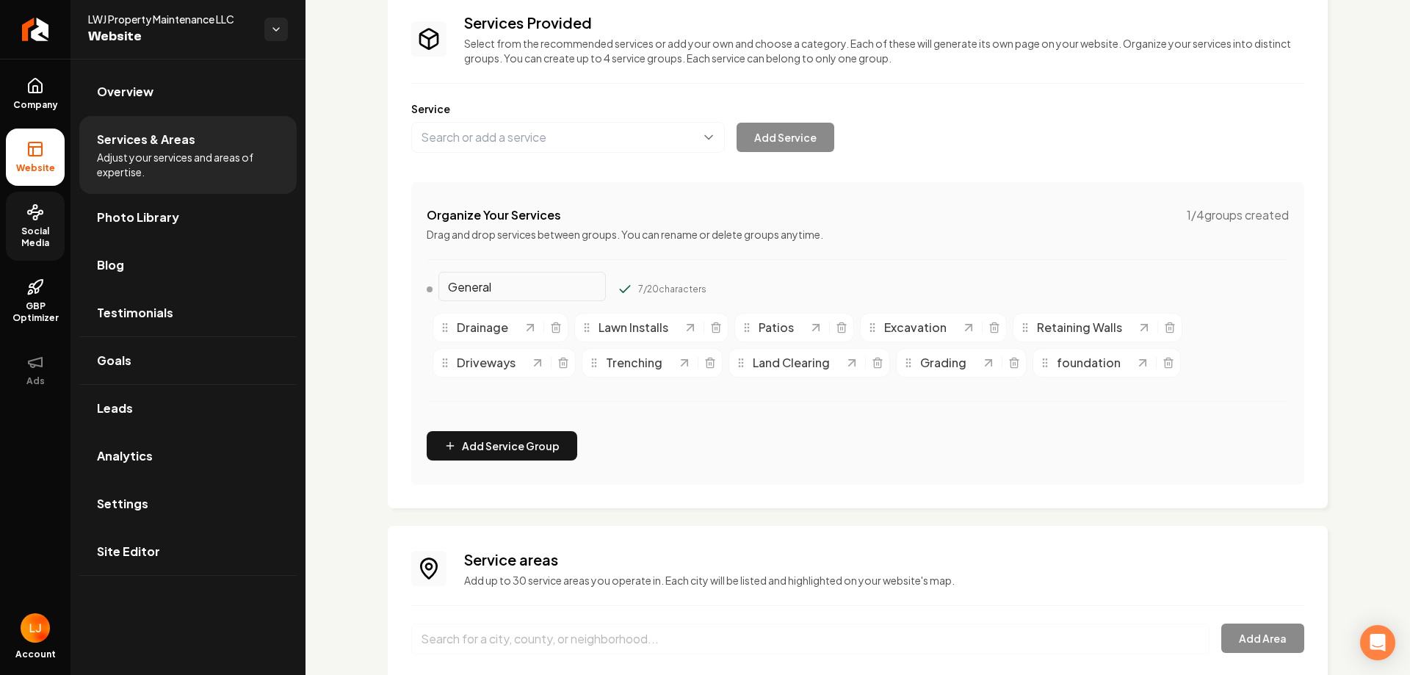
scroll to position [366, 0]
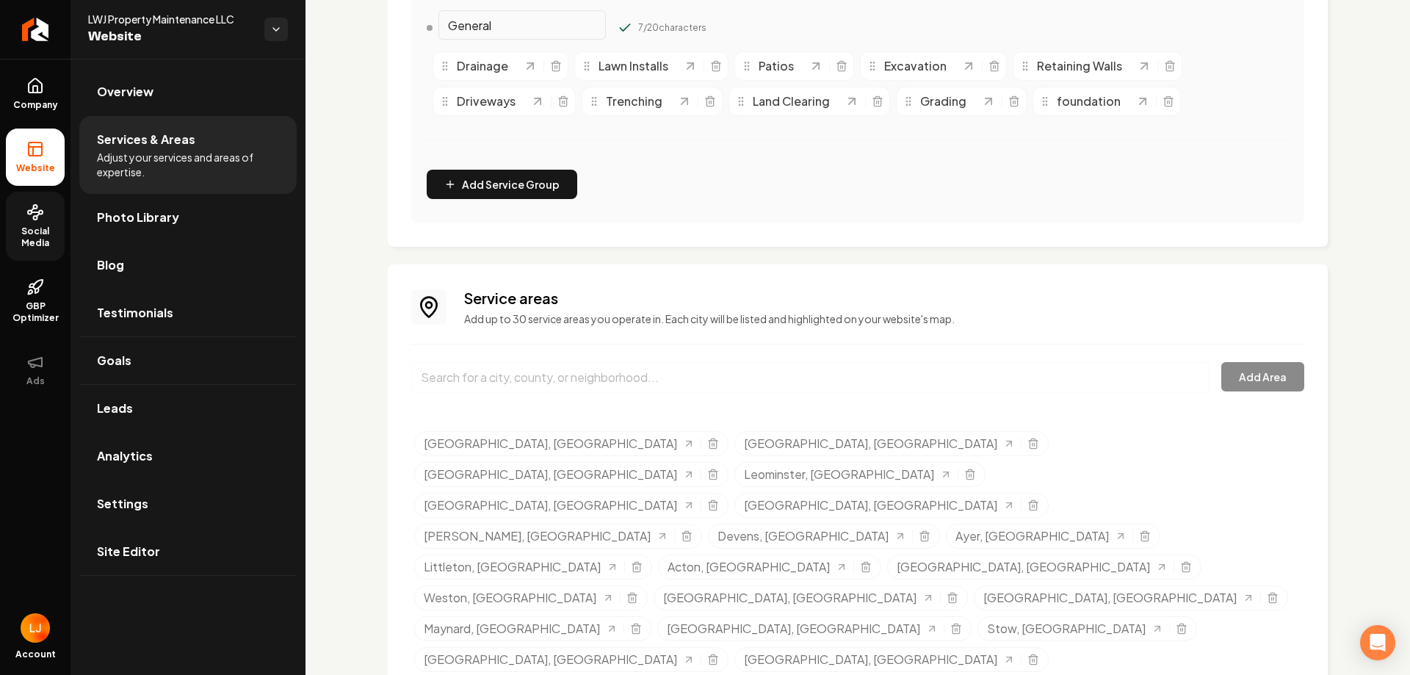
click at [1087, 102] on span "foundation" at bounding box center [1088, 102] width 64 height 18
click at [1090, 99] on span "foundation" at bounding box center [1088, 102] width 64 height 18
click at [1139, 100] on icon "Main content area" at bounding box center [1142, 101] width 6 height 6
click at [1002, 177] on div "Organize Your Services 1 / 4 groups created Drag and drop services between grou…" at bounding box center [857, 72] width 893 height 302
click at [1044, 106] on icon "Main content area" at bounding box center [1045, 101] width 12 height 12
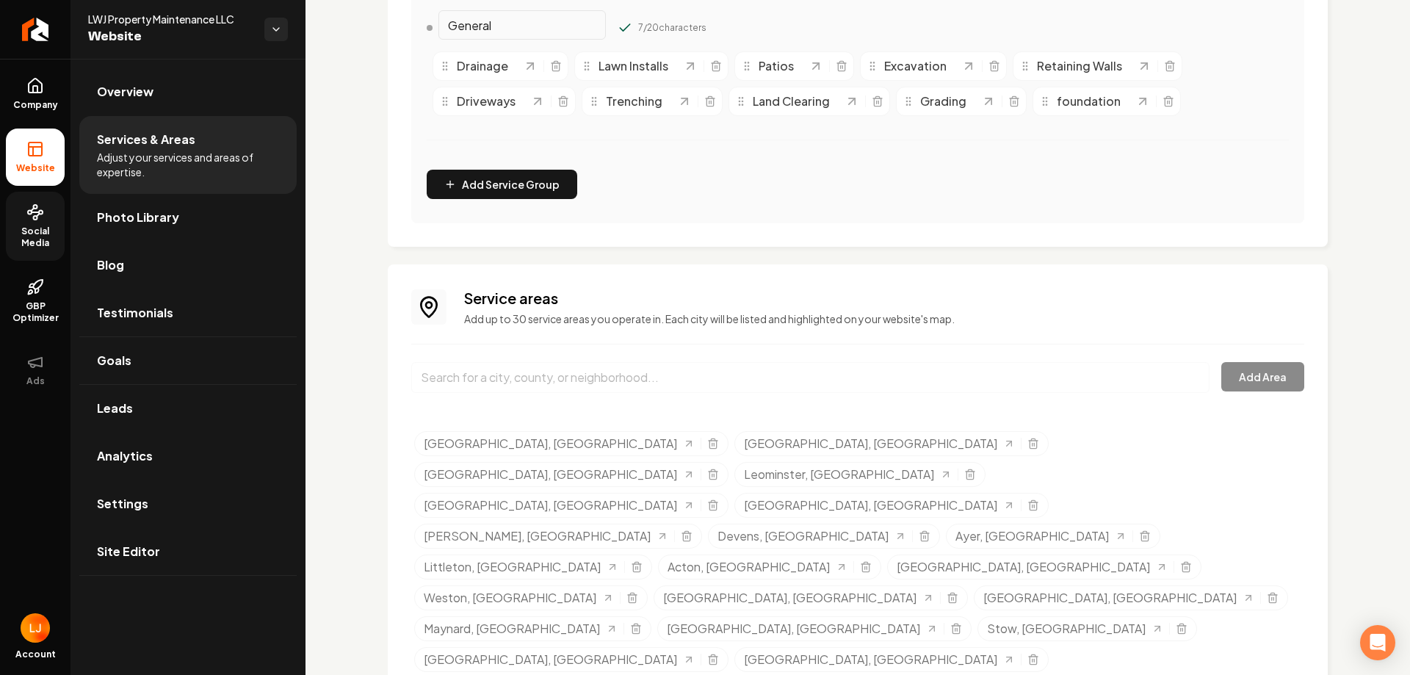
click at [1041, 106] on icon "Main content area" at bounding box center [1045, 101] width 12 height 12
click at [1042, 106] on icon "Main content area" at bounding box center [1045, 101] width 12 height 12
drag, startPoint x: 1042, startPoint y: 105, endPoint x: 1049, endPoint y: 113, distance: 10.4
click at [1049, 112] on icon "Main content area" at bounding box center [1051, 107] width 12 height 12
click at [1029, 159] on div "Organize Your Services 1 / 4 groups created Drag and drop services between grou…" at bounding box center [857, 72] width 893 height 302
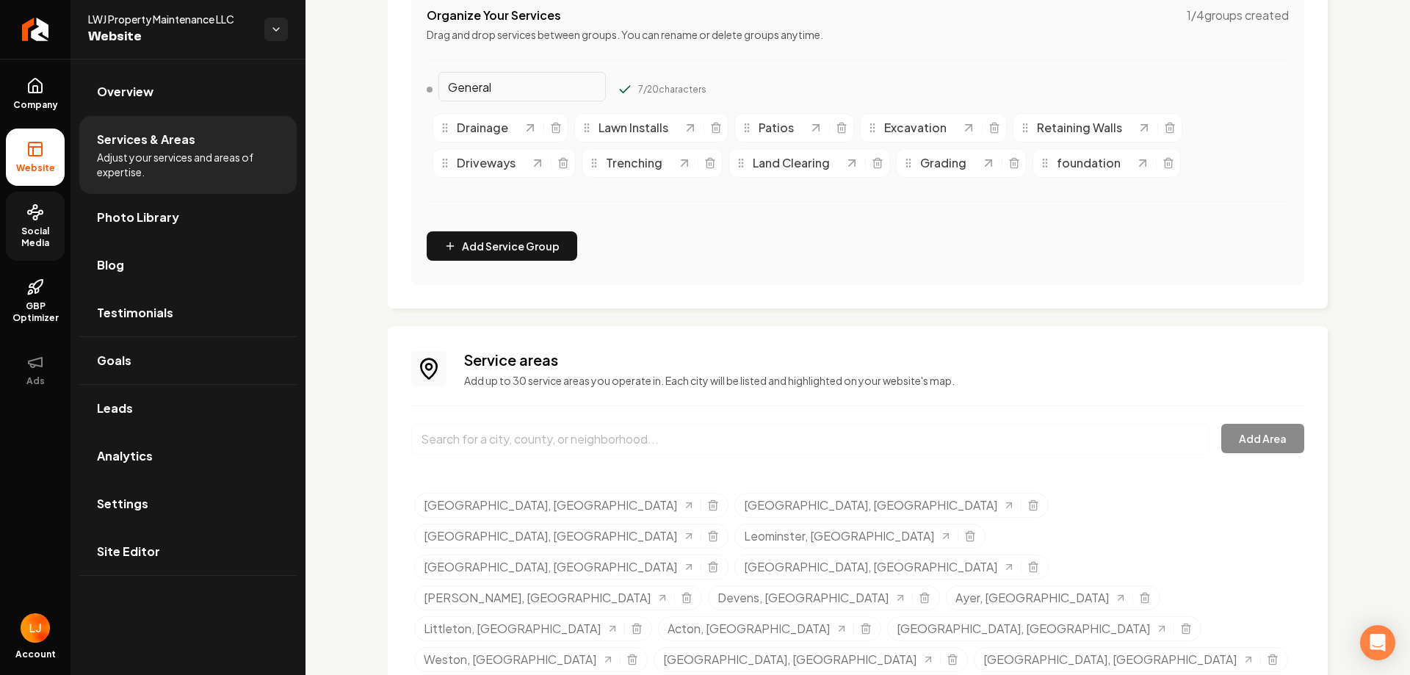
scroll to position [73, 0]
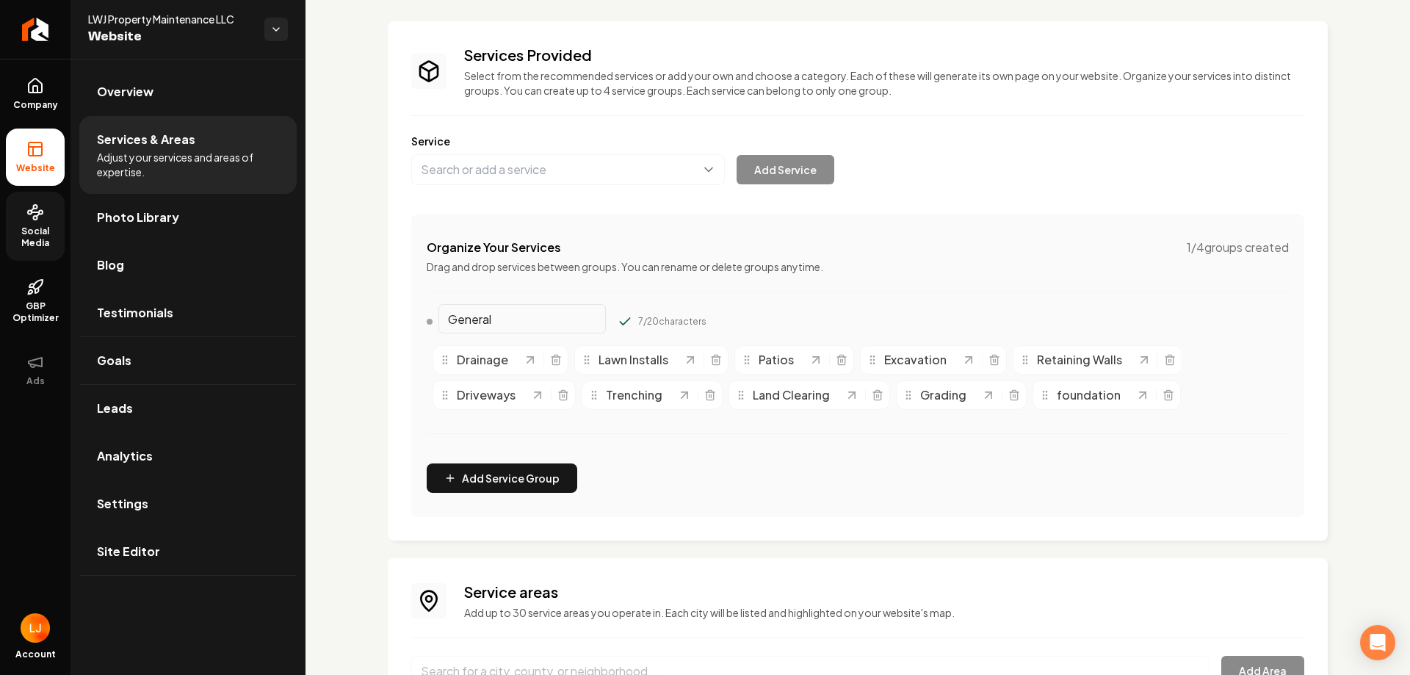
click at [1120, 401] on div "foundation" at bounding box center [1087, 395] width 96 height 18
click at [1162, 396] on icon "Main content area" at bounding box center [1168, 395] width 12 height 12
click at [580, 170] on button "Main content area" at bounding box center [567, 169] width 313 height 31
type input "foundations"
click at [580, 170] on button "Main content area" at bounding box center [567, 169] width 313 height 31
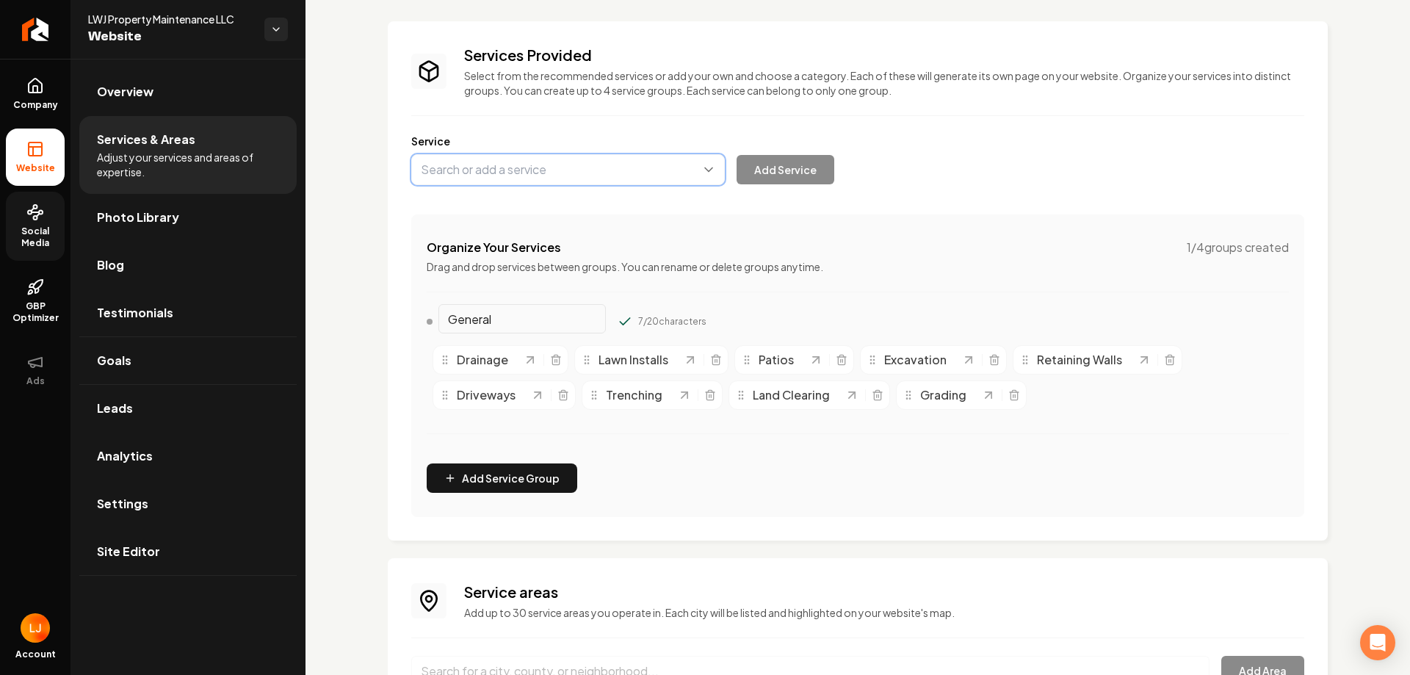
click at [590, 173] on button "Main content area" at bounding box center [567, 169] width 313 height 31
type input "foundations"
click at [563, 106] on div "Services Provided Select from the recommended services or add your own and choo…" at bounding box center [857, 281] width 893 height 472
click at [504, 167] on button "Main content area" at bounding box center [567, 169] width 313 height 31
type input "foundation"
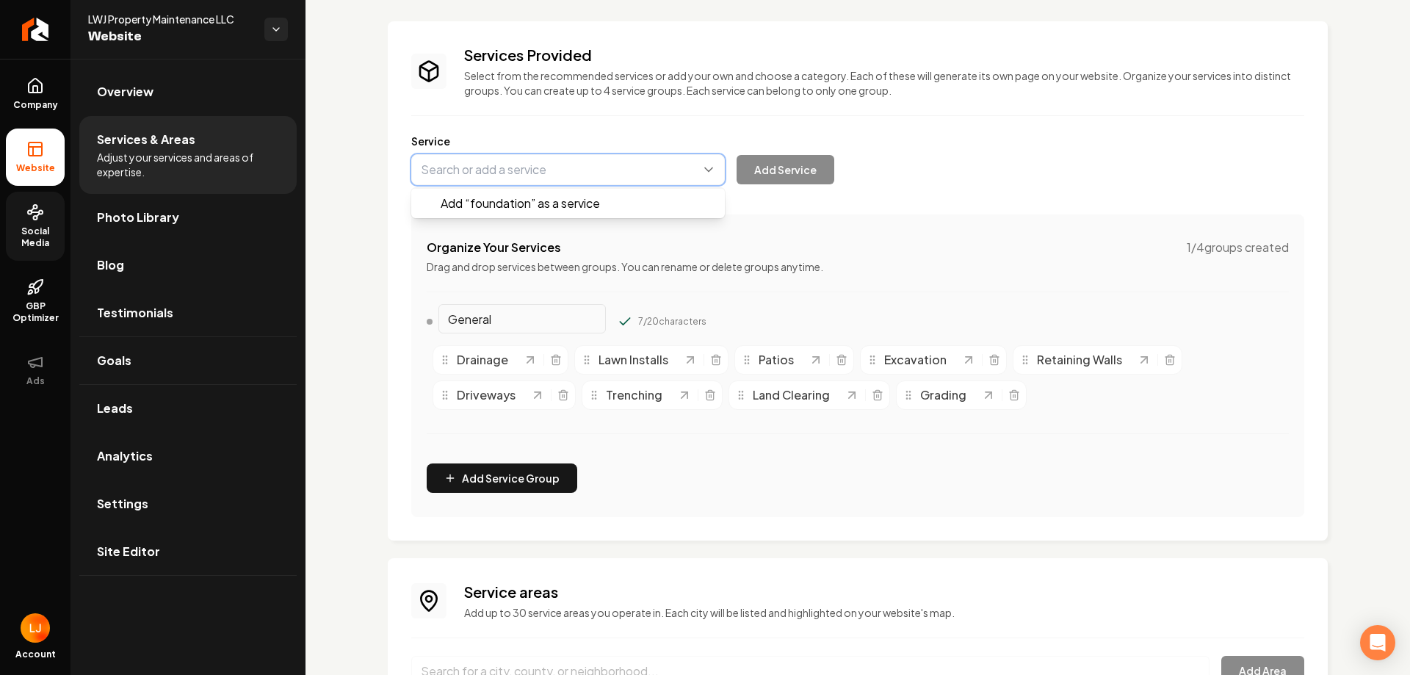
click at [504, 167] on button "Main content area" at bounding box center [567, 169] width 313 height 31
click at [647, 173] on button "Main content area" at bounding box center [567, 169] width 313 height 31
type input "foundations"
click at [777, 173] on div "foundations Add “ foundations ” as a service Add Service" at bounding box center [622, 169] width 423 height 31
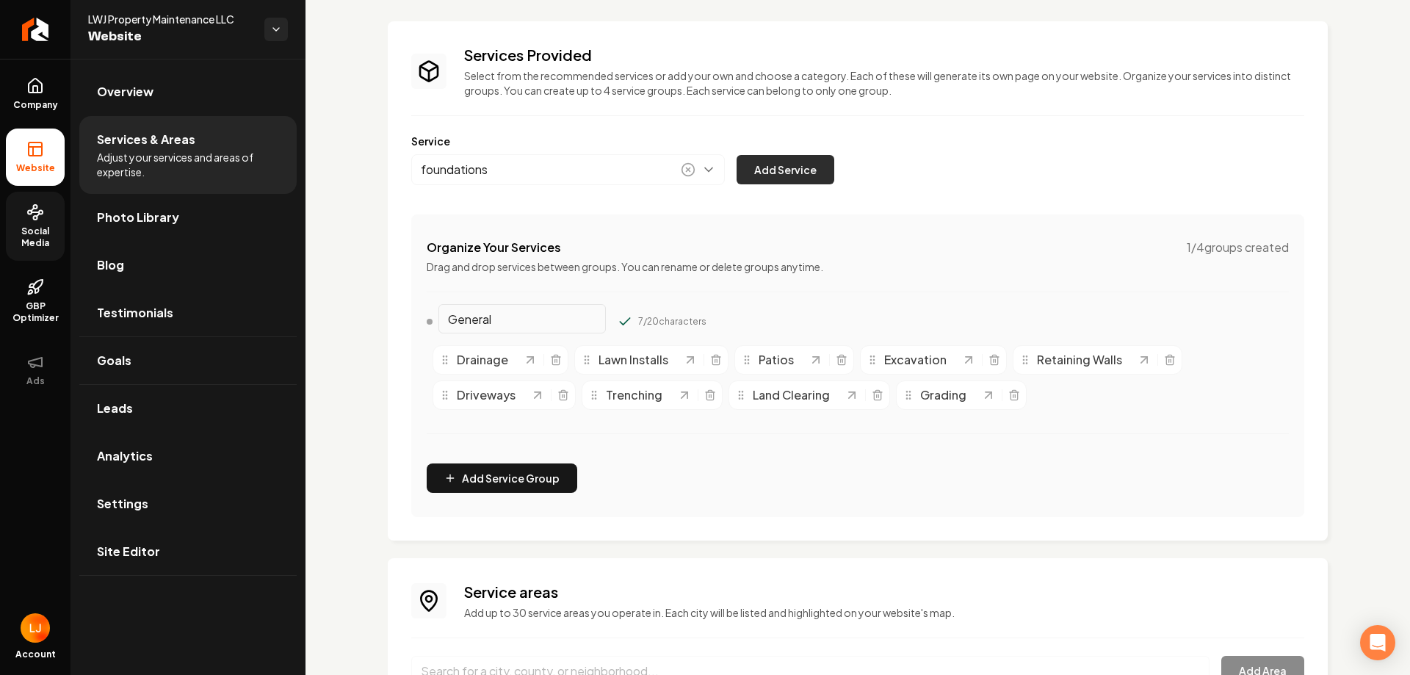
click at [812, 172] on button "Add Service" at bounding box center [785, 169] width 98 height 29
click at [626, 165] on button "Main content area" at bounding box center [567, 169] width 313 height 31
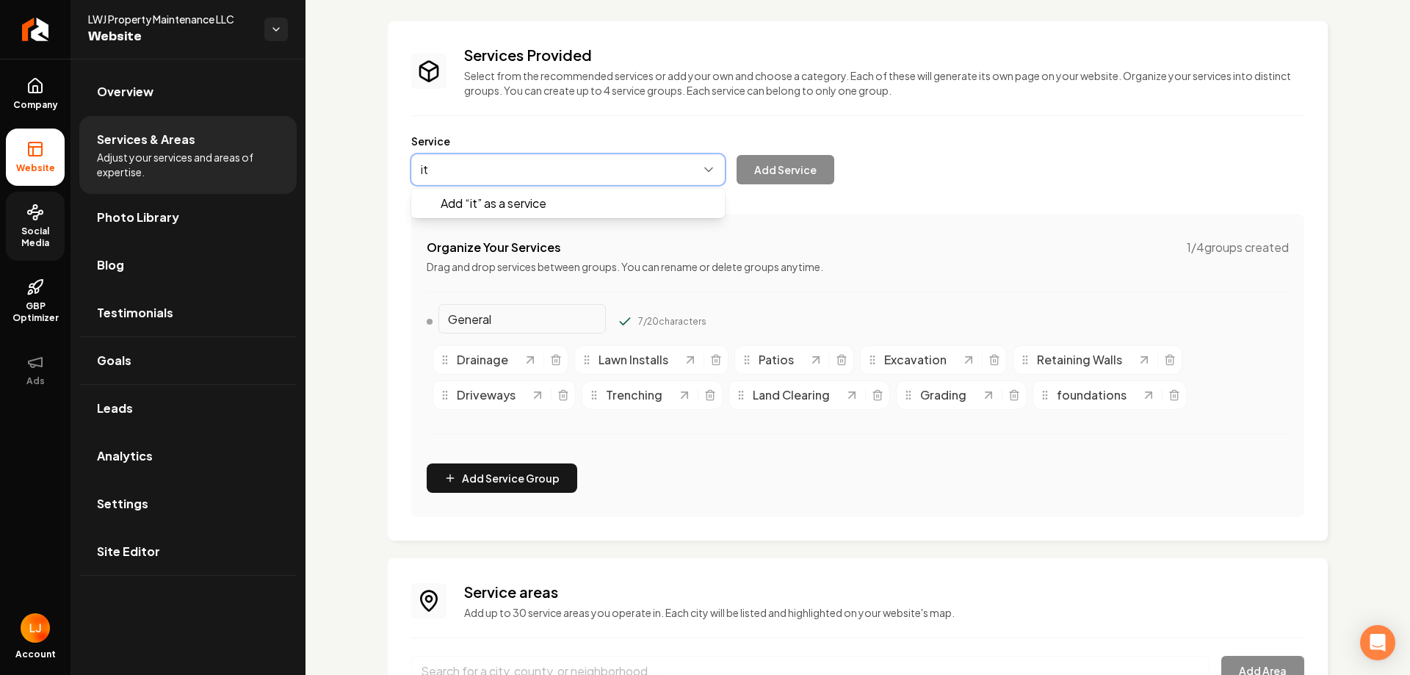
type input "i"
type input "uti"
click at [347, 165] on div "Services Provided Select from the recommended services or add your own and choo…" at bounding box center [857, 569] width 1104 height 1167
paste input "utilities"
type input "utilities"
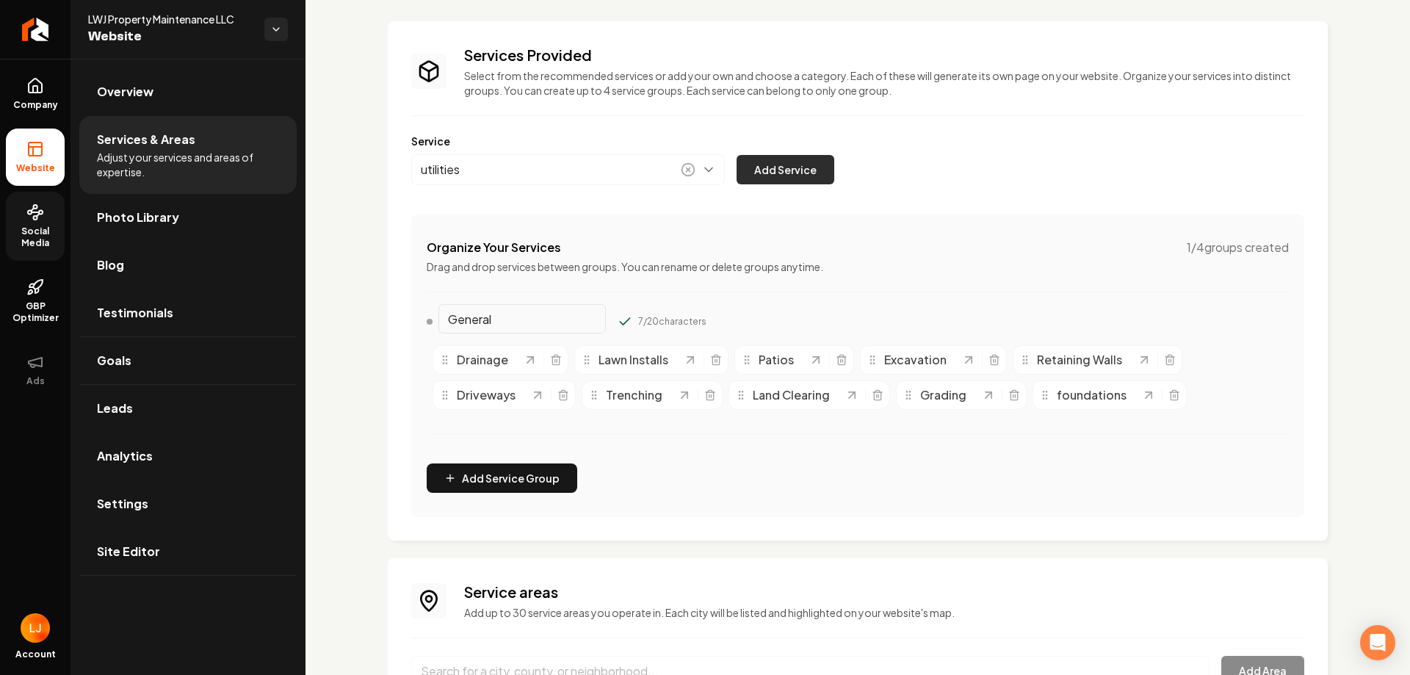
click at [765, 180] on button "Add Service" at bounding box center [785, 169] width 98 height 29
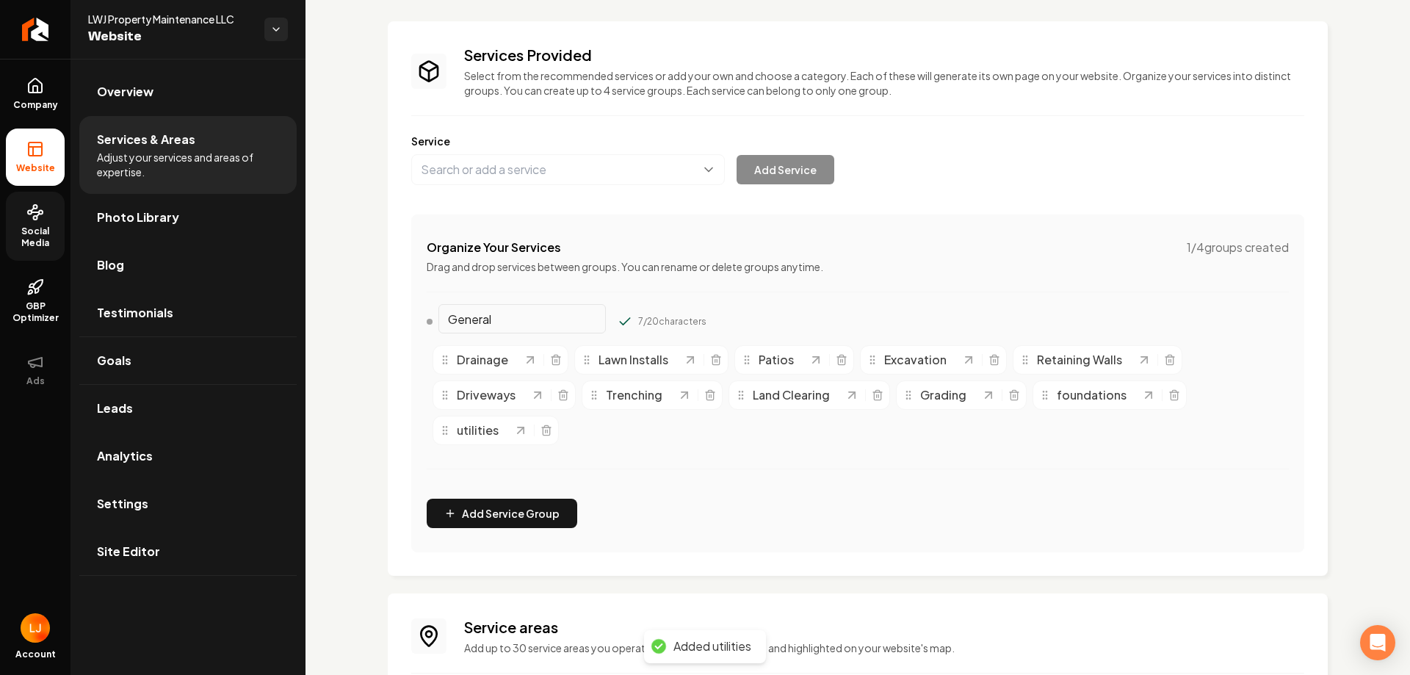
click at [780, 502] on div "Organize Your Services 1 / 4 groups created Drag and drop services between grou…" at bounding box center [857, 383] width 893 height 338
click at [476, 437] on span "utilities" at bounding box center [478, 430] width 42 height 18
click at [548, 432] on icon "Main content area" at bounding box center [546, 431] width 7 height 8
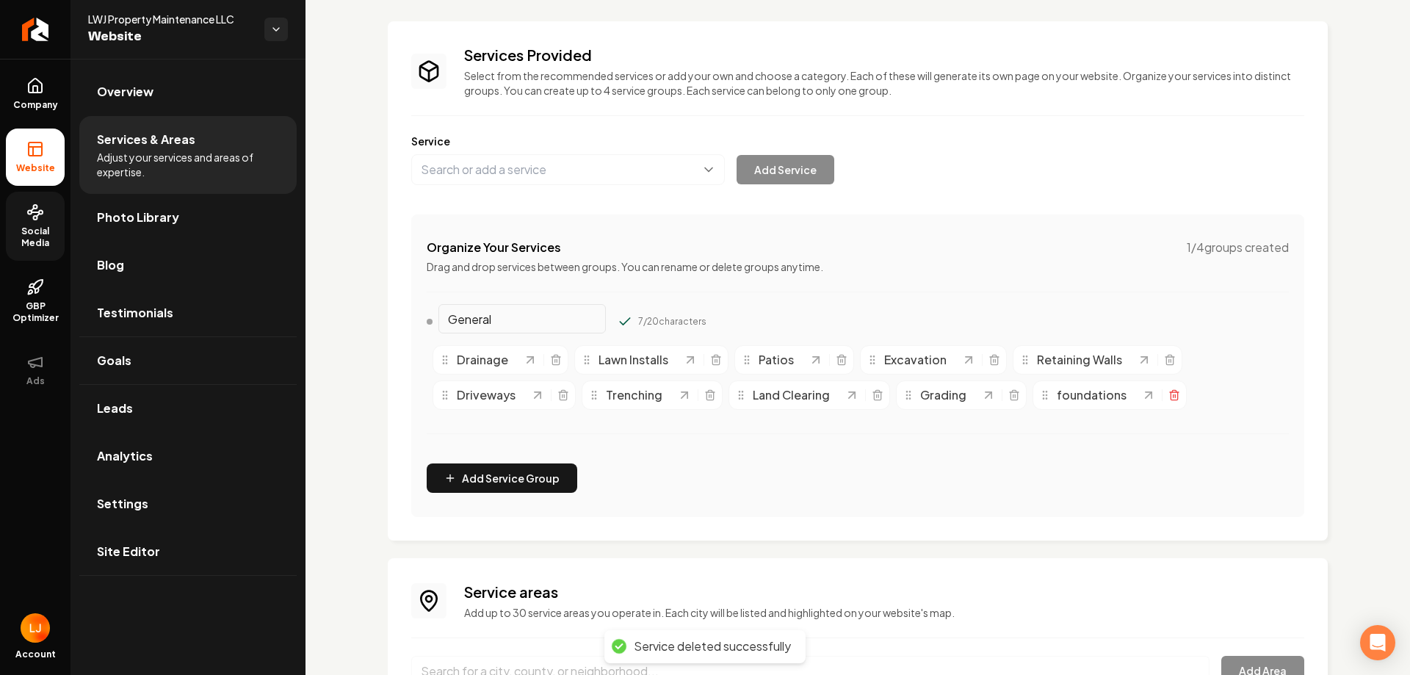
click at [1174, 398] on icon "Main content area" at bounding box center [1174, 395] width 12 height 12
click at [543, 170] on button "Main content area" at bounding box center [567, 169] width 313 height 31
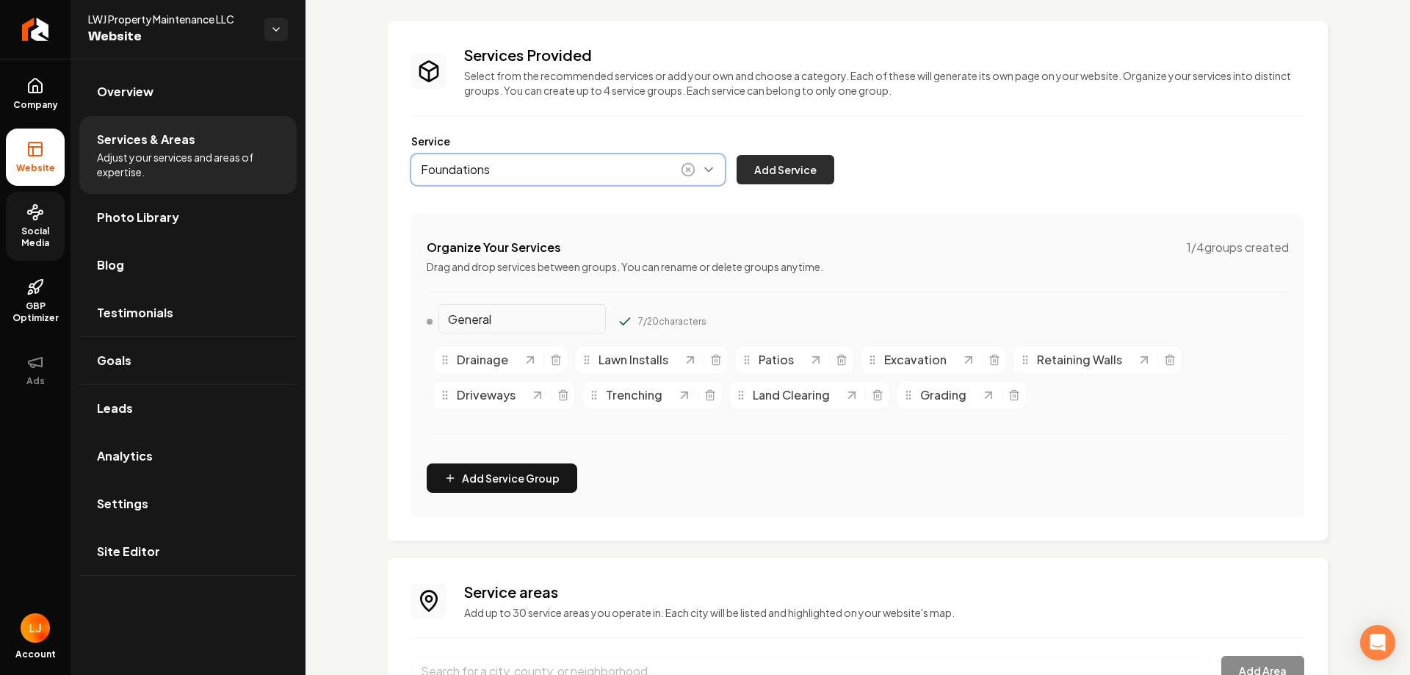
type input "Foundations"
click at [788, 170] on button "Add Service" at bounding box center [785, 169] width 98 height 29
click at [537, 181] on button "Main content area" at bounding box center [567, 169] width 313 height 31
paste input "utilities"
type input "utilities"
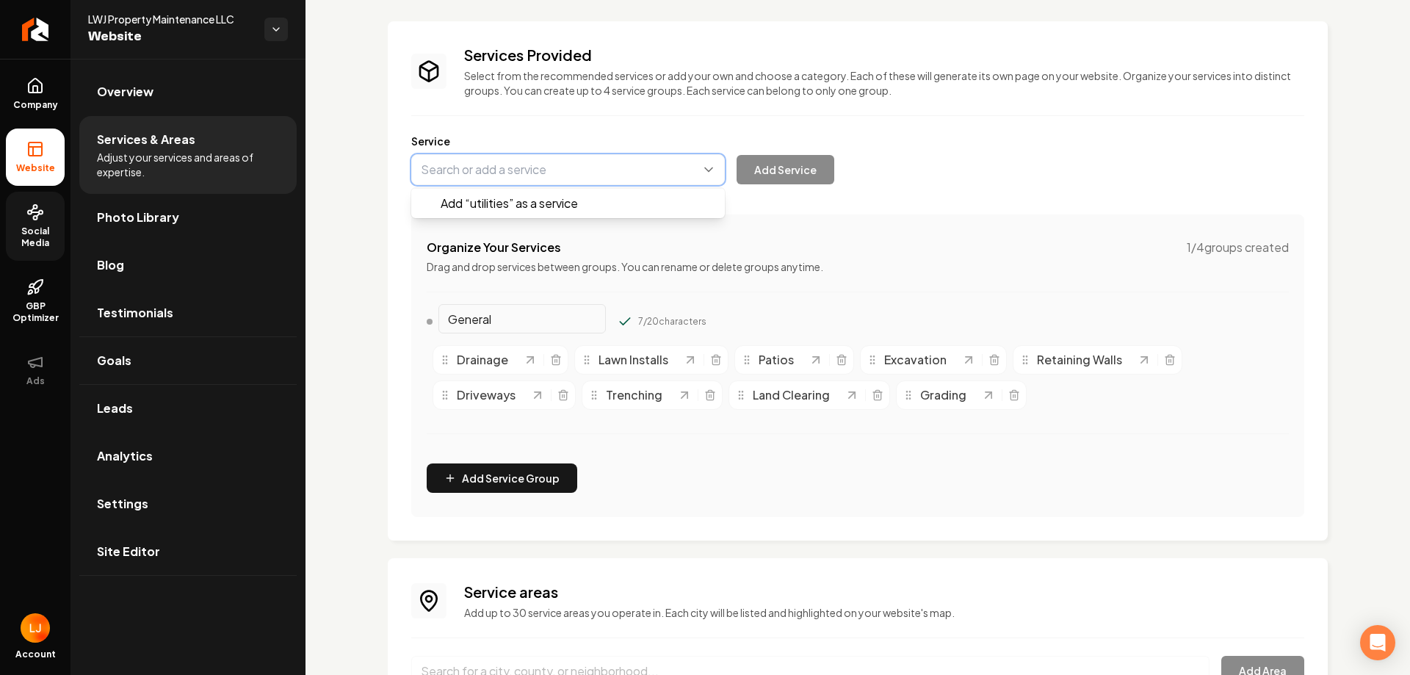
click at [424, 174] on button "Main content area" at bounding box center [567, 169] width 313 height 31
paste input "utilities"
type input "utilities"
click at [429, 173] on button "Main content area" at bounding box center [567, 169] width 313 height 31
type input "Utilities"
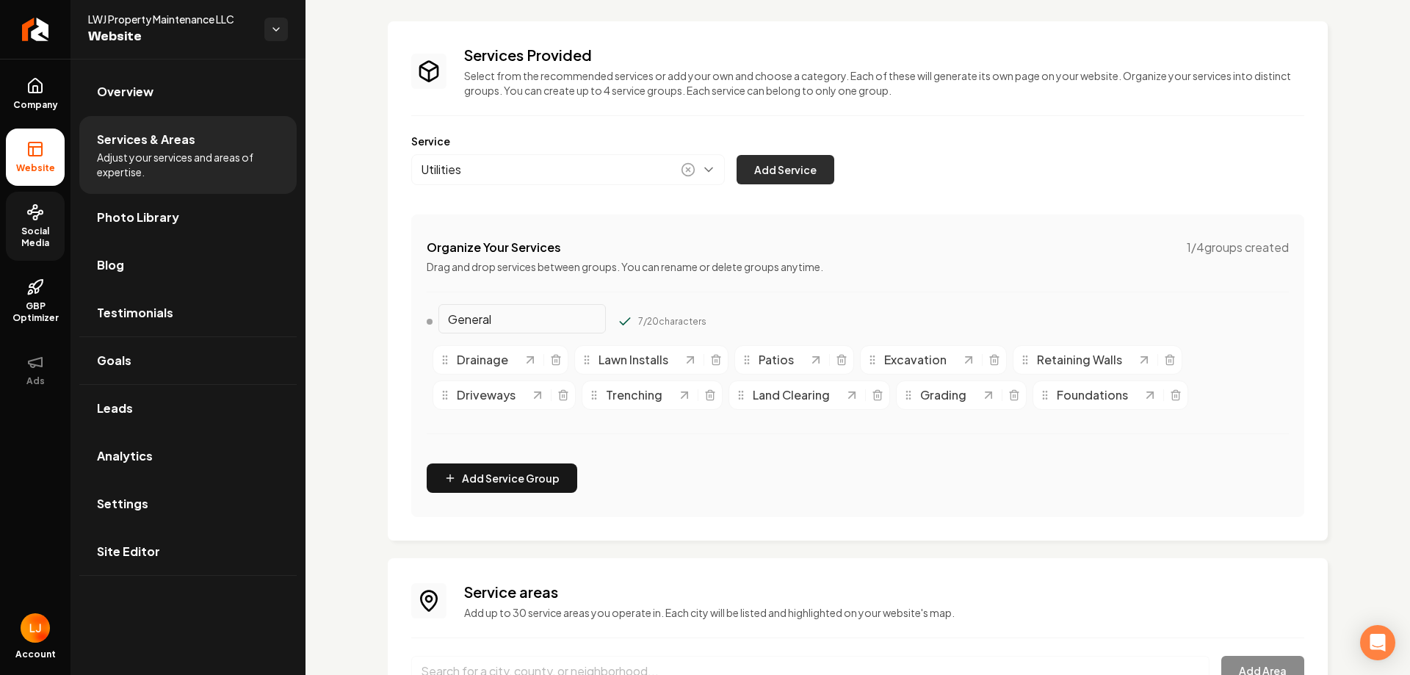
click at [786, 169] on button "Add Service" at bounding box center [785, 169] width 98 height 29
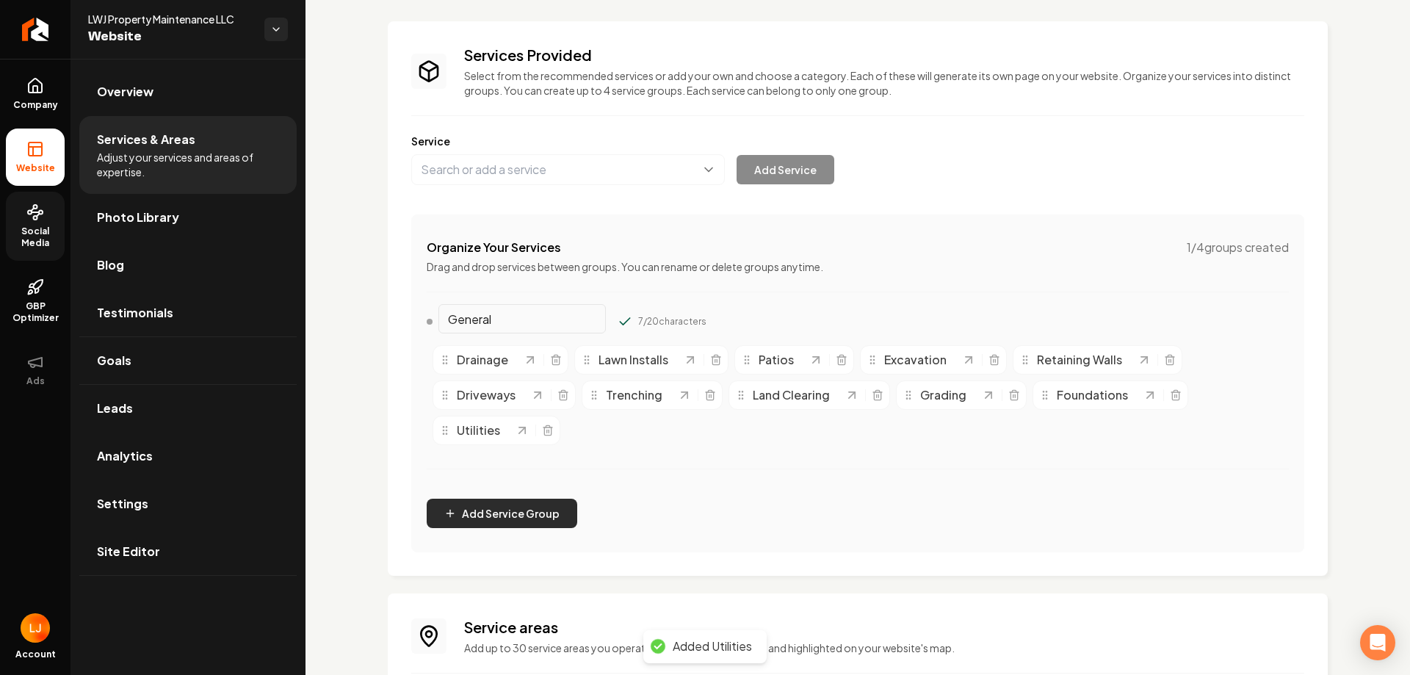
click at [484, 505] on button "Add Service Group" at bounding box center [502, 512] width 150 height 29
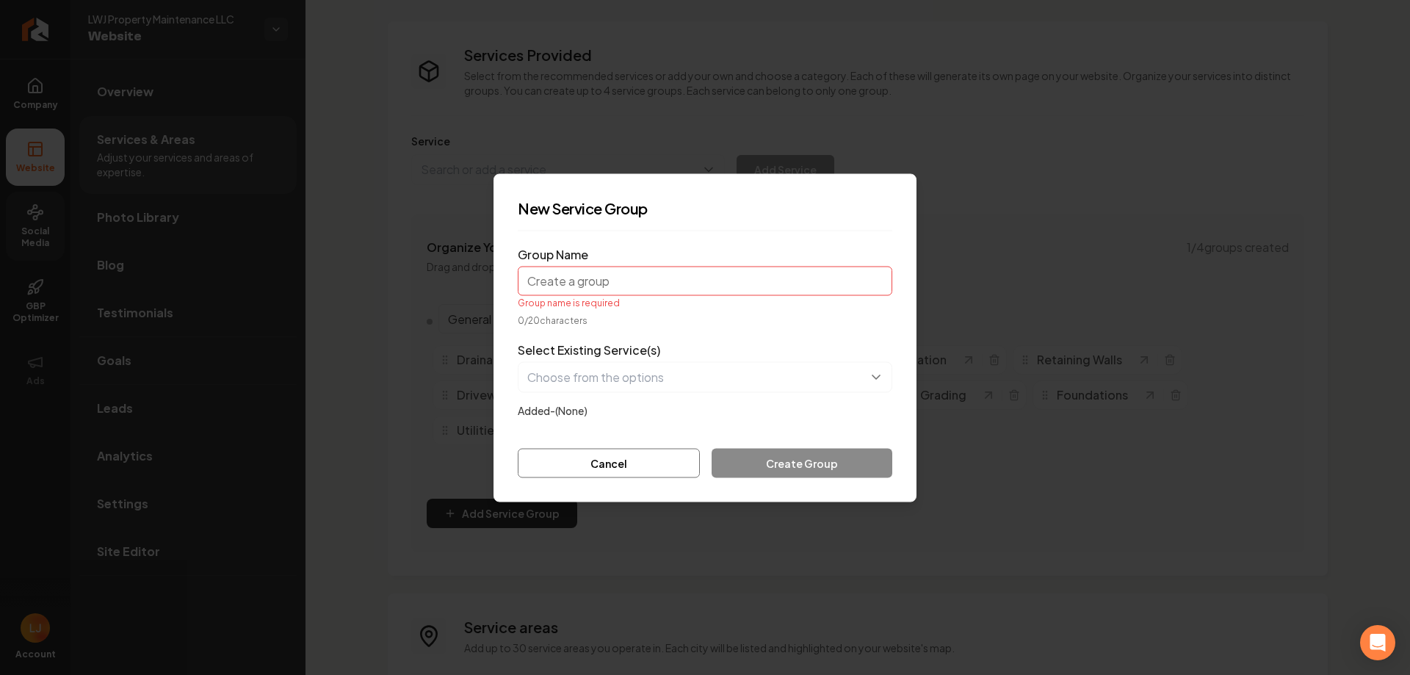
drag, startPoint x: 643, startPoint y: 450, endPoint x: 548, endPoint y: 294, distance: 182.8
click at [643, 449] on button "Cancel" at bounding box center [609, 462] width 182 height 29
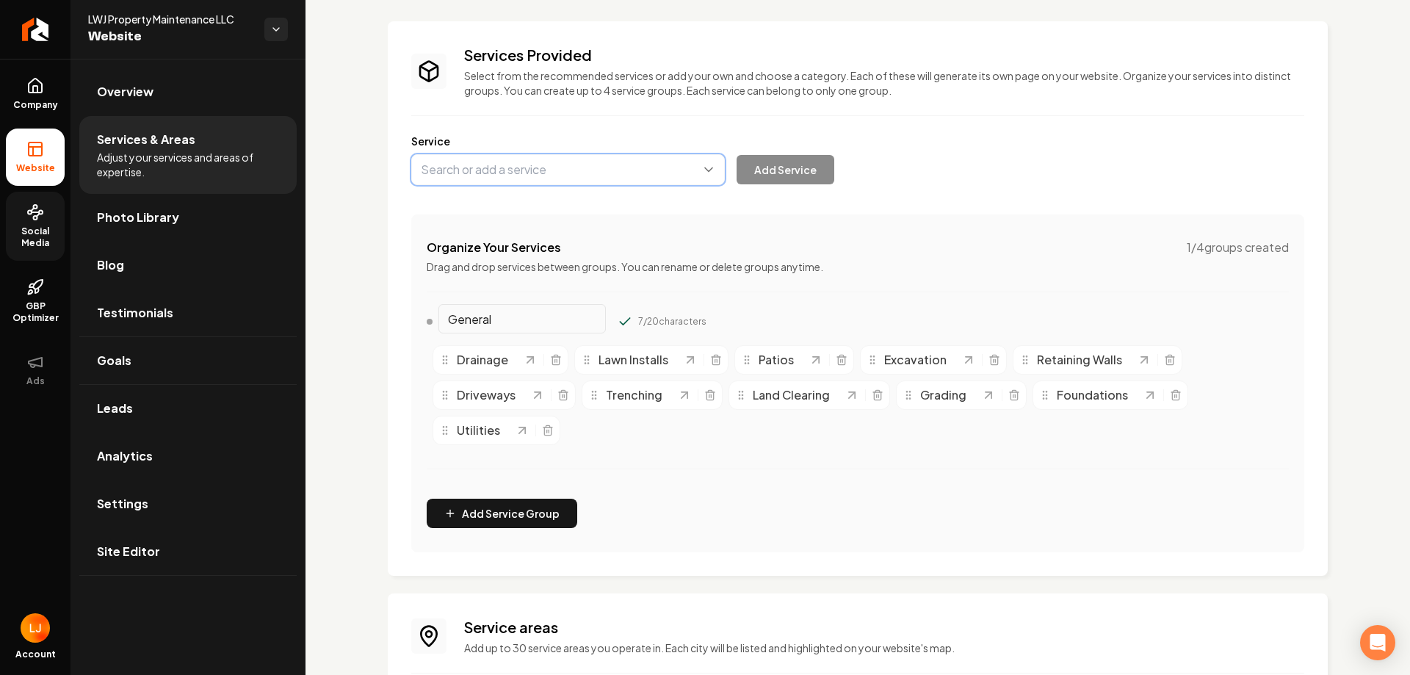
click at [515, 174] on button "Main content area" at bounding box center [567, 169] width 313 height 31
type input "Concrete"
click at [381, 170] on div "Services Provided Select from the recommended services or add your own and choo…" at bounding box center [857, 587] width 1104 height 1203
paste input "Concrete"
type input "Concrete"
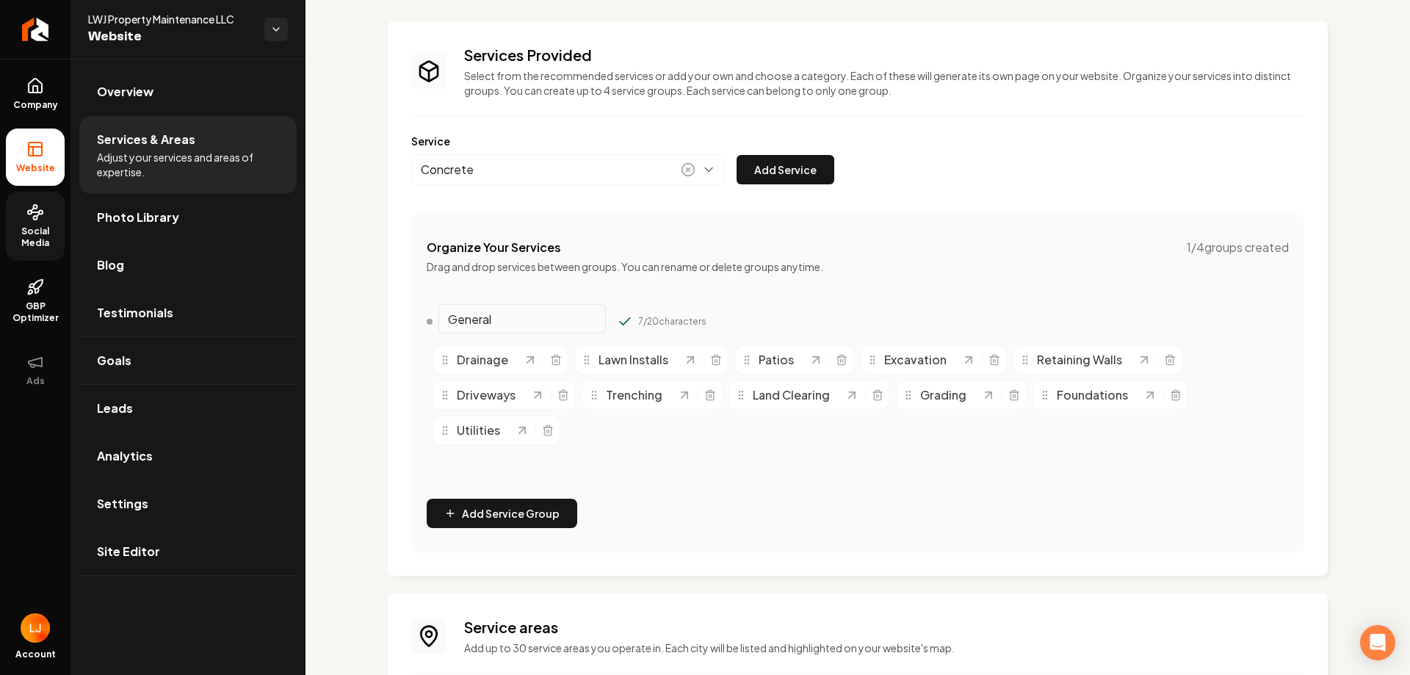
click at [760, 173] on button "Add Service" at bounding box center [785, 169] width 98 height 29
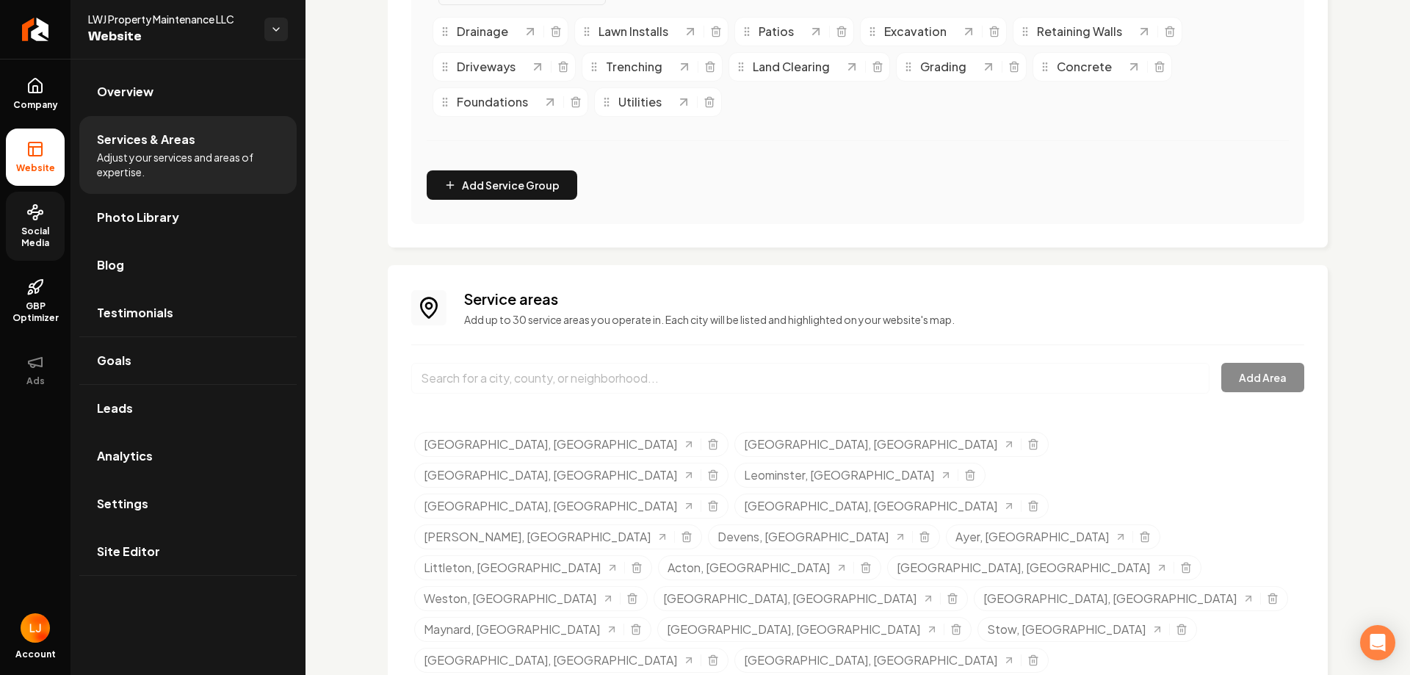
scroll to position [402, 0]
click at [861, 358] on div "Service areas Add up to 30 service areas you operate in. Each city will be list…" at bounding box center [857, 544] width 893 height 513
click at [860, 370] on input "Main content area" at bounding box center [810, 377] width 798 height 31
click at [1261, 371] on div "Add Area" at bounding box center [857, 386] width 893 height 48
click at [180, 79] on link "Overview" at bounding box center [187, 91] width 217 height 47
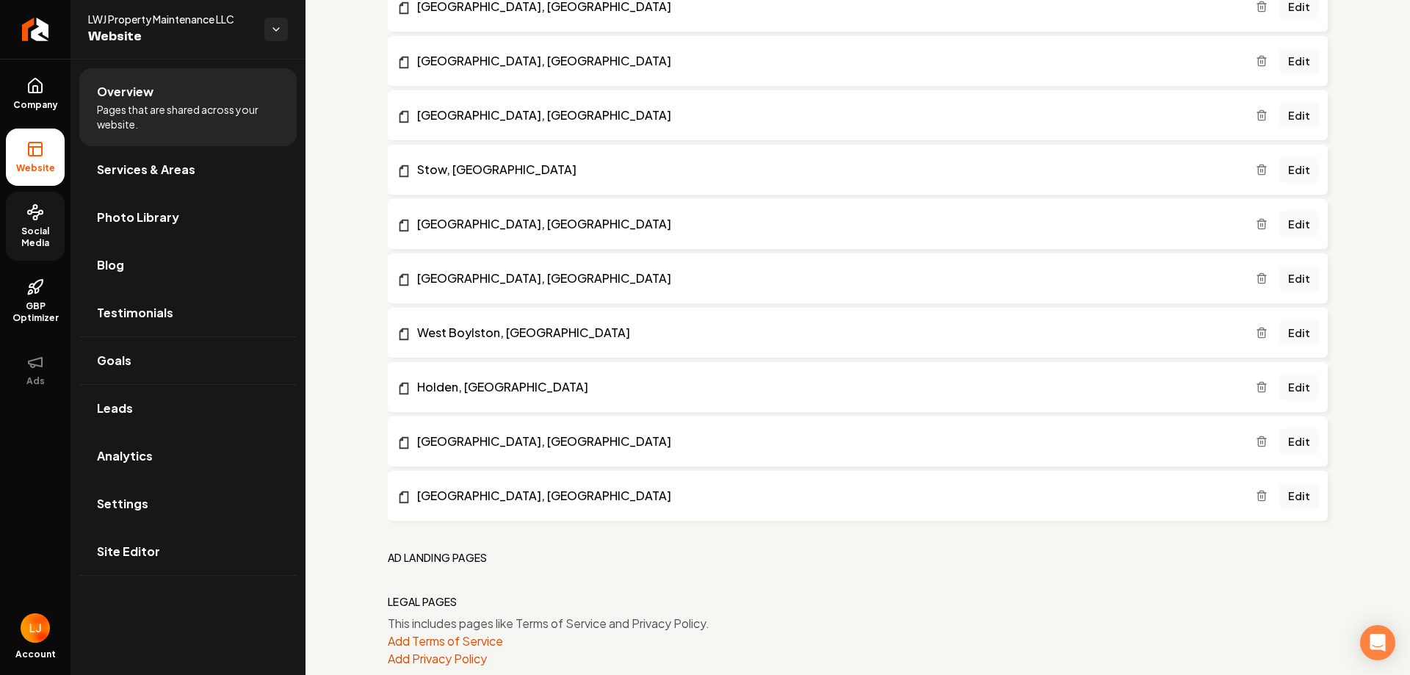
scroll to position [2218, 0]
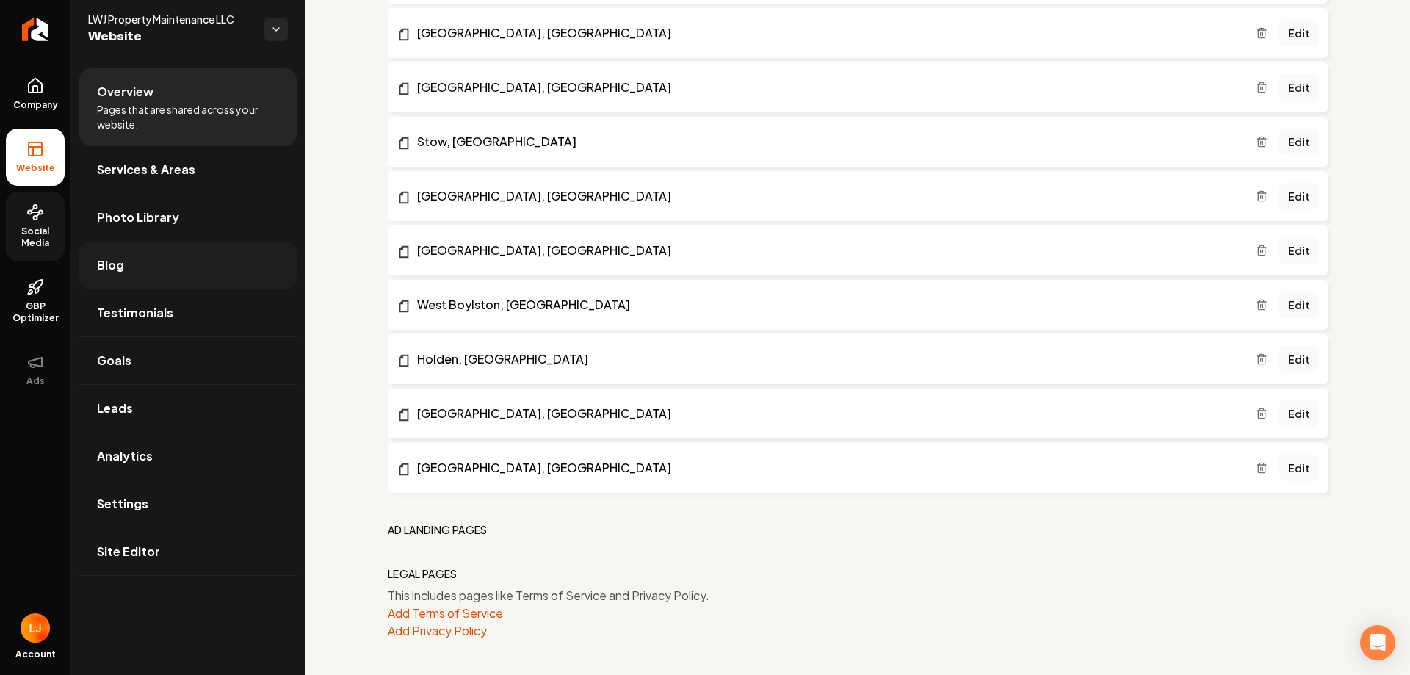
click at [194, 242] on link "Blog" at bounding box center [187, 265] width 217 height 47
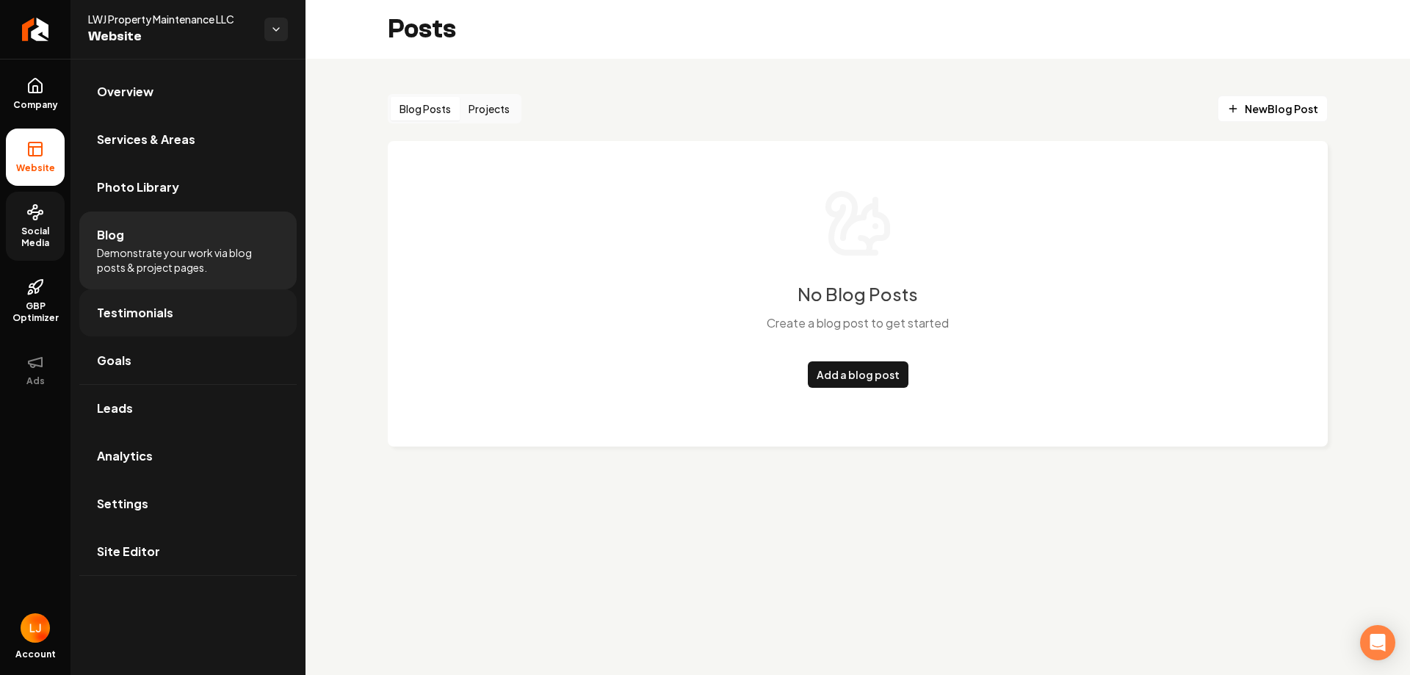
click at [192, 314] on link "Testimonials" at bounding box center [187, 312] width 217 height 47
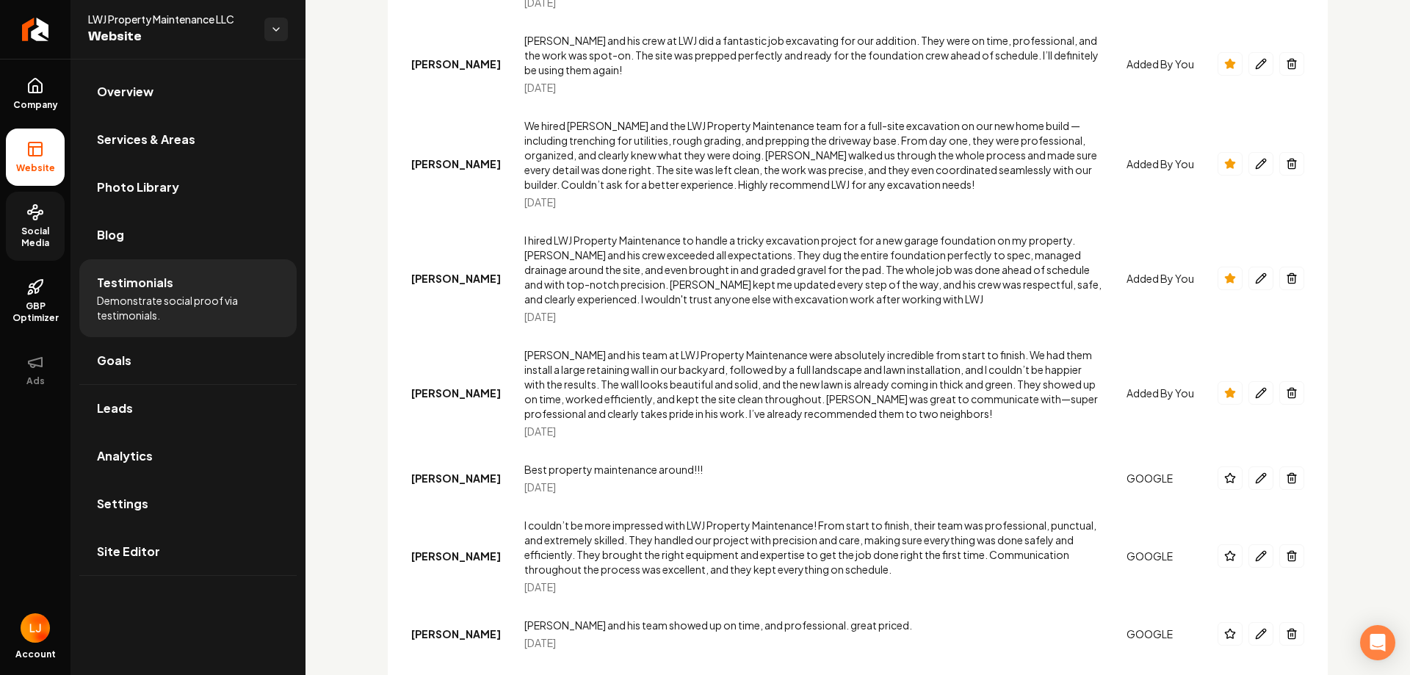
scroll to position [659, 0]
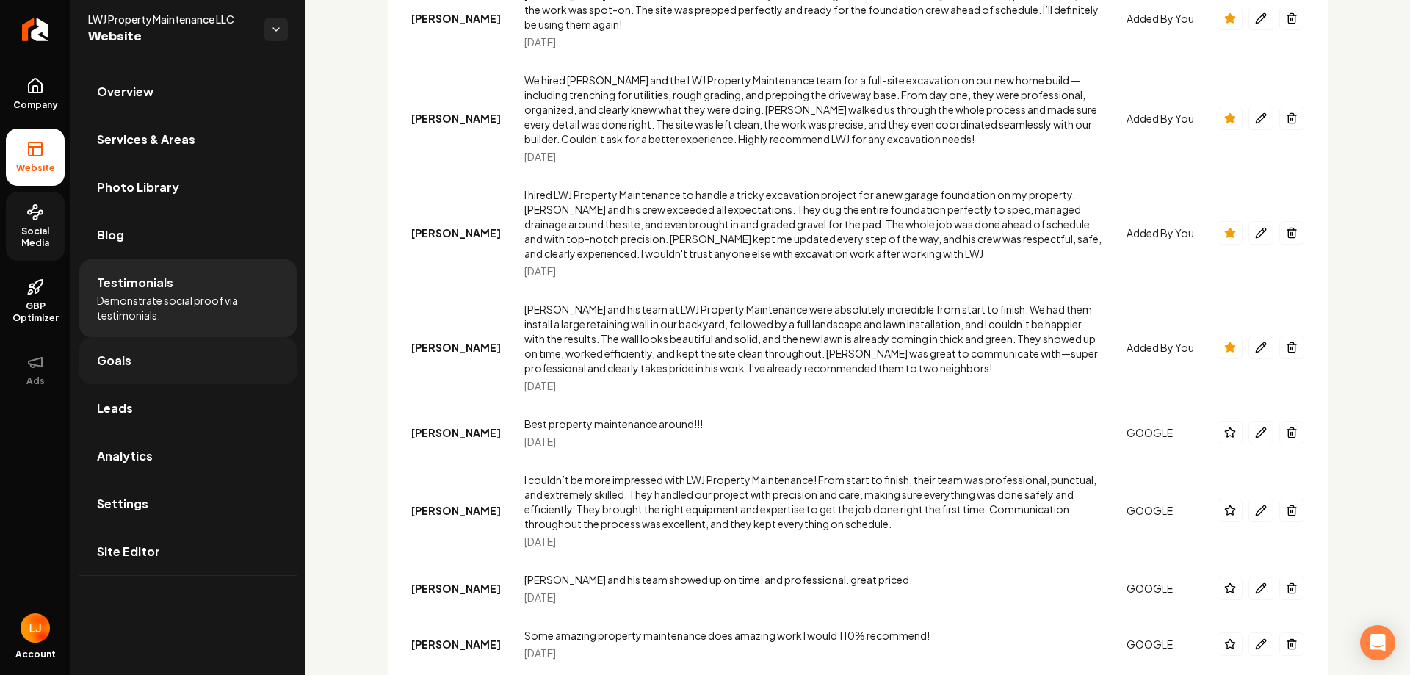
click at [167, 347] on link "Goals" at bounding box center [187, 360] width 217 height 47
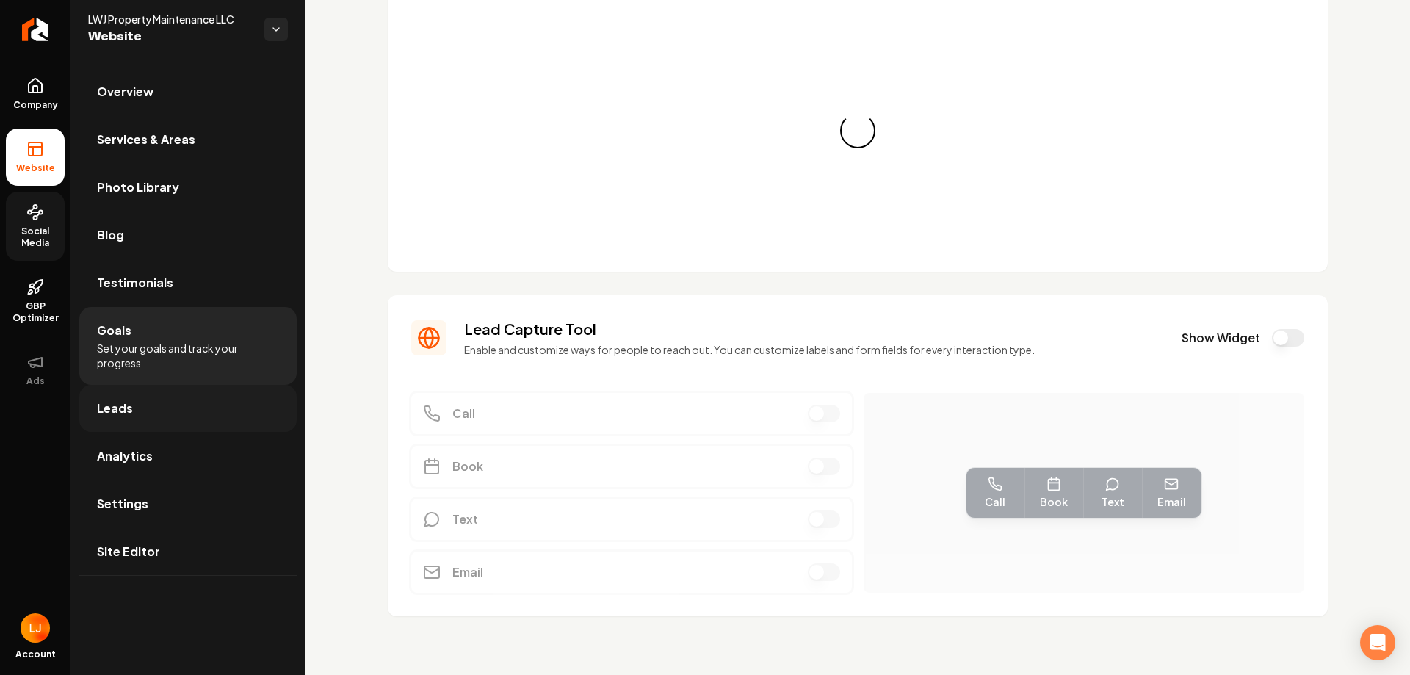
scroll to position [52, 0]
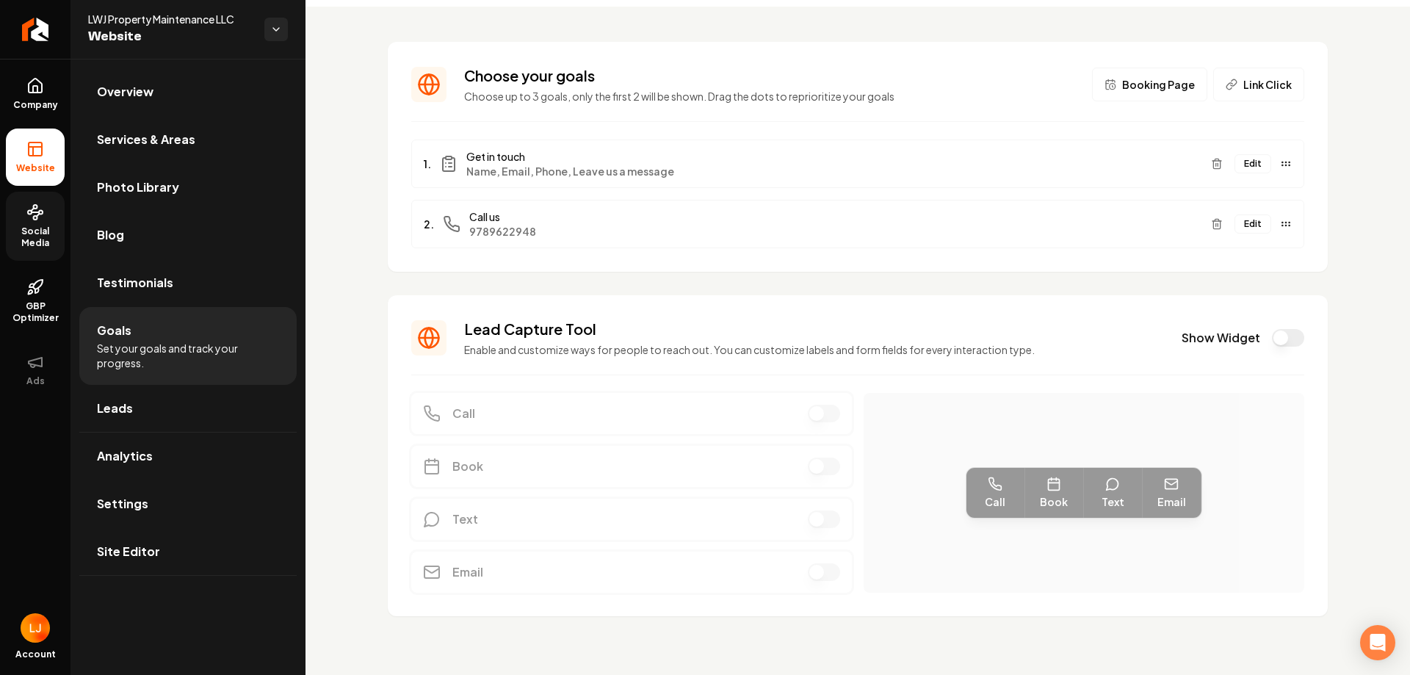
click at [501, 367] on section "Lead Capture Tool Enable and customize ways for people to reach out. You can cu…" at bounding box center [858, 455] width 940 height 321
click at [1274, 338] on button "Show Widget" at bounding box center [1288, 338] width 32 height 18
click at [1195, 338] on label "Show Widget" at bounding box center [1220, 338] width 79 height 16
click at [1272, 338] on button "Show Widget" at bounding box center [1288, 338] width 32 height 18
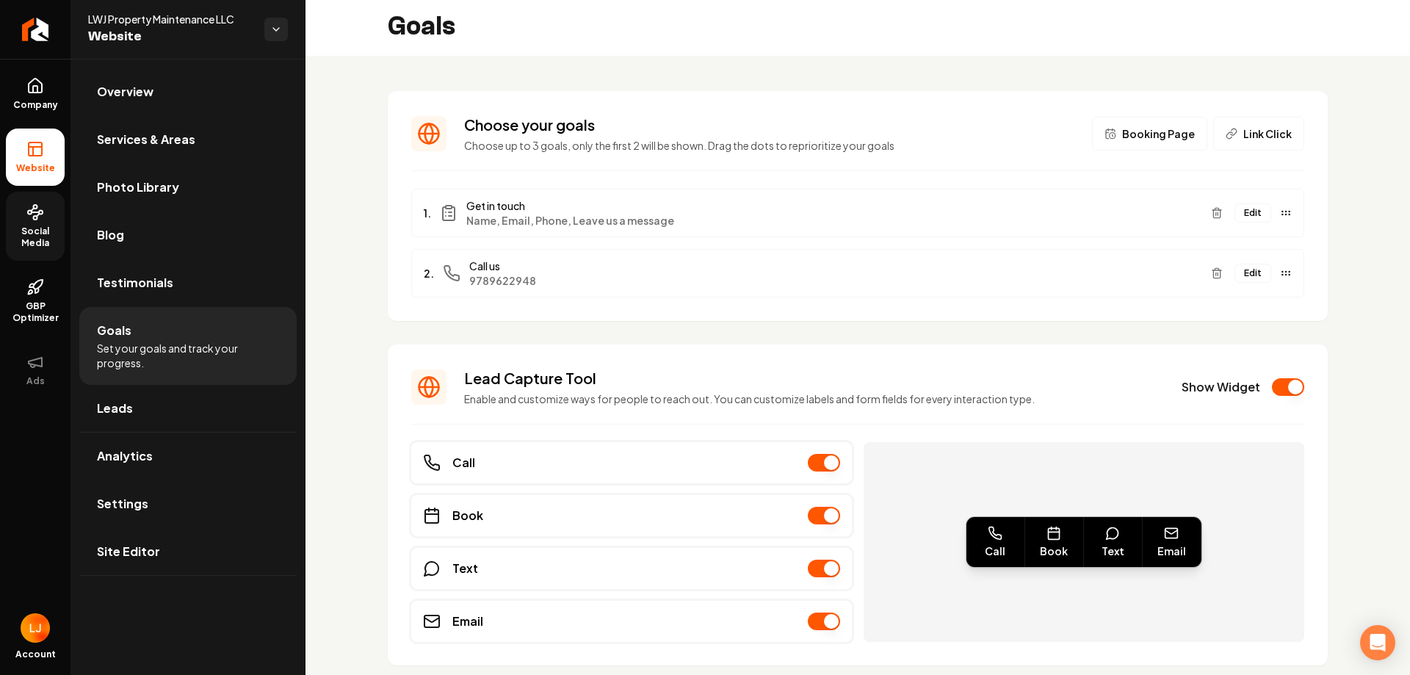
scroll to position [0, 0]
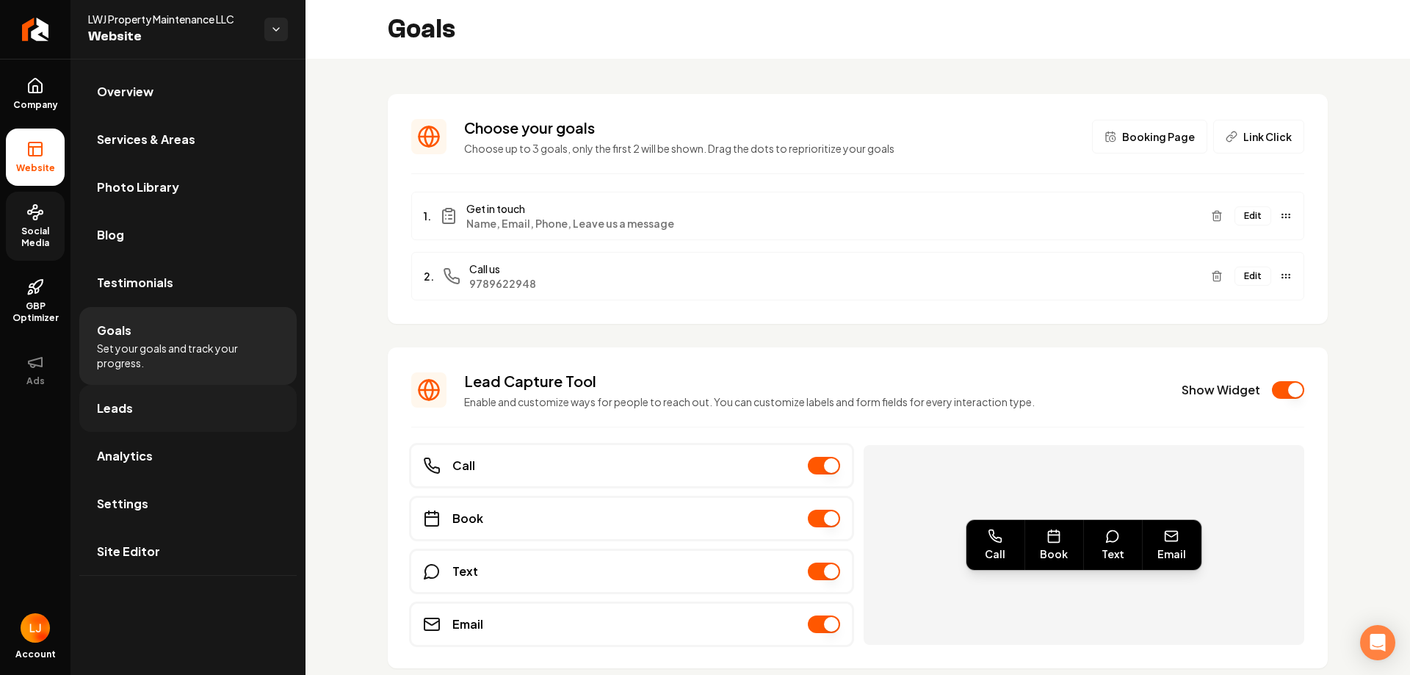
click at [162, 409] on link "Leads" at bounding box center [187, 408] width 217 height 47
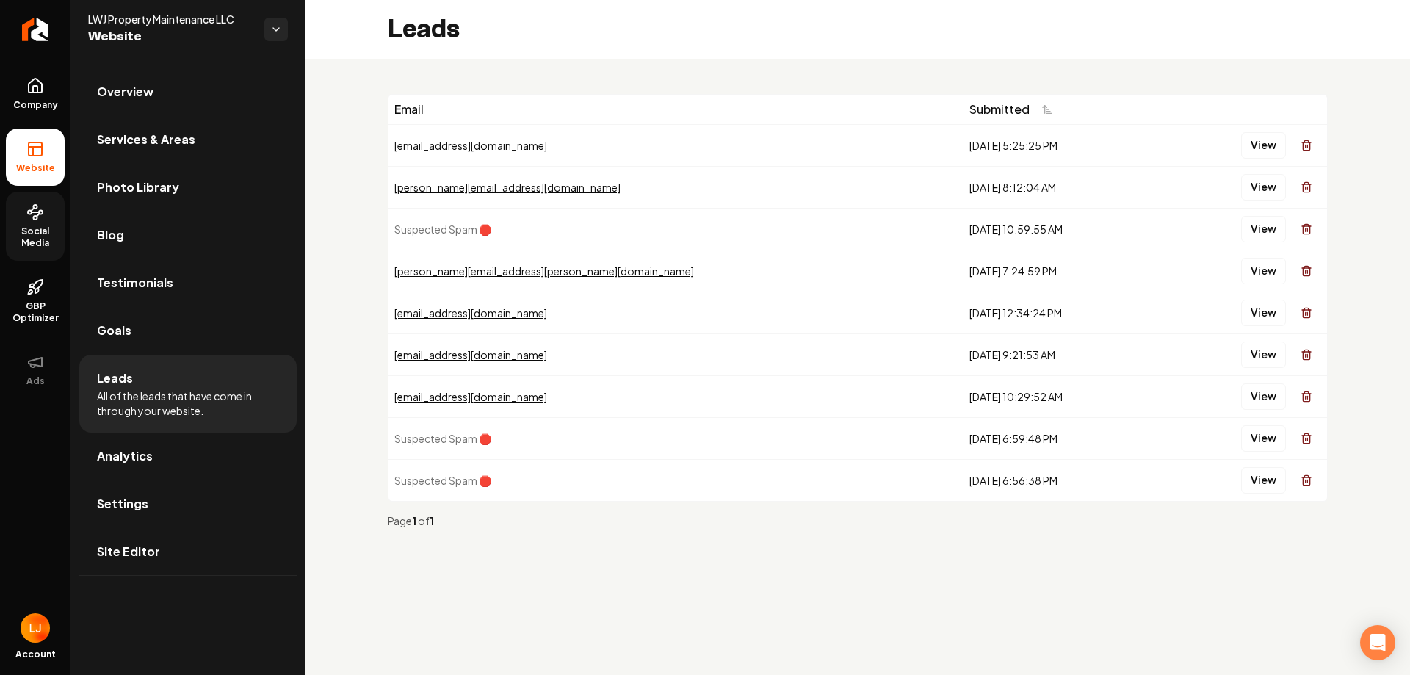
click at [963, 214] on td "[DATE] 10:59:55 AM" at bounding box center [1060, 229] width 194 height 42
click at [1258, 223] on button "View" at bounding box center [1263, 229] width 45 height 26
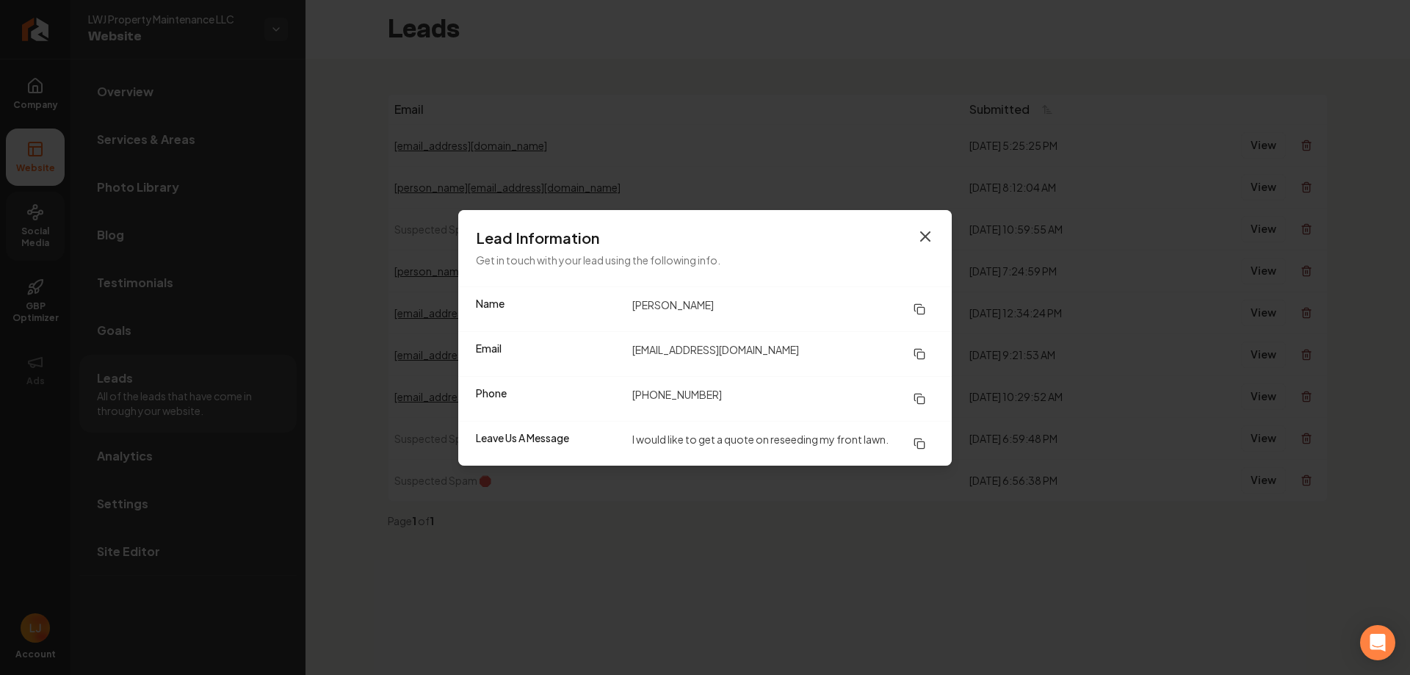
click at [922, 239] on icon "button" at bounding box center [925, 236] width 9 height 9
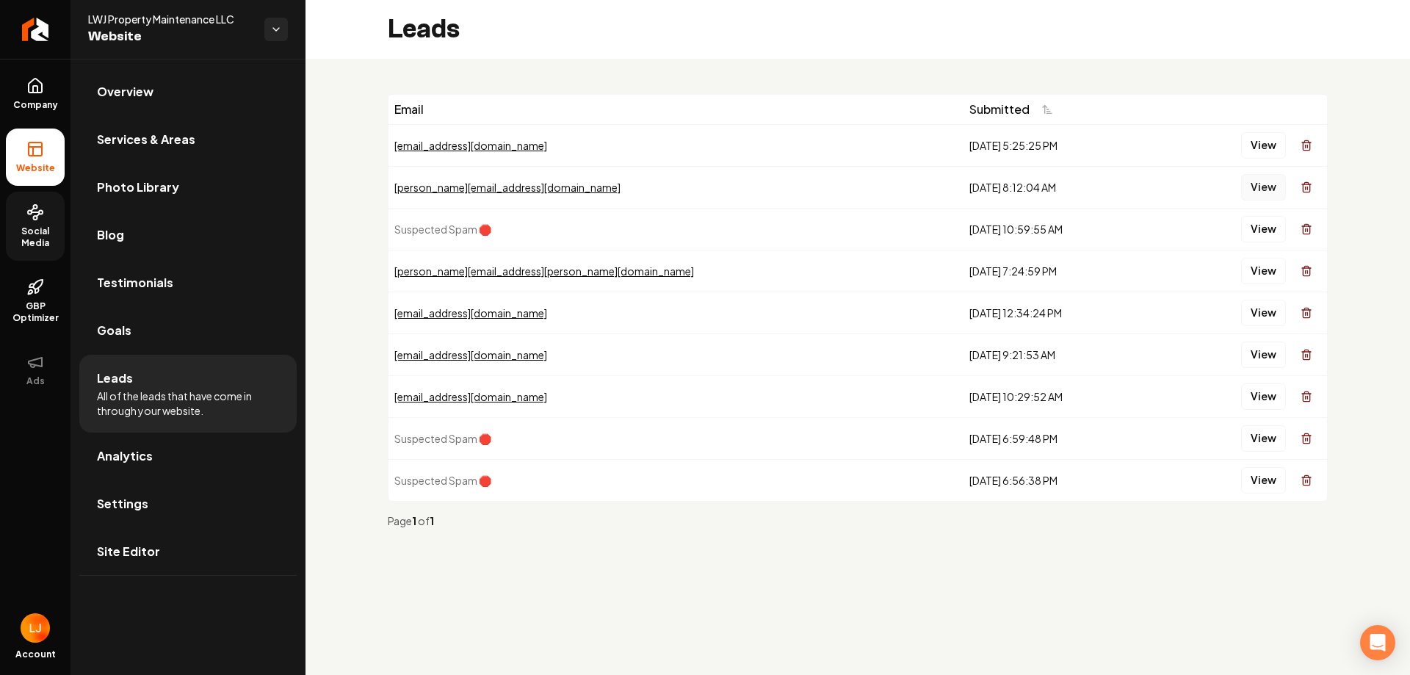
click at [1273, 184] on button "View" at bounding box center [1263, 187] width 45 height 26
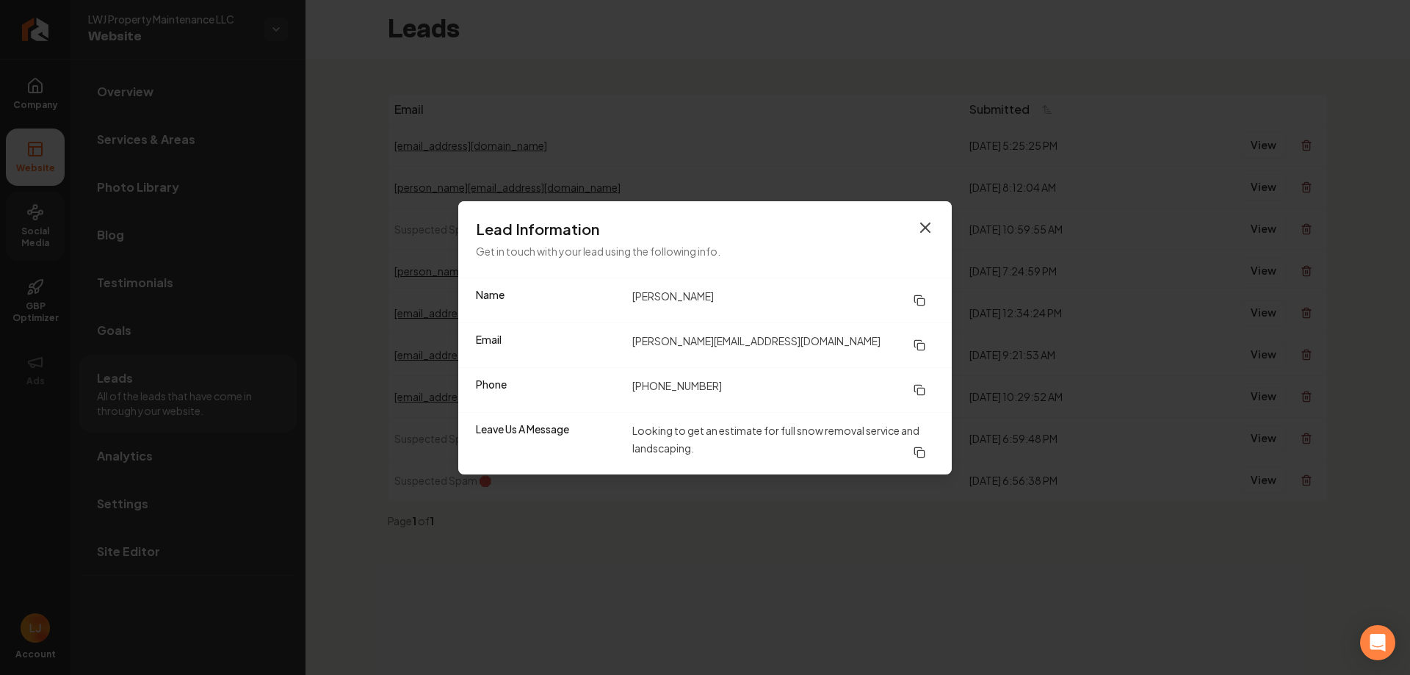
click at [923, 230] on icon "button" at bounding box center [925, 227] width 9 height 9
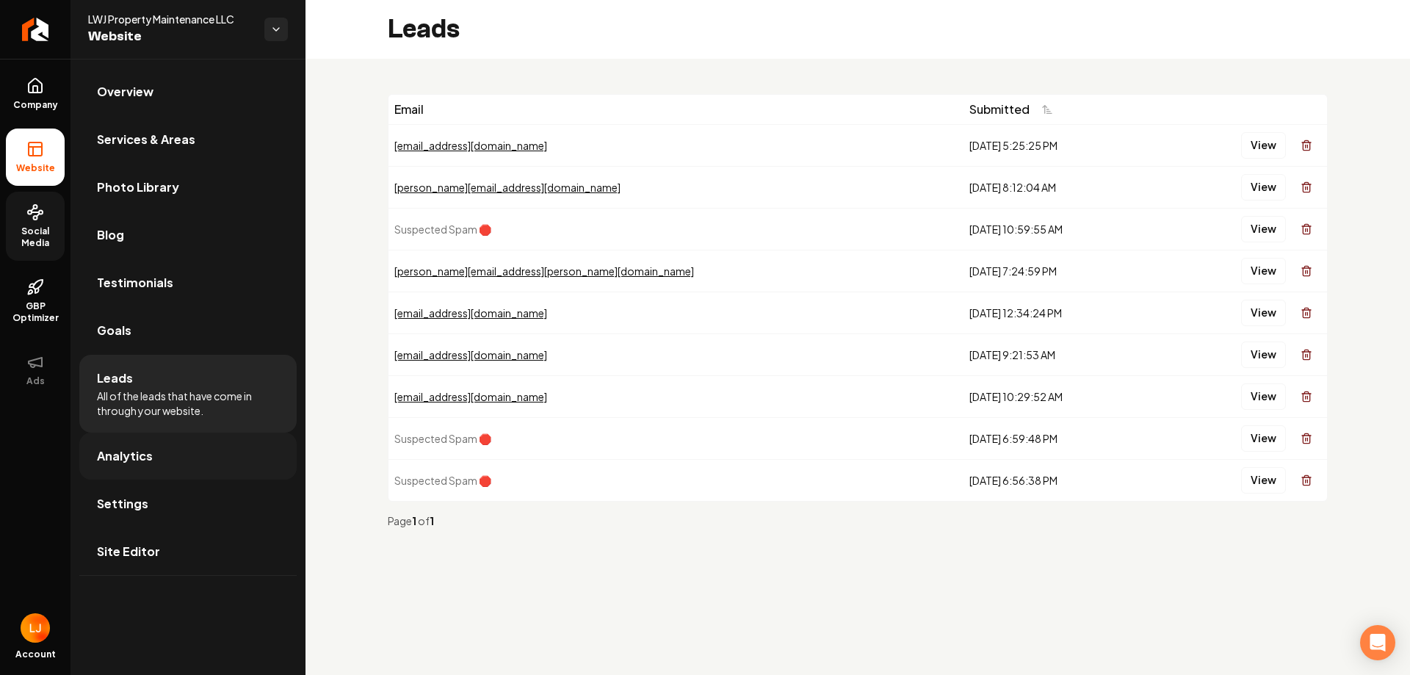
click at [234, 451] on link "Analytics" at bounding box center [187, 455] width 217 height 47
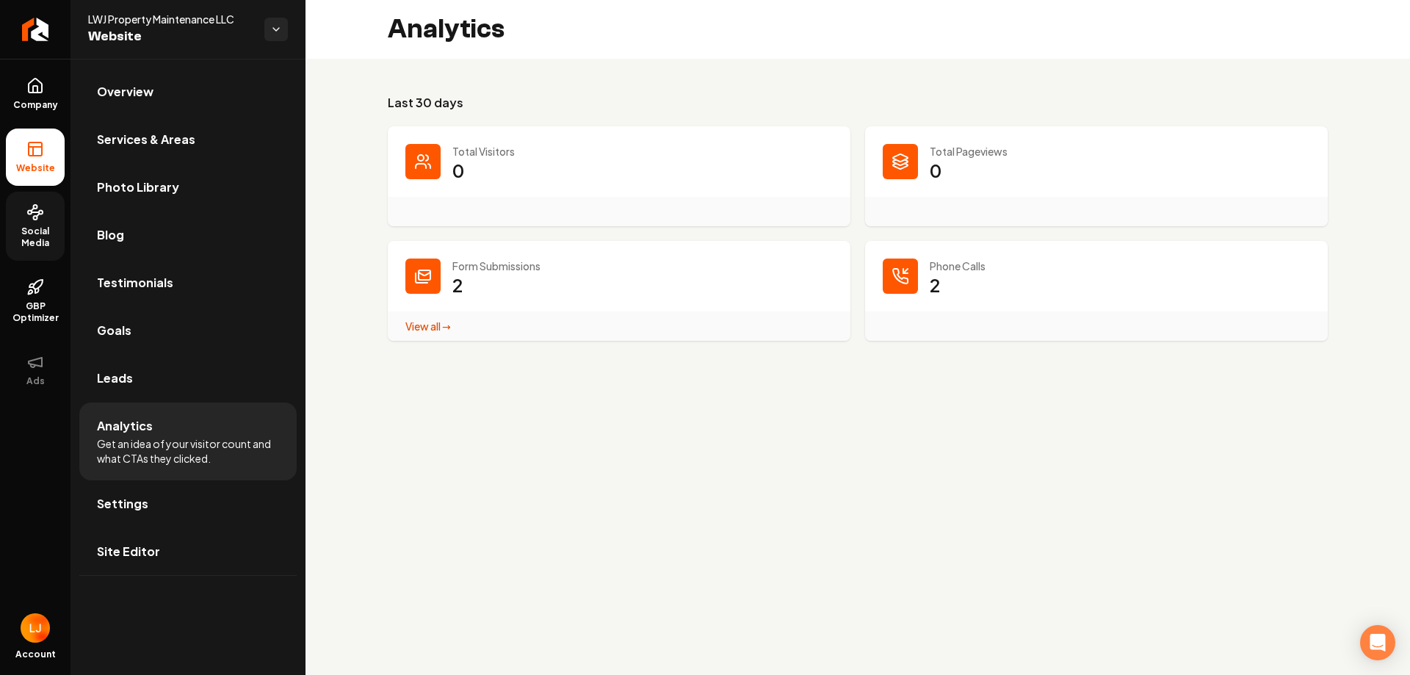
click at [29, 229] on span "Social Media" at bounding box center [35, 236] width 59 height 23
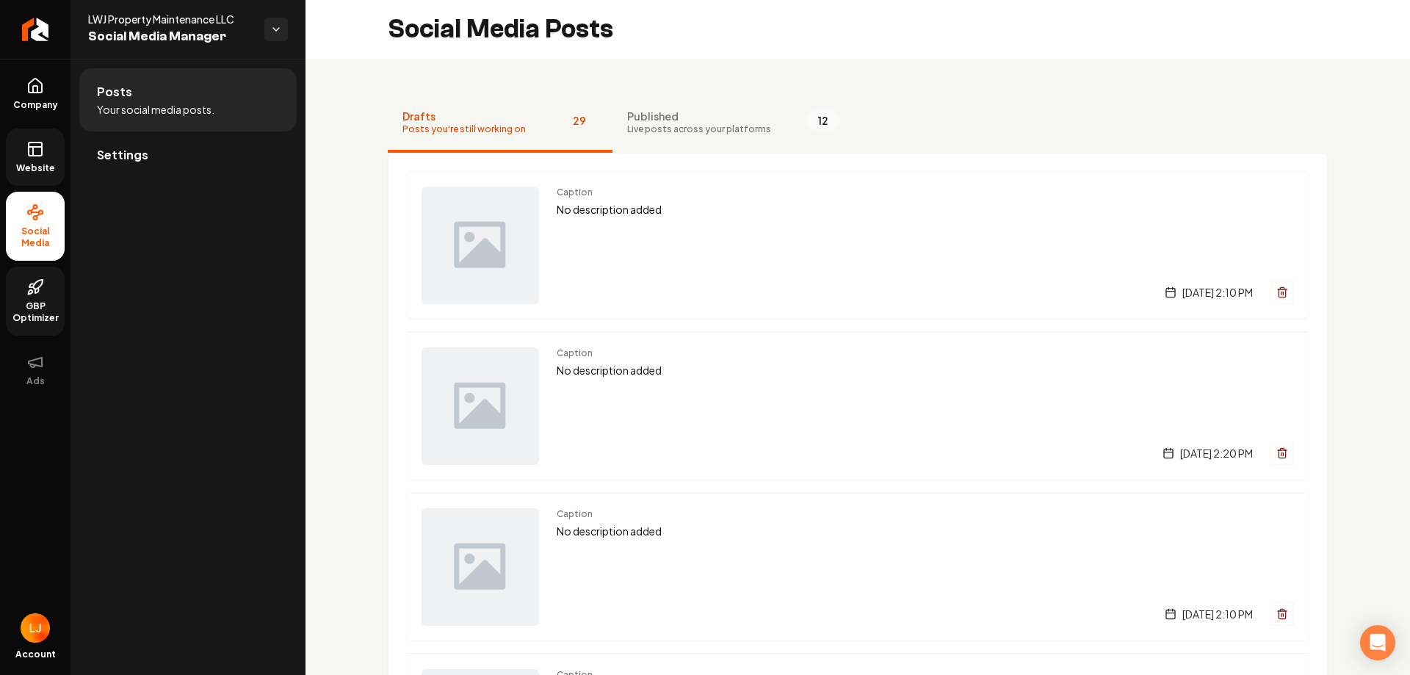
click at [32, 280] on icon at bounding box center [35, 287] width 18 height 18
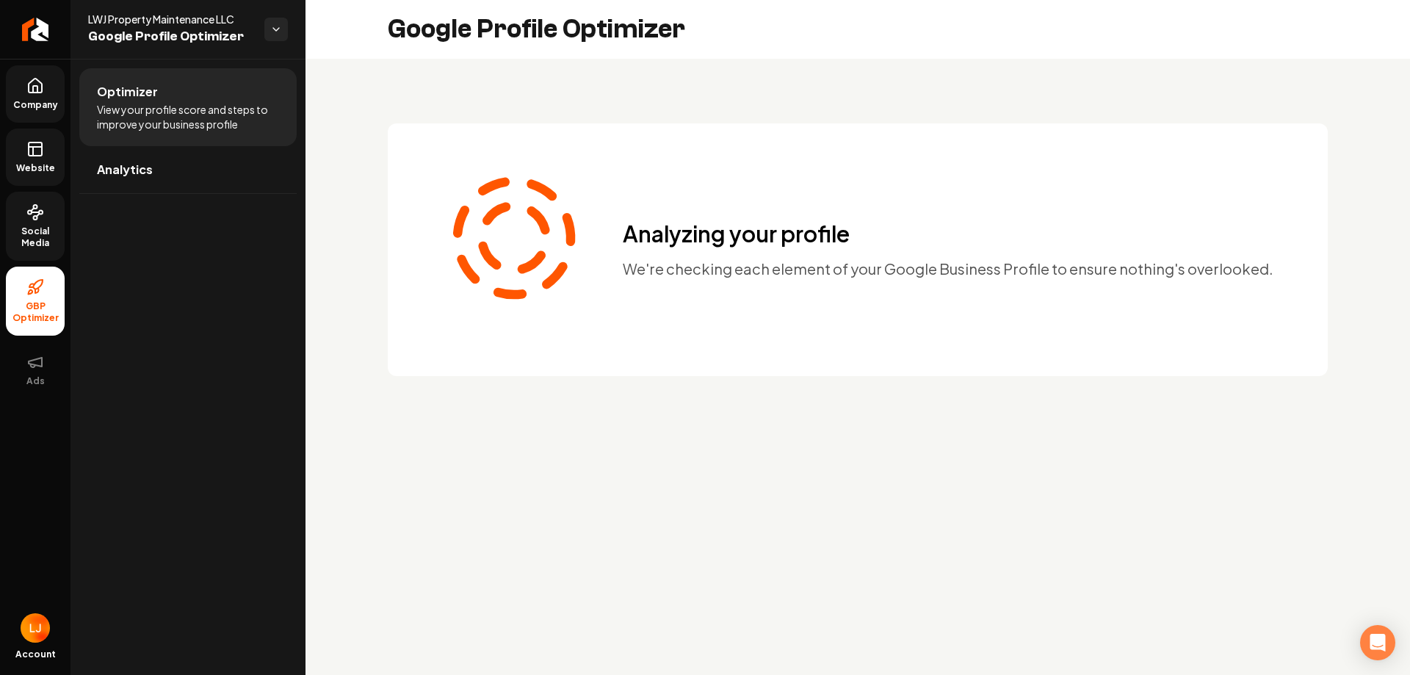
click at [27, 90] on icon at bounding box center [35, 86] width 18 height 18
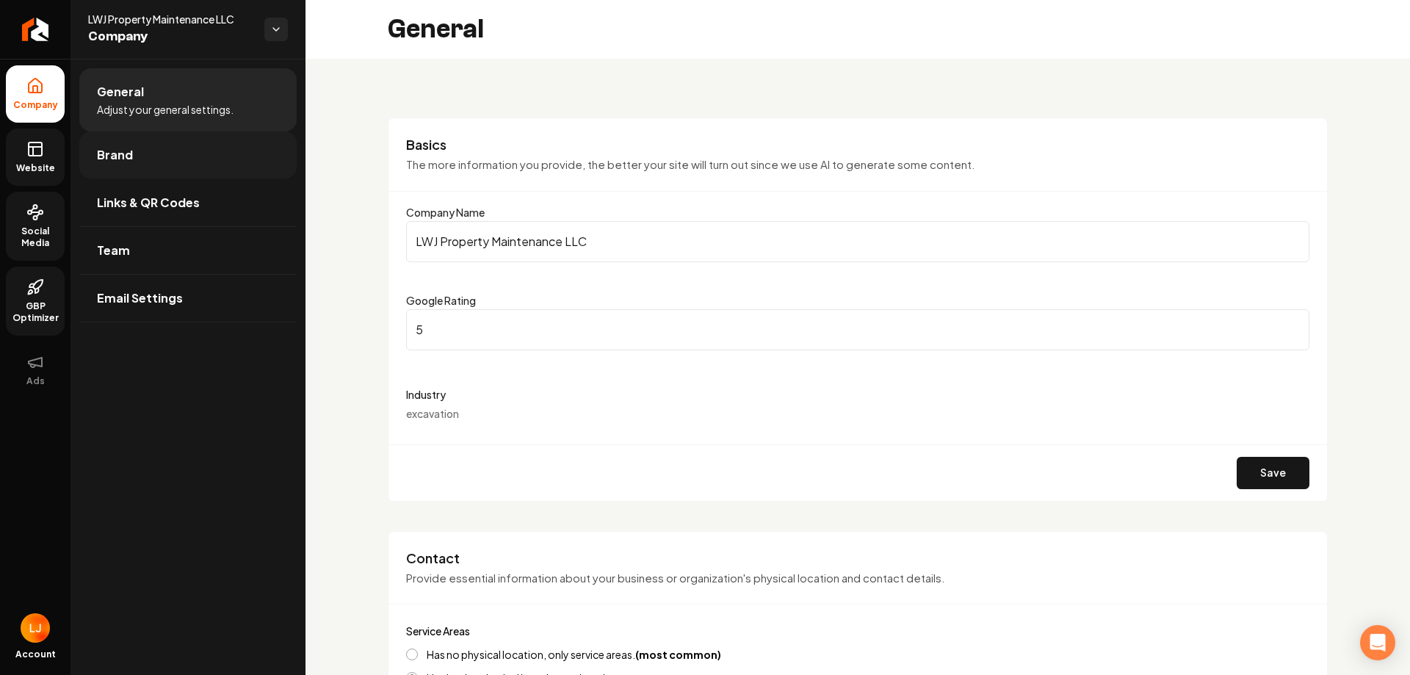
click at [192, 153] on link "Brand" at bounding box center [187, 154] width 217 height 47
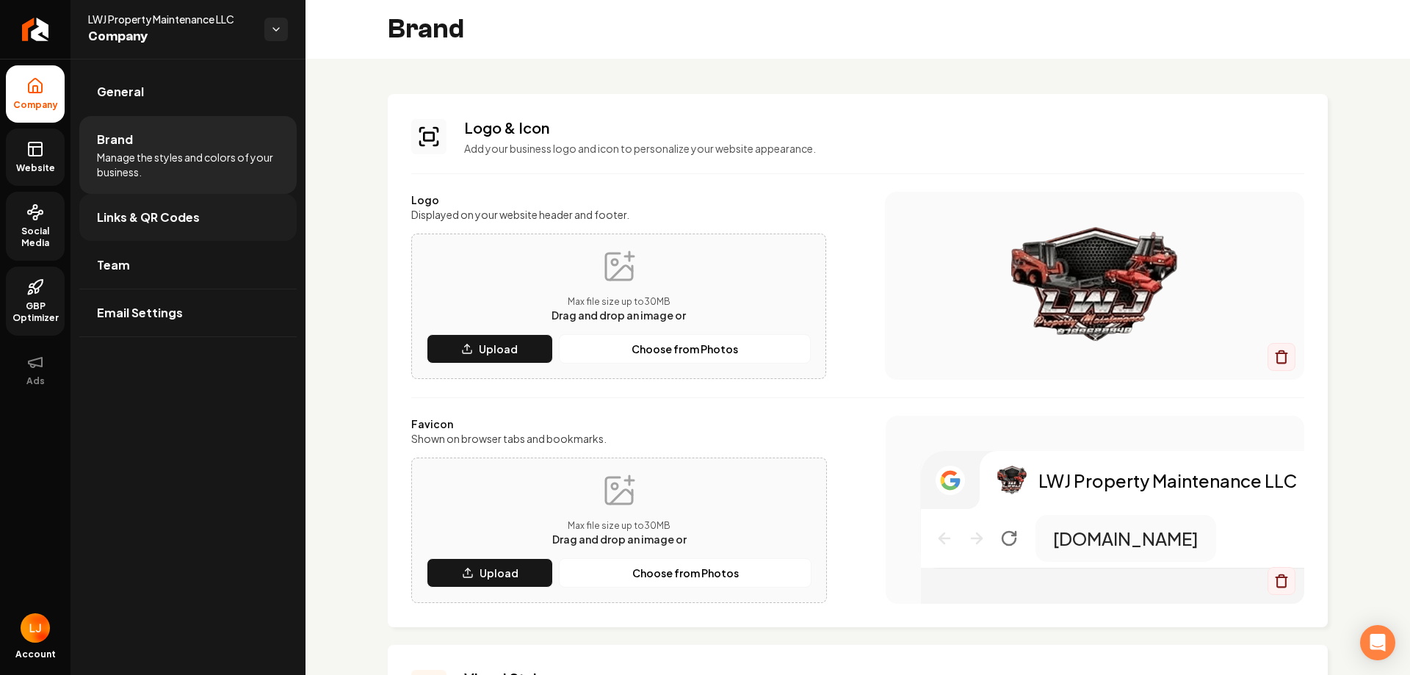
click at [164, 205] on link "Links & QR Codes" at bounding box center [187, 217] width 217 height 47
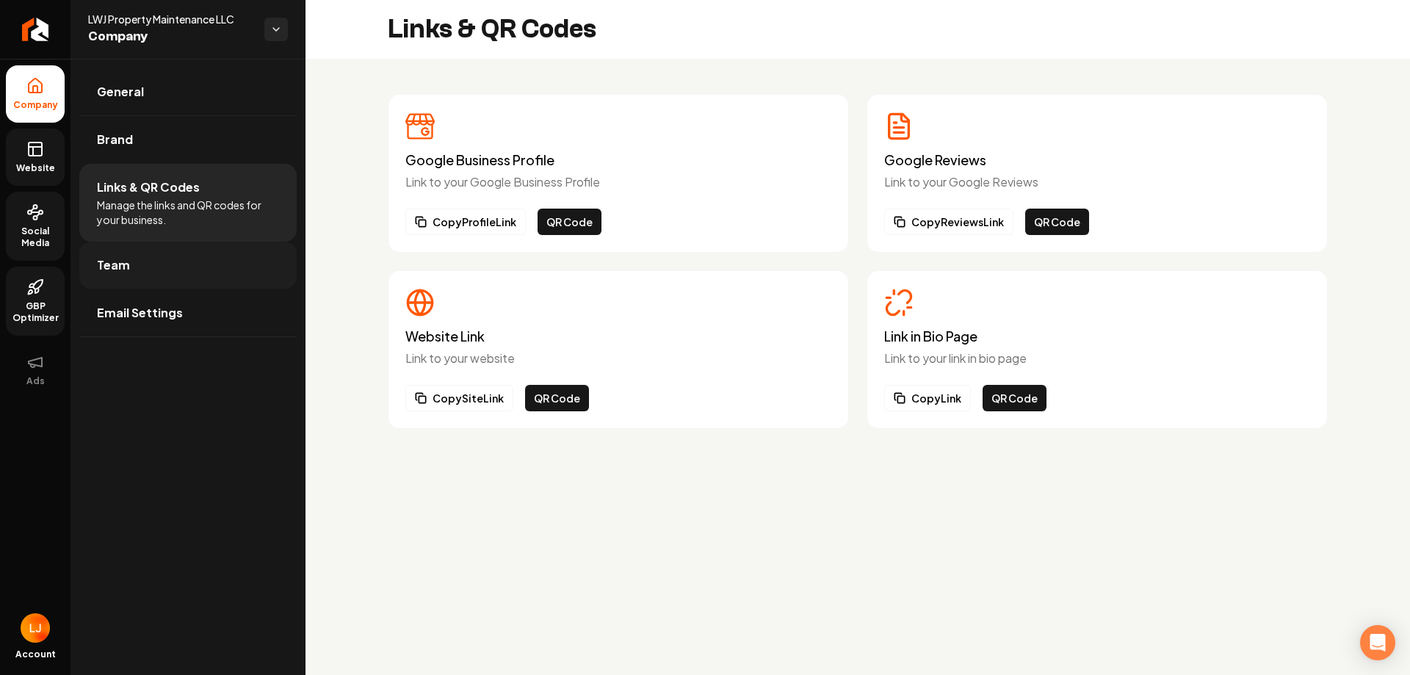
click at [242, 264] on link "Team" at bounding box center [187, 265] width 217 height 47
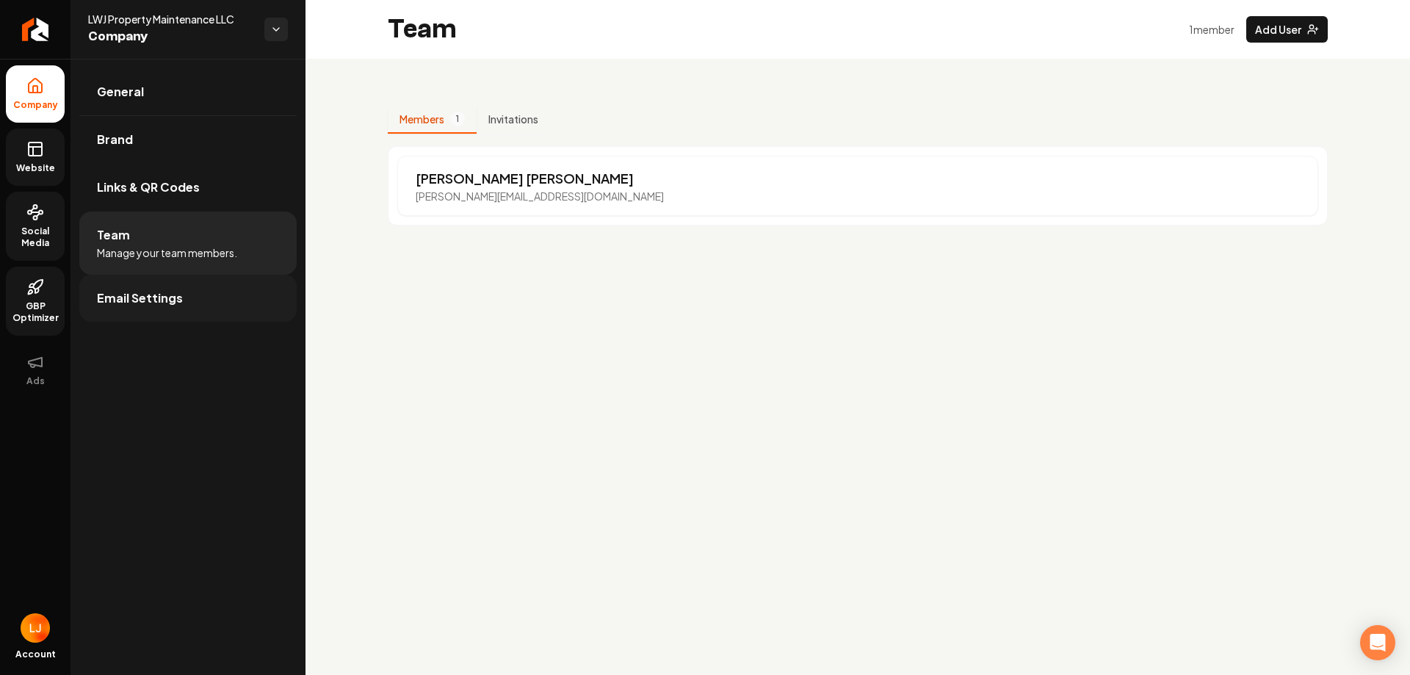
click at [185, 305] on link "Email Settings" at bounding box center [187, 298] width 217 height 47
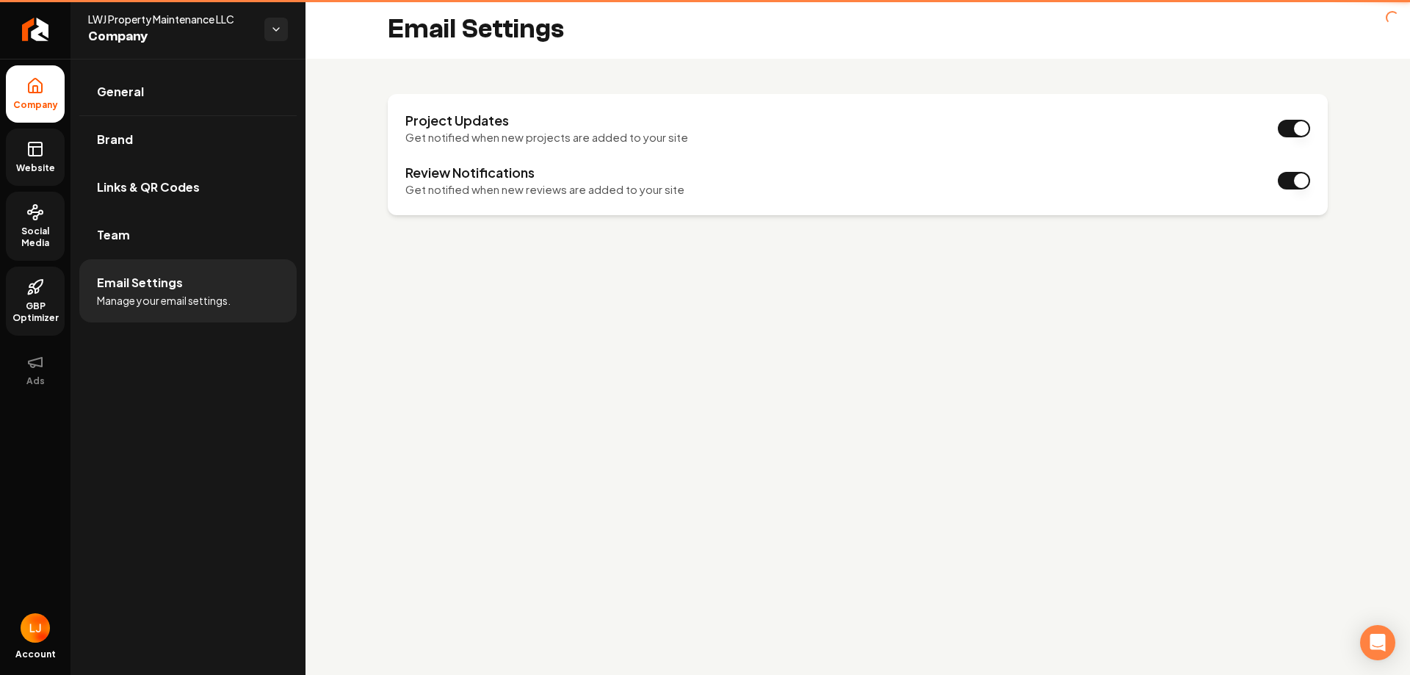
click at [185, 305] on span "Manage your email settings." at bounding box center [164, 300] width 134 height 15
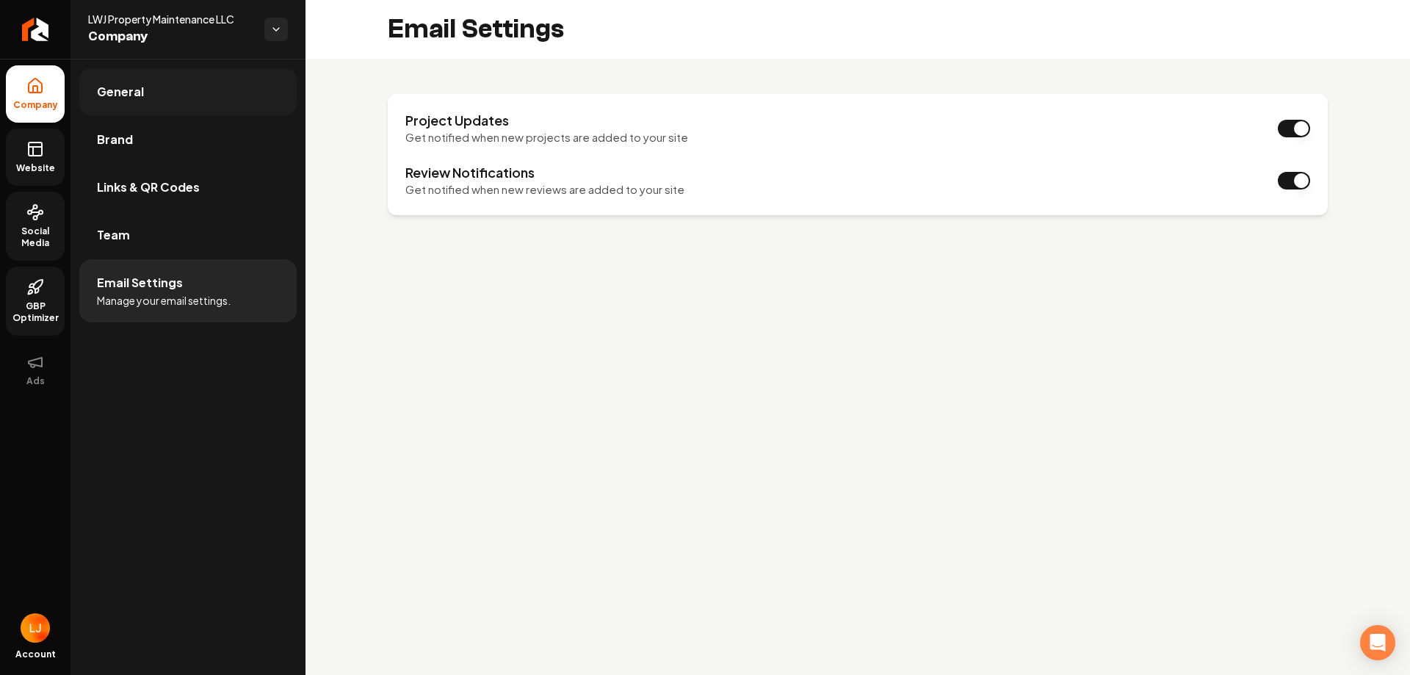
click at [164, 91] on link "General" at bounding box center [187, 91] width 217 height 47
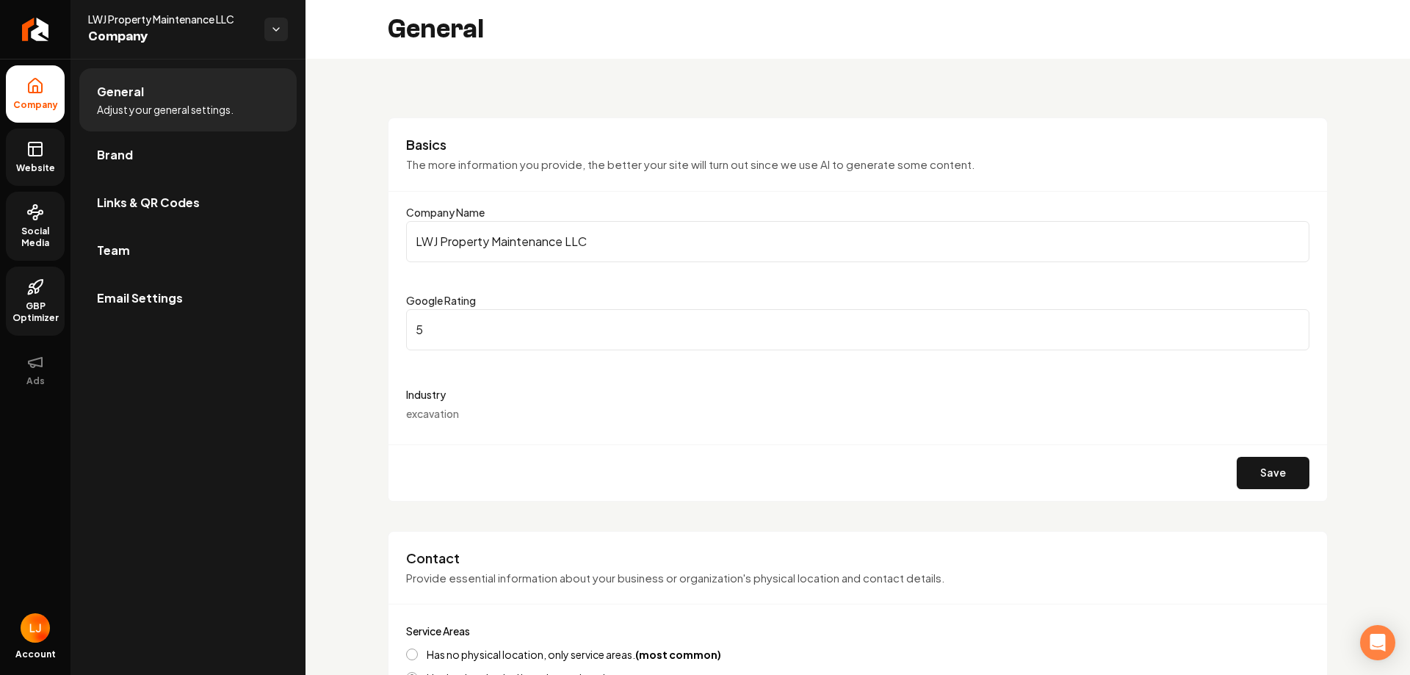
click at [38, 147] on icon at bounding box center [35, 147] width 13 height 0
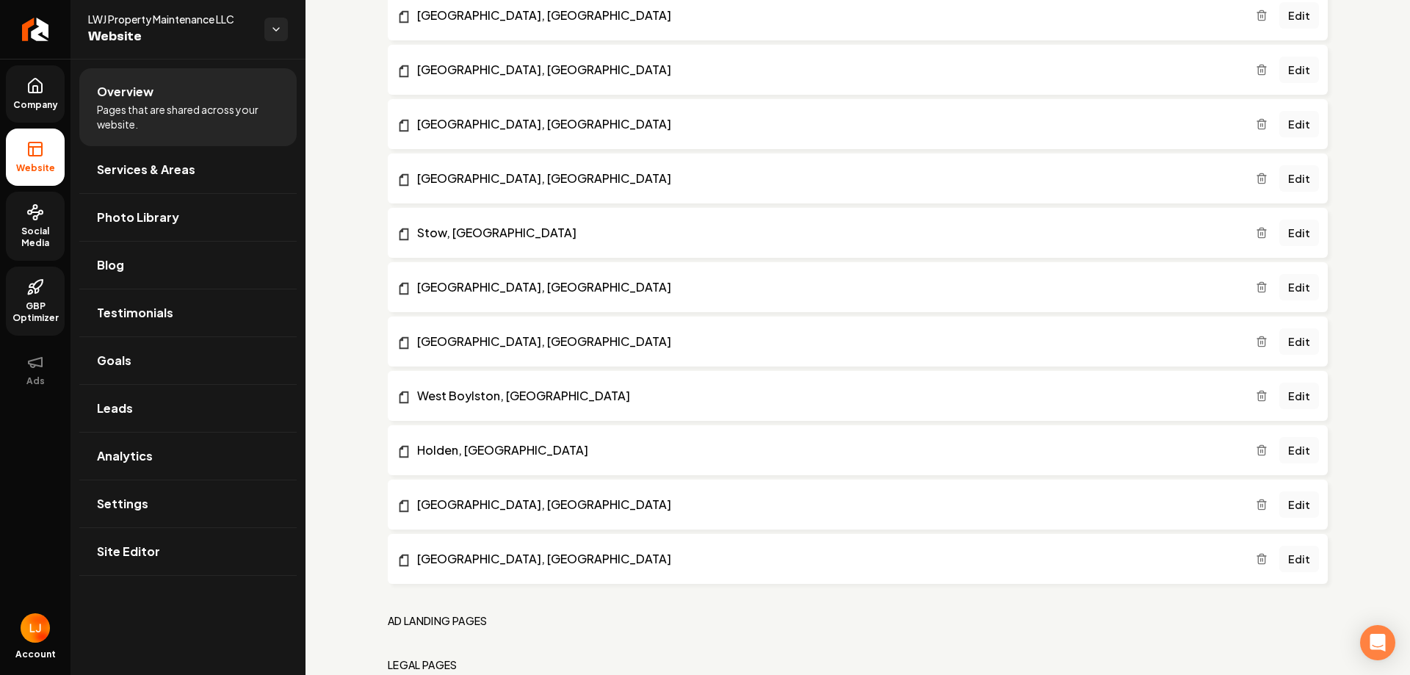
scroll to position [2129, 0]
